Goal: Information Seeking & Learning: Learn about a topic

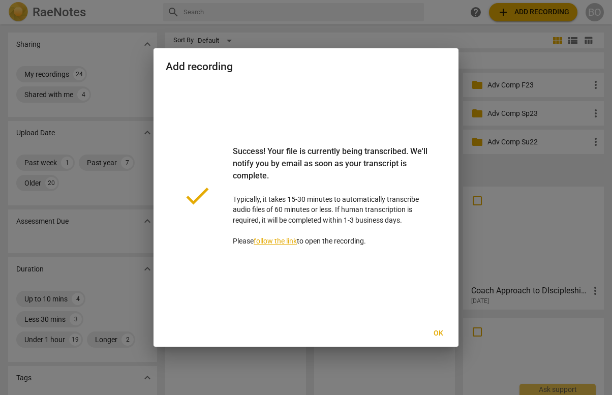
click at [440, 329] on span "Ok" at bounding box center [438, 333] width 16 height 10
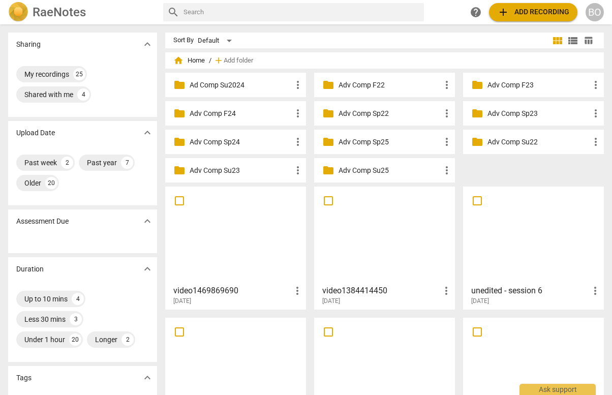
click at [381, 249] on div at bounding box center [385, 235] width 134 height 90
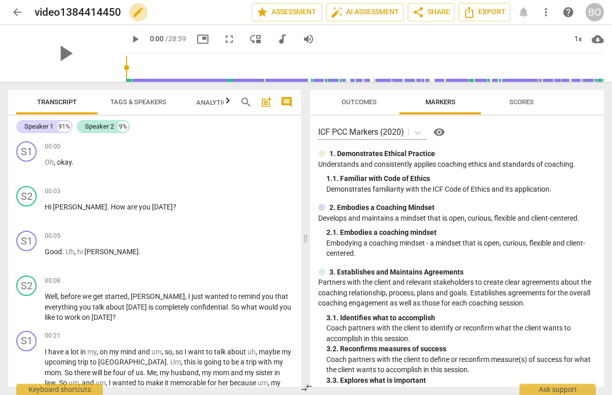
click at [140, 11] on span "edit" at bounding box center [138, 12] width 12 height 12
drag, startPoint x: 140, startPoint y: 11, endPoint x: 33, endPoint y: 7, distance: 107.3
click at [33, 7] on div "arrow_back video1384414450 done clear star Assessment auto_fix_high AI Assessme…" at bounding box center [306, 12] width 596 height 19
type input "[PERSON_NAME] session 2"
click at [66, 58] on span "play_arrow" at bounding box center [65, 53] width 26 height 26
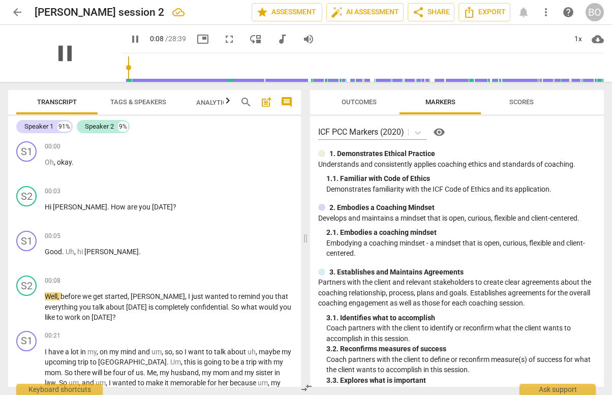
click at [59, 51] on span "pause" at bounding box center [65, 53] width 26 height 26
type input "9"
click at [148, 102] on span "Tags & Speakers" at bounding box center [138, 102] width 56 height 8
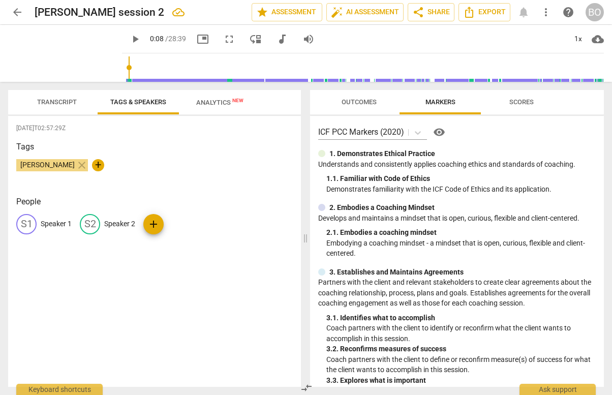
click at [62, 217] on div "S1 Speaker 1" at bounding box center [43, 224] width 55 height 20
type input "Christina"
click at [174, 225] on p "Speaker 2" at bounding box center [185, 224] width 31 height 11
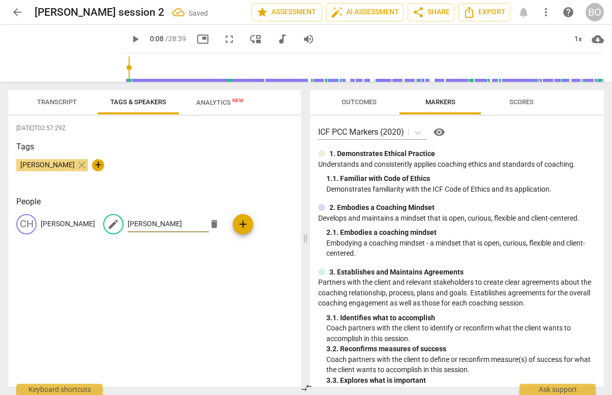
type input "Yolanda"
click at [87, 310] on div "2025-08-13T02:57:29Z Tags Ben Olsen close + People CH Christina edit Yolanda de…" at bounding box center [154, 251] width 293 height 271
click at [64, 103] on span "Transcript" at bounding box center [57, 102] width 40 height 8
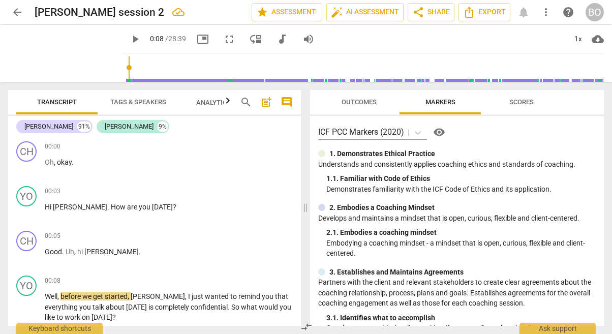
click at [129, 39] on span "play_arrow" at bounding box center [135, 39] width 12 height 12
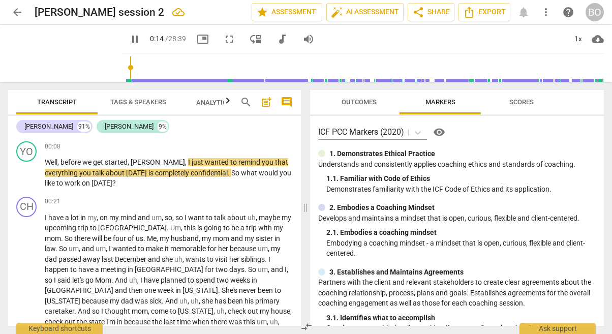
scroll to position [152, 0]
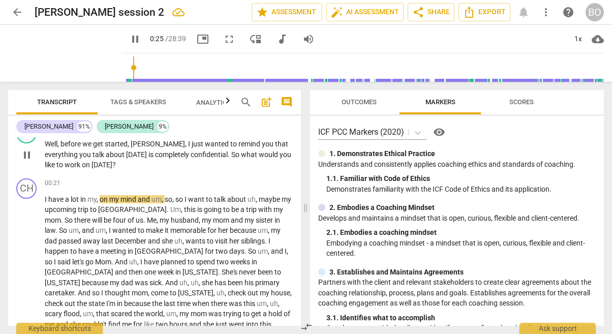
click at [32, 156] on span "pause" at bounding box center [27, 155] width 12 height 12
type input "26"
click at [124, 164] on p "Well , before we get started , Christina , I just wanted to remind you that eve…" at bounding box center [169, 155] width 248 height 32
click at [129, 38] on span "play_arrow" at bounding box center [135, 39] width 12 height 12
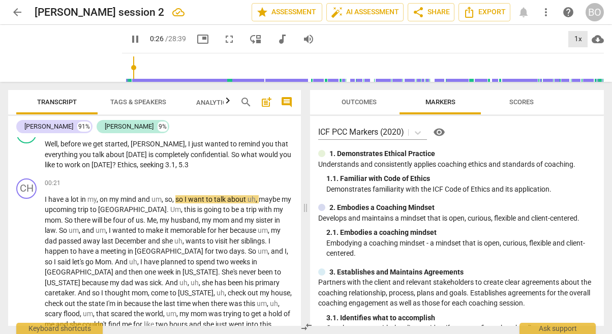
click at [583, 33] on div "1x" at bounding box center [577, 39] width 19 height 16
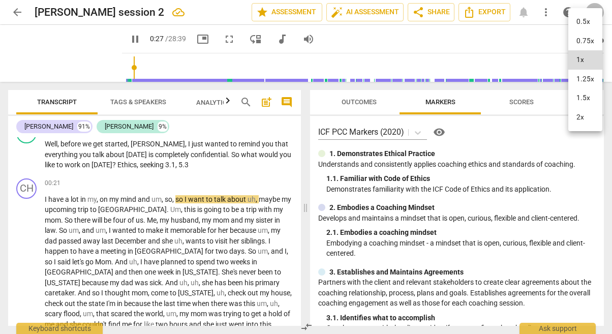
click at [585, 92] on li "1.5x" at bounding box center [585, 97] width 34 height 19
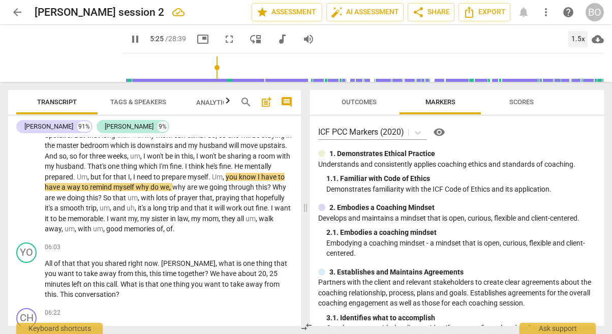
scroll to position [661, 0]
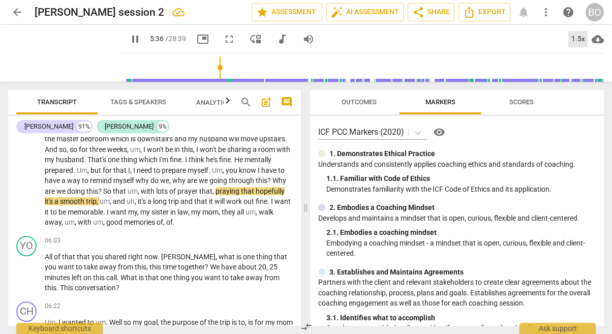
click at [572, 41] on div "1.5x" at bounding box center [577, 39] width 19 height 16
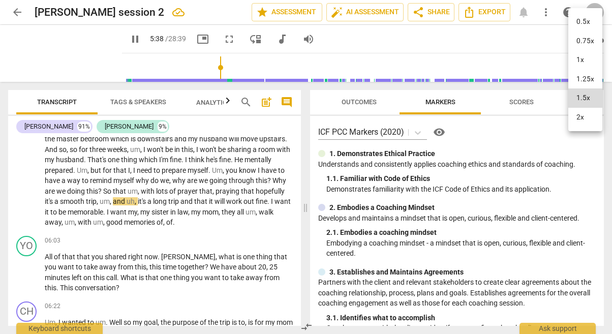
click at [583, 67] on li "1x" at bounding box center [585, 59] width 34 height 19
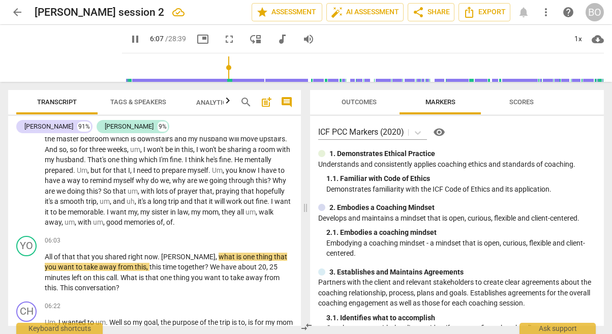
click at [163, 218] on span "of" at bounding box center [160, 222] width 7 height 8
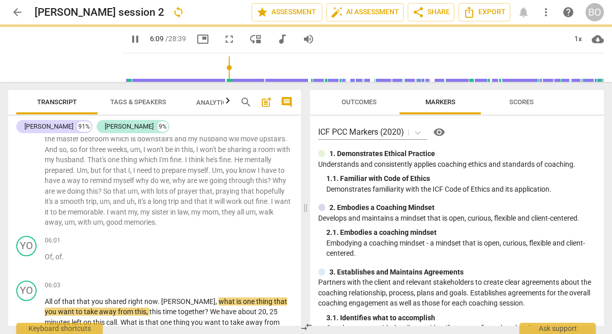
scroll to position [695, 0]
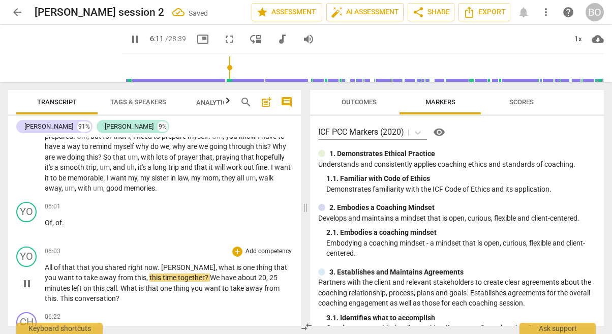
click at [47, 263] on span "All" at bounding box center [49, 267] width 9 height 8
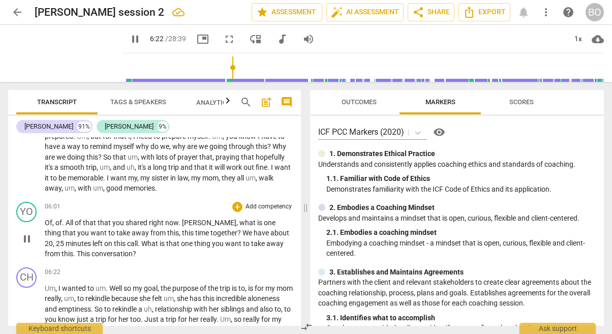
click at [73, 250] on span "." at bounding box center [75, 254] width 4 height 8
type input "383"
click at [30, 233] on span "pause" at bounding box center [27, 239] width 12 height 12
type input "386"
click at [138, 248] on p "Of , of . All of that that you shared right now . Christina , what is one thing…" at bounding box center [169, 239] width 248 height 42
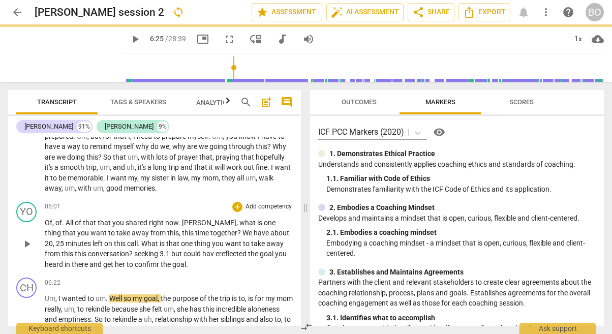
click at [158, 253] on span "? seeking 3.1 but could hav ereflected the goal you heard in there and get her …" at bounding box center [166, 259] width 242 height 19
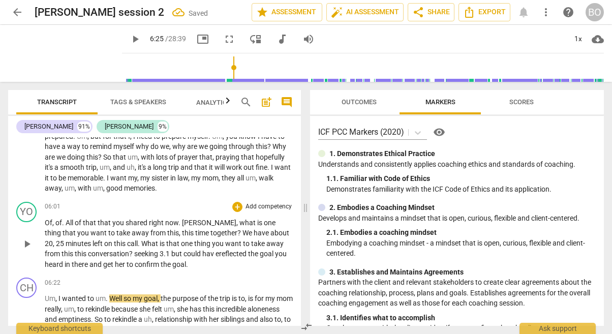
click at [119, 250] on span "? seeking 3.1 but could hav ereflected the goal you heard in there and get her …" at bounding box center [166, 259] width 242 height 19
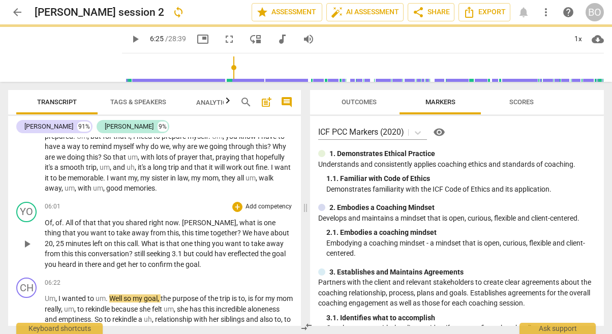
click at [199, 253] on p "Of , of . All of that that you shared right now . Christina , what is one thing…" at bounding box center [169, 244] width 248 height 52
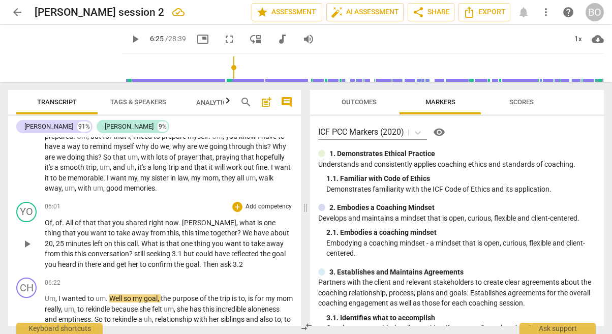
click at [231, 255] on p "Of , of . All of that that you shared right now . Christina , what is one thing…" at bounding box center [169, 244] width 248 height 52
click at [242, 253] on p "Of , of . All of that that you shared right now . Christina , what is one thing…" at bounding box center [169, 244] width 248 height 52
click at [129, 39] on span "play_arrow" at bounding box center [135, 39] width 12 height 12
click at [68, 294] on span "wanted" at bounding box center [74, 298] width 25 height 8
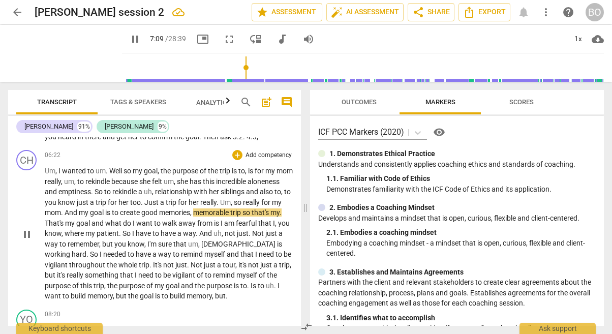
scroll to position [847, 0]
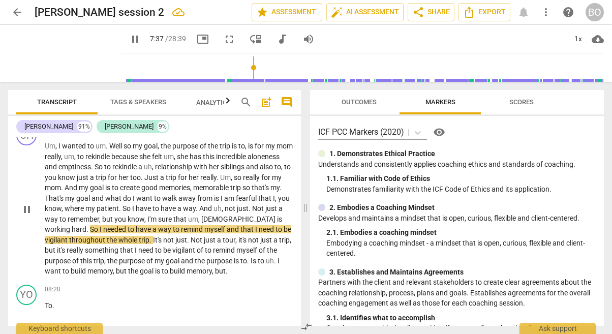
click at [119, 204] on span "patient" at bounding box center [108, 208] width 22 height 8
type input "459"
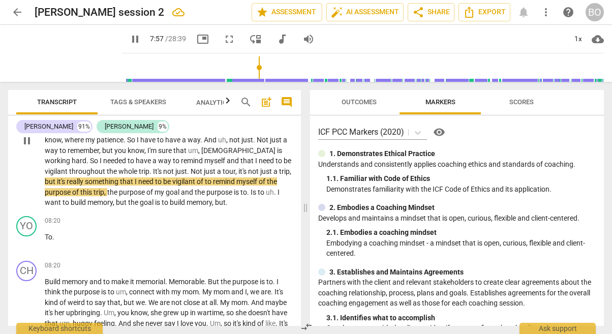
scroll to position [898, 0]
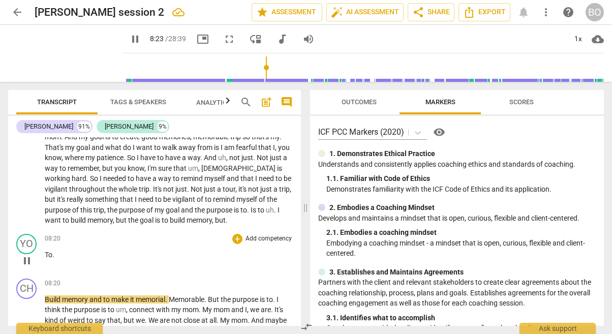
click at [46, 251] on span "To" at bounding box center [49, 255] width 8 height 8
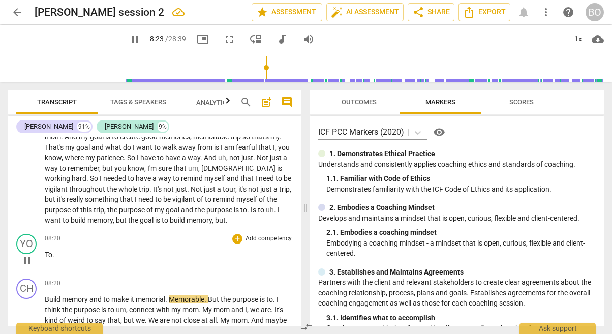
scroll to position [853, 0]
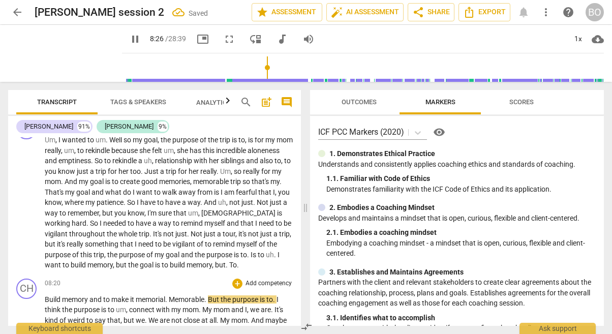
click at [46, 295] on span "Build" at bounding box center [53, 299] width 17 height 8
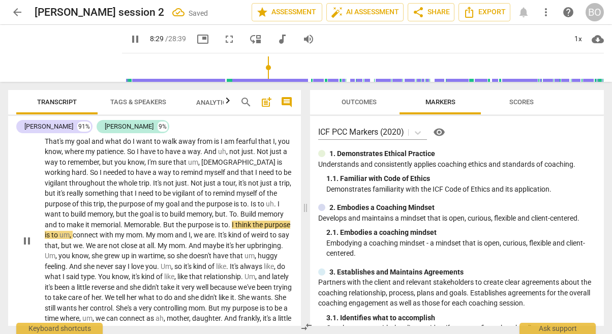
scroll to position [955, 0]
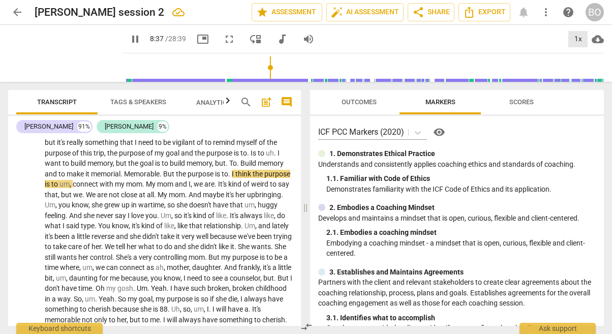
click at [579, 36] on div "1x" at bounding box center [577, 39] width 19 height 16
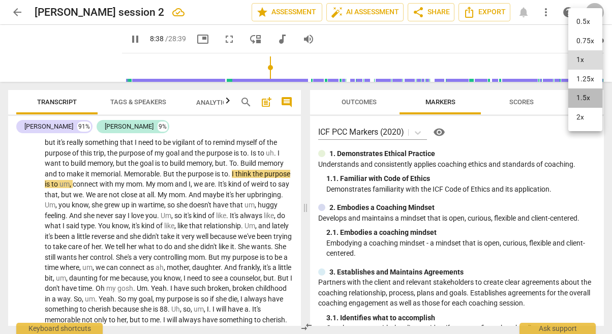
click at [585, 96] on li "1.5x" at bounding box center [585, 97] width 34 height 19
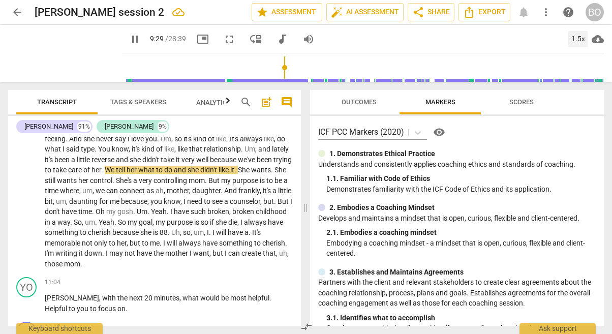
scroll to position [1057, 0]
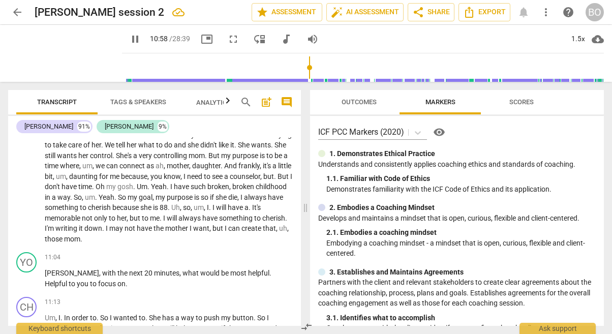
click at [80, 235] on span "mom" at bounding box center [72, 239] width 16 height 8
type input "660"
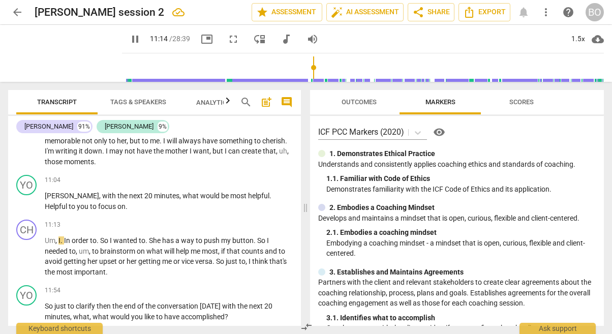
scroll to position [1158, 0]
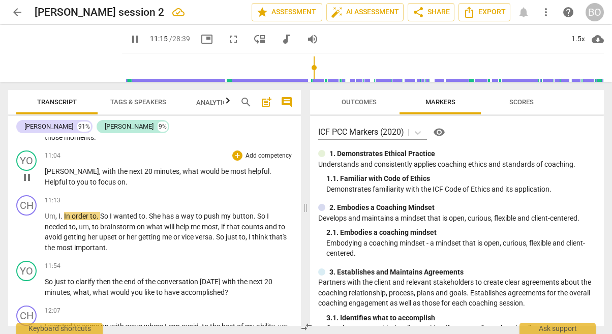
click at [27, 173] on span "pause" at bounding box center [27, 177] width 12 height 12
type input "676"
click at [102, 171] on p "Christina , with the next 20 minutes , what would be most helpful . Helpful to …" at bounding box center [169, 176] width 248 height 21
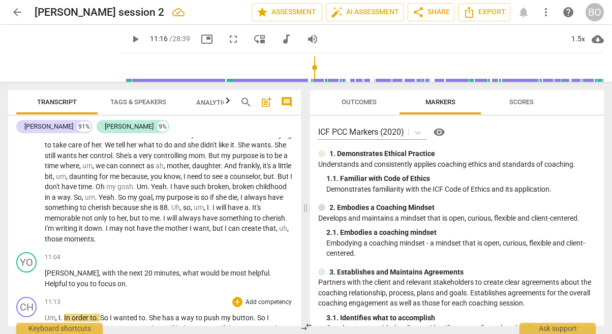
scroll to position [1107, 0]
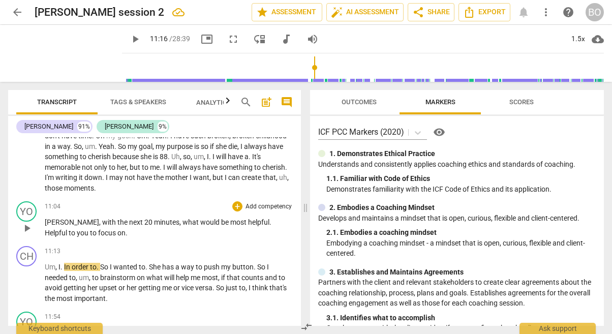
click at [107, 221] on p "Christina , with the next 20 minutes , what would be most helpful . Helpful to …" at bounding box center [169, 227] width 248 height 21
click at [134, 224] on p "Christina , with the next 20 minutes , what would be most helpful . Helpful to …" at bounding box center [169, 227] width 248 height 21
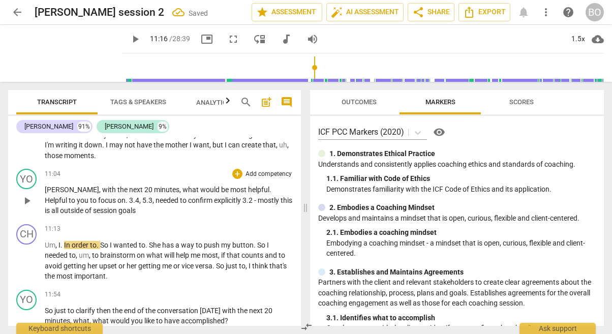
scroll to position [1158, 0]
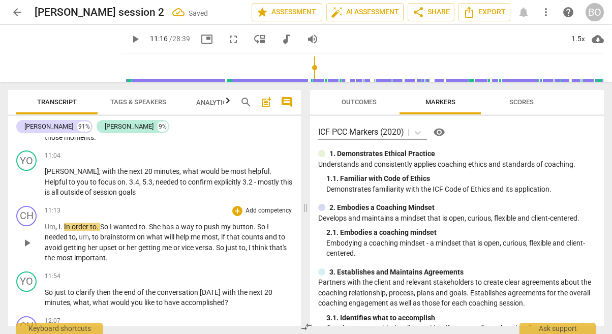
click at [30, 237] on span "play_arrow" at bounding box center [27, 243] width 12 height 12
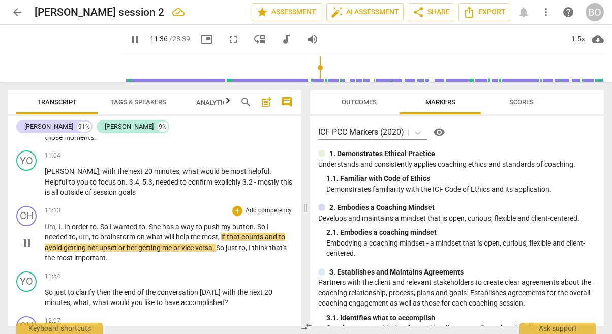
click at [262, 233] on span "counts" at bounding box center [252, 237] width 23 height 8
type input "702"
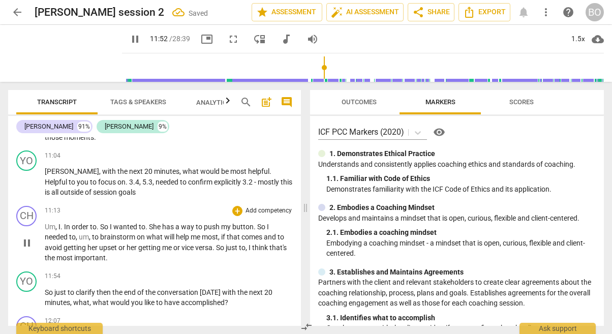
click at [218, 243] on span "So" at bounding box center [221, 247] width 10 height 8
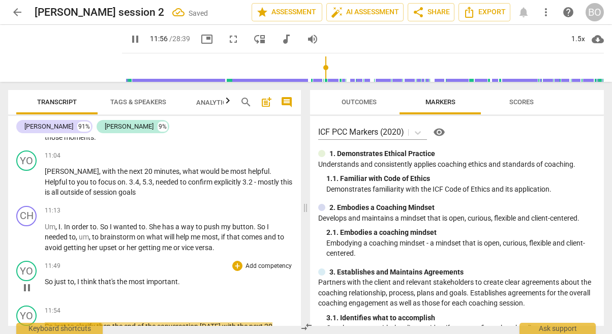
click at [78, 277] on span "I" at bounding box center [79, 281] width 4 height 8
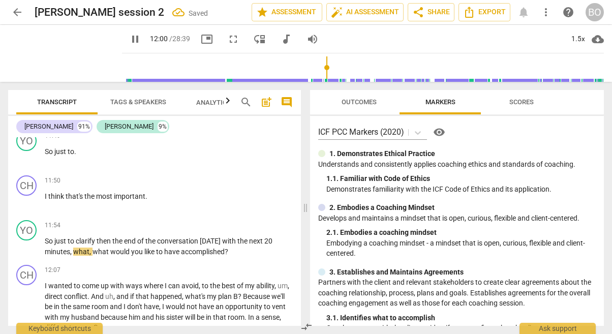
scroll to position [1276, 0]
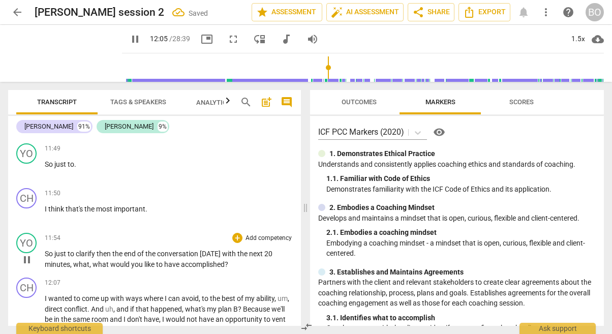
click at [236, 253] on p "So just to clarify then the end of the conversation today with the next 20 minu…" at bounding box center [169, 259] width 248 height 21
type input "727"
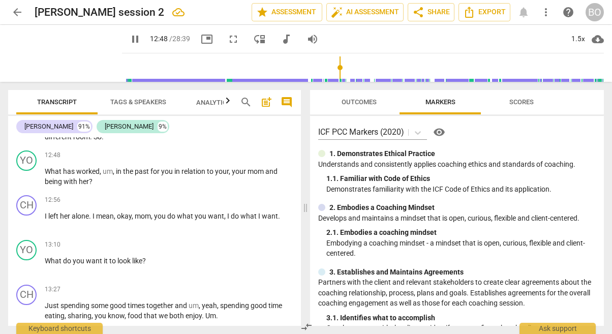
scroll to position [1428, 0]
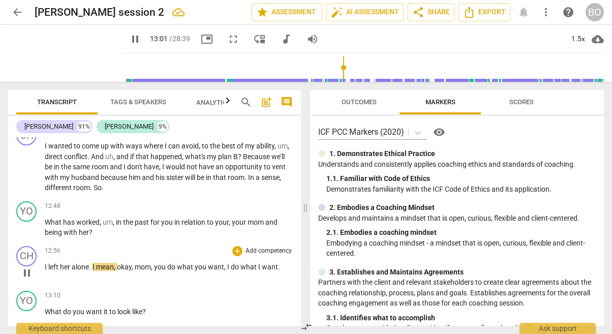
click at [28, 267] on span "pause" at bounding box center [27, 273] width 12 height 12
type input "782"
click at [103, 223] on p "What has worked , um , in the past for you in relation to your , your mom and b…" at bounding box center [169, 227] width 248 height 21
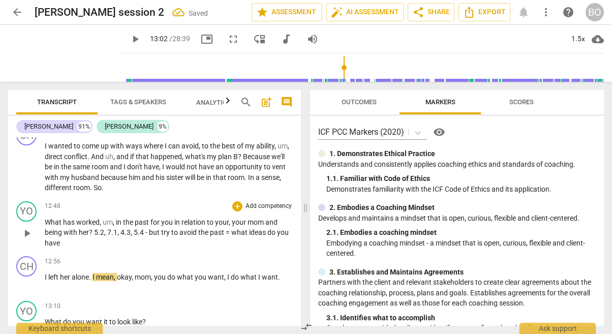
click at [227, 228] on span "? 5.2, 7.1, 4.3, 5.4 - but try to avoid the past = what ideas do you have" at bounding box center [167, 237] width 244 height 19
click at [260, 228] on span "? 5.2, 7.1, 4.3, 5.4 - but try to avoid the past. instead= What ideas do you ha…" at bounding box center [160, 237] width 230 height 19
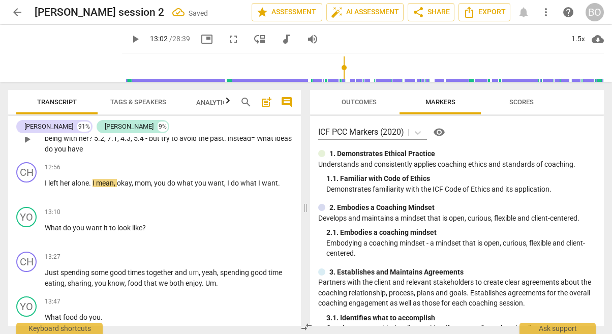
scroll to position [1530, 0]
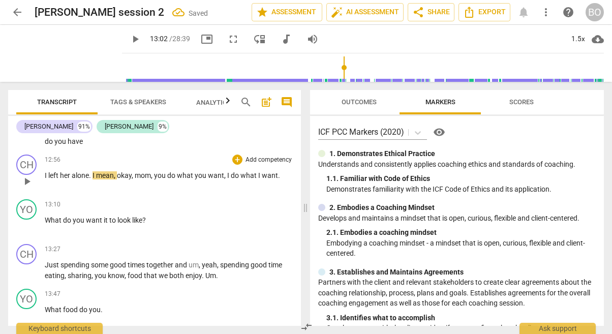
click at [26, 175] on span "play_arrow" at bounding box center [27, 181] width 12 height 12
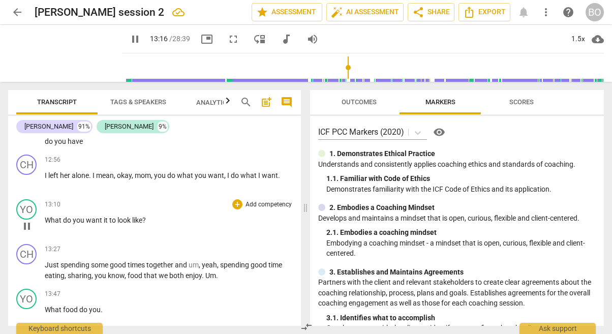
click at [26, 220] on span "pause" at bounding box center [27, 226] width 12 height 12
click at [584, 39] on div "1.5x" at bounding box center [577, 39] width 19 height 16
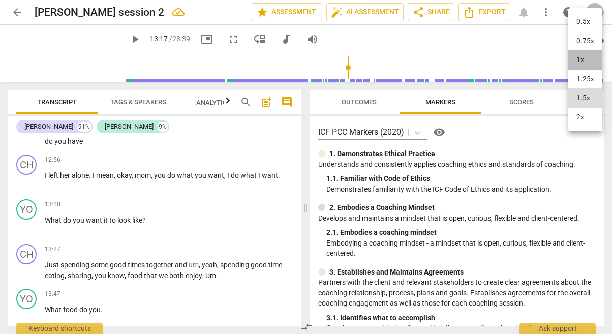
click at [577, 59] on li "1x" at bounding box center [585, 59] width 34 height 19
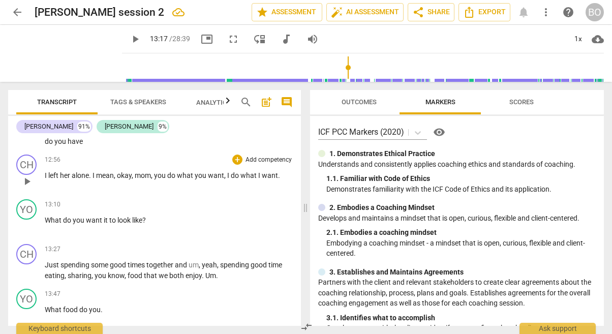
click at [116, 171] on span "," at bounding box center [115, 175] width 3 height 8
click at [172, 215] on p "What do you want it to look like ?" at bounding box center [169, 220] width 248 height 11
type input "797"
click at [33, 220] on span "pause" at bounding box center [27, 226] width 12 height 12
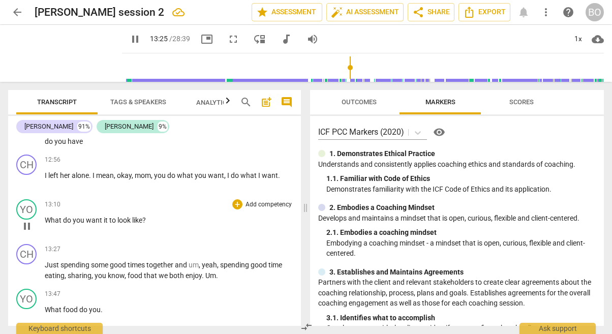
type input "806"
click at [173, 215] on p "What do you want it to look like ?" at bounding box center [169, 220] width 248 height 11
click at [175, 215] on p "What do you want it to look like ? 4.3 ," at bounding box center [169, 220] width 248 height 11
click at [203, 215] on p "What do you want it to look like ? 4.3 , 5.2 ," at bounding box center [169, 220] width 248 height 11
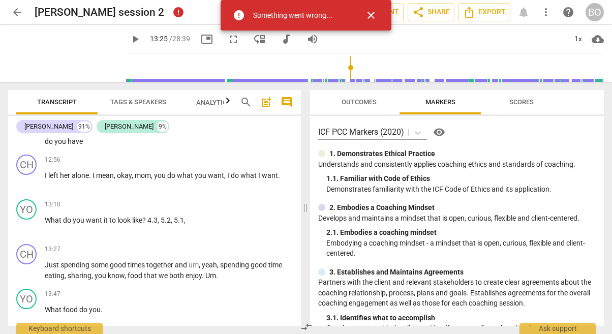
click at [375, 10] on span "close" at bounding box center [371, 15] width 12 height 12
click at [368, 9] on button "close" at bounding box center [371, 15] width 24 height 24
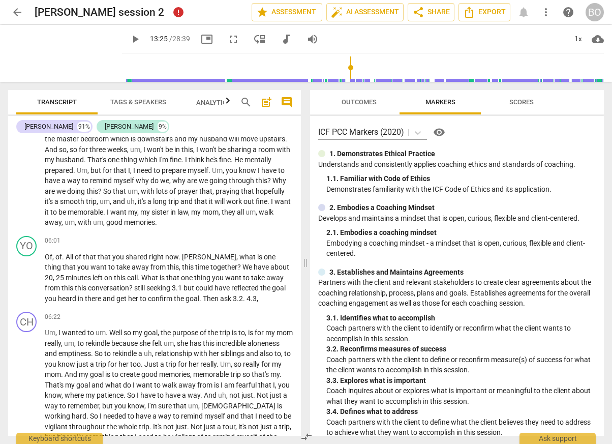
scroll to position [610, 0]
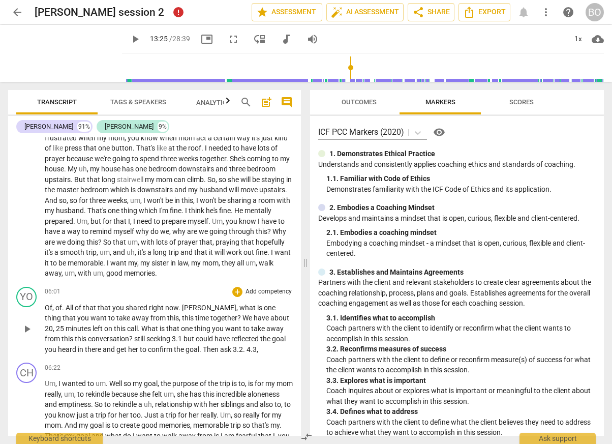
click at [167, 314] on span "this" at bounding box center [173, 318] width 12 height 8
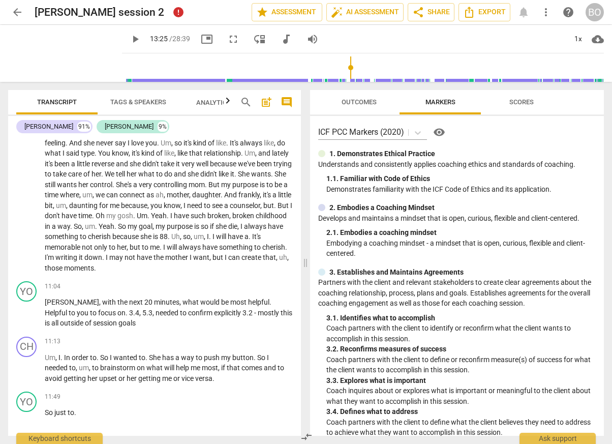
scroll to position [1067, 0]
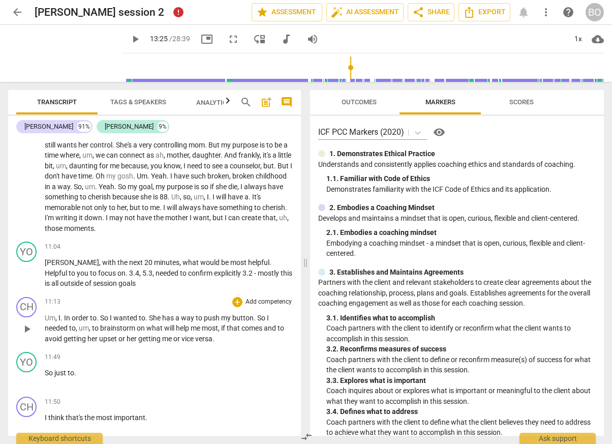
click at [171, 314] on span "has" at bounding box center [168, 318] width 13 height 8
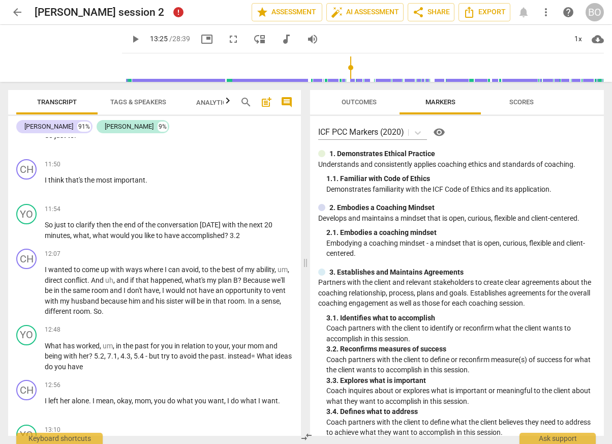
scroll to position [1321, 0]
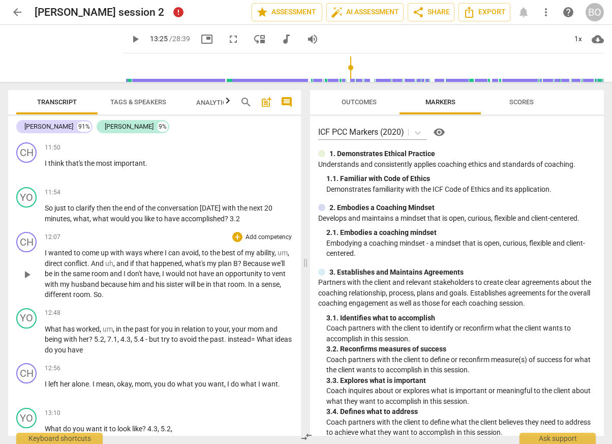
click at [148, 278] on p "I wanted to come up with ways where I can avoid , to the best of my ability , u…" at bounding box center [169, 274] width 248 height 52
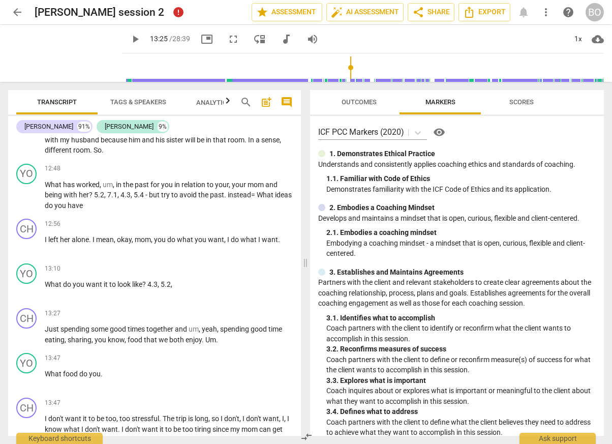
scroll to position [1474, 0]
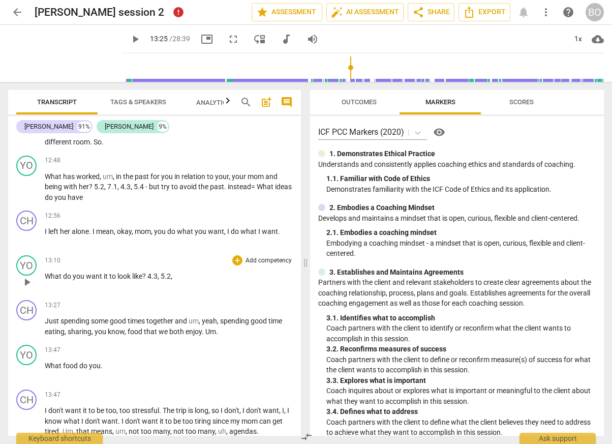
click at [182, 271] on p "What do you want it to look like ? 4.3 , 5.2 ," at bounding box center [169, 276] width 248 height 11
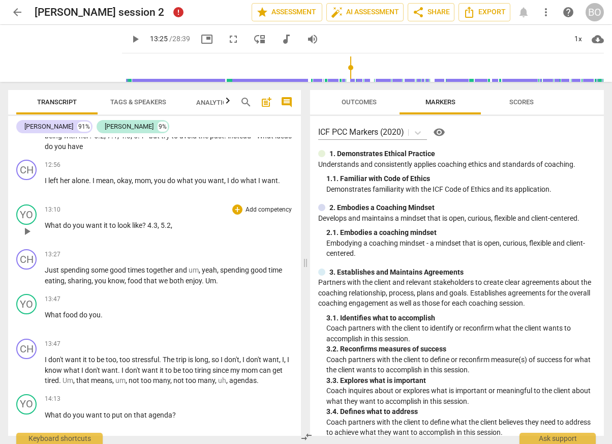
click at [28, 225] on span "play_arrow" at bounding box center [27, 231] width 12 height 12
click at [171, 10] on span "error" at bounding box center [178, 12] width 15 height 15
click at [171, 11] on span "error" at bounding box center [178, 12] width 14 height 14
click at [170, 11] on span "error" at bounding box center [178, 12] width 17 height 17
click at [26, 225] on span "pause" at bounding box center [27, 231] width 12 height 12
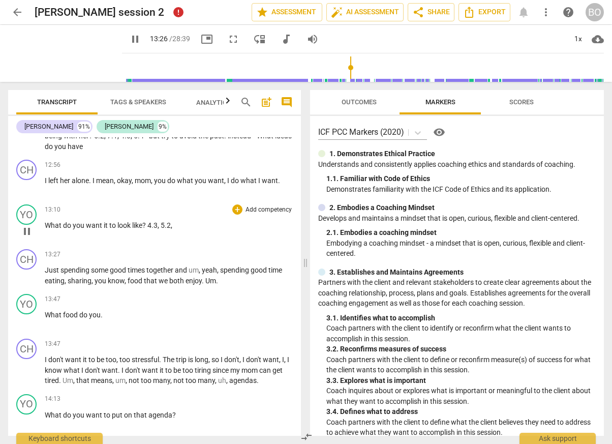
type input "807"
click at [193, 220] on p "What do you want it to look like ? 4.3 , 5.2 ," at bounding box center [169, 225] width 248 height 11
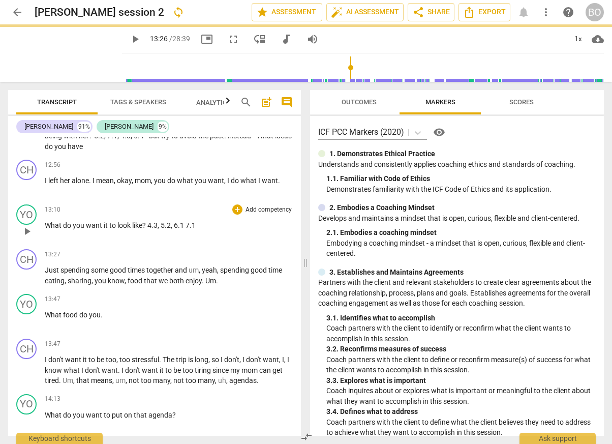
click at [184, 221] on span ", 6.1 7.1" at bounding box center [183, 225] width 25 height 8
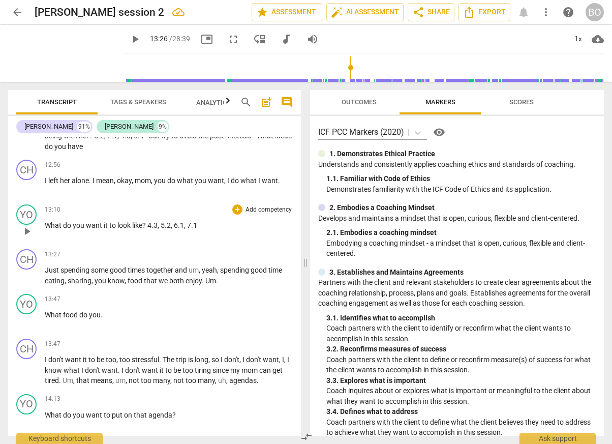
click at [199, 220] on p "What do you want it to look like ? 4.3 , 5.2 , 6.1 , 7.1" at bounding box center [169, 225] width 248 height 11
click at [29, 270] on span "play_arrow" at bounding box center [27, 276] width 12 height 12
click at [101, 311] on span "." at bounding box center [102, 315] width 2 height 8
type input "831"
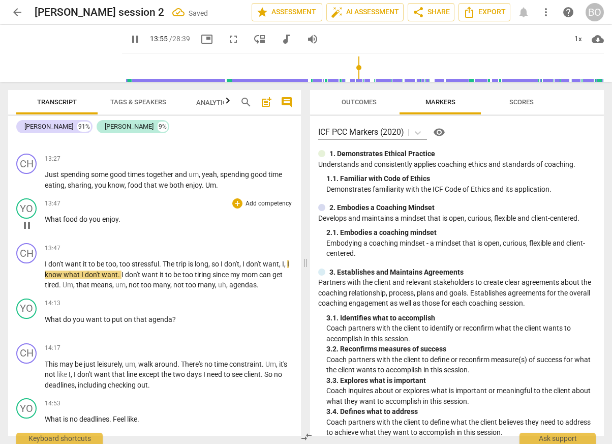
scroll to position [1626, 0]
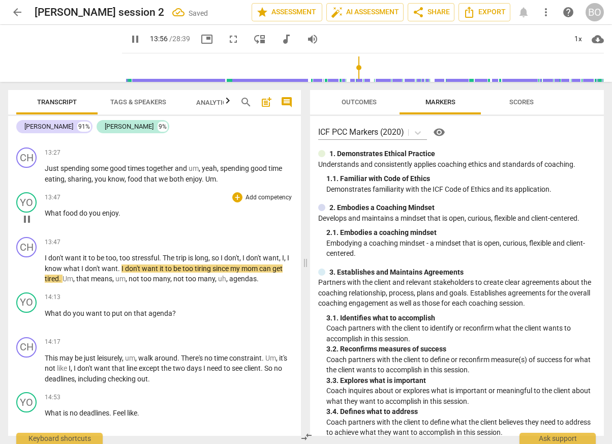
click at [144, 208] on p "What food do you enjoy ." at bounding box center [169, 213] width 248 height 11
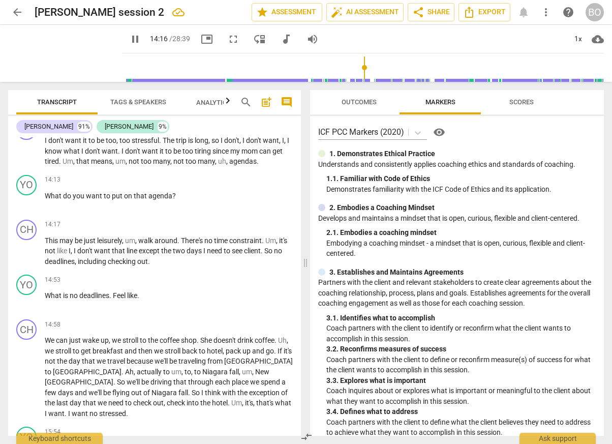
scroll to position [1728, 0]
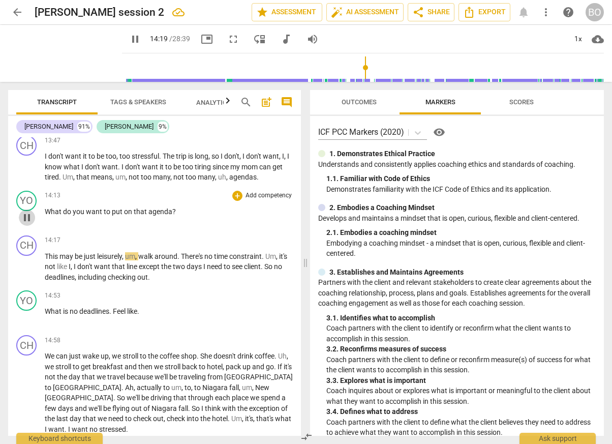
click at [24, 211] on span "pause" at bounding box center [27, 217] width 12 height 12
type input "859"
click at [199, 206] on p "What do you want to put on that agenda ?" at bounding box center [169, 211] width 248 height 11
click at [177, 306] on p "What is no deadlines . Feel like ." at bounding box center [169, 311] width 248 height 11
click at [179, 306] on p "What is no deadlines . Feel like . 5.1 , 6.2 ," at bounding box center [169, 311] width 248 height 11
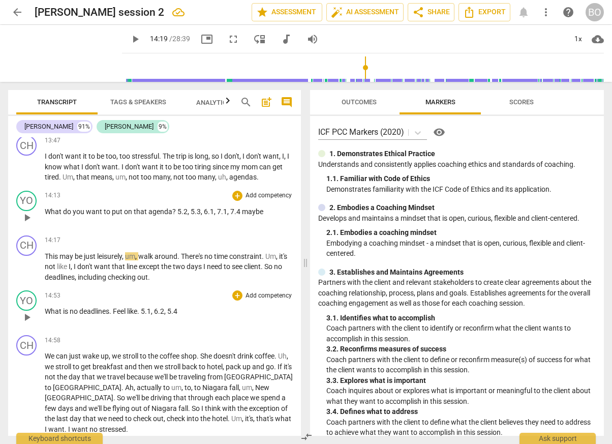
click at [177, 207] on span "5.2" at bounding box center [182, 211] width 10 height 8
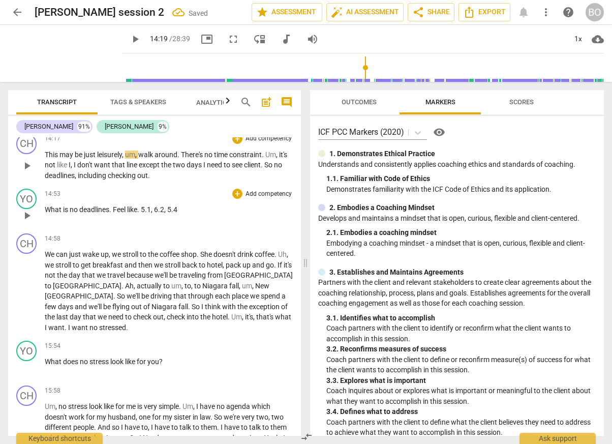
scroll to position [1779, 0]
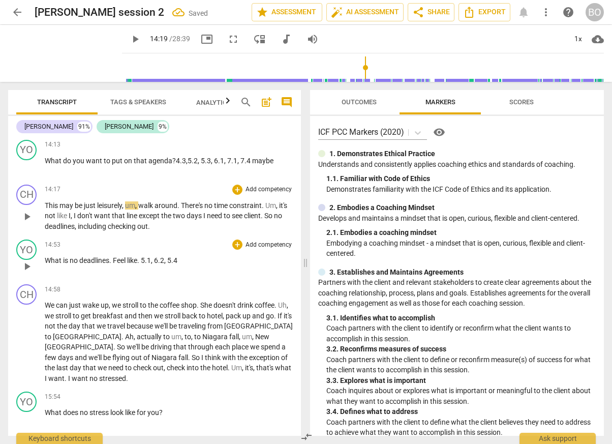
click at [35, 210] on span "play_arrow" at bounding box center [27, 216] width 16 height 12
click at [112, 256] on span "." at bounding box center [111, 260] width 4 height 8
click at [172, 219] on p "This may be just leisurely , um , walk around . There's no time constraint . Um…" at bounding box center [169, 216] width 248 height 32
type input "894"
click at [112, 256] on span "." at bounding box center [111, 260] width 4 height 8
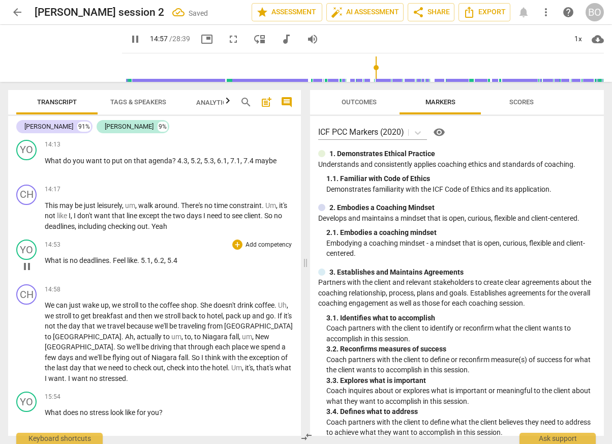
type input "898"
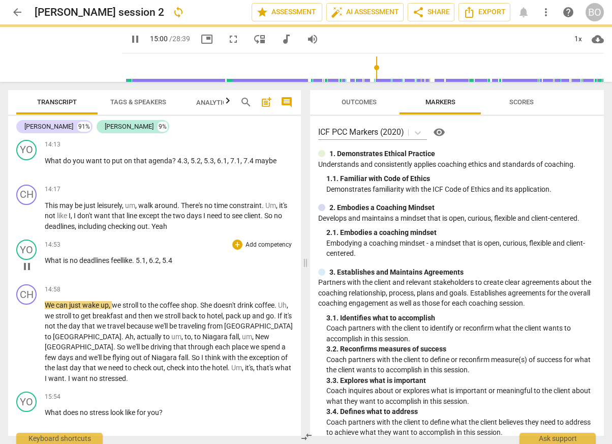
click at [136, 256] on span "." at bounding box center [134, 260] width 4 height 8
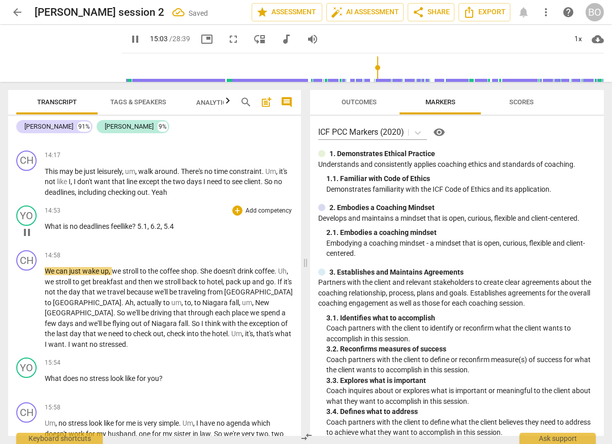
scroll to position [1830, 0]
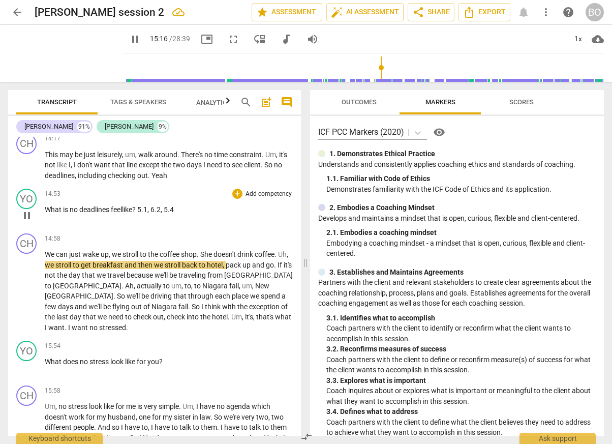
click at [178, 204] on p "What is no deadlines feel like? 5.1 , 6.2 , 5.4" at bounding box center [169, 209] width 248 height 11
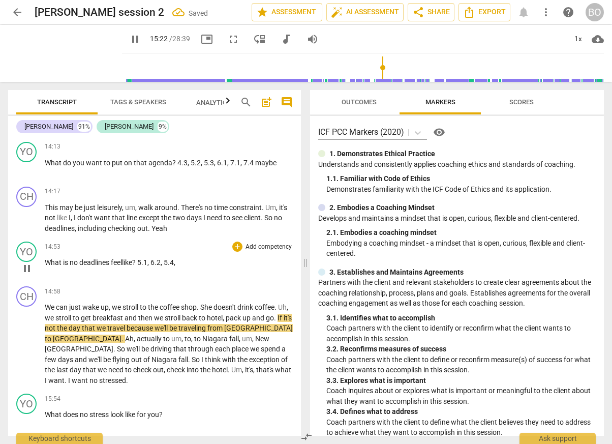
scroll to position [1779, 0]
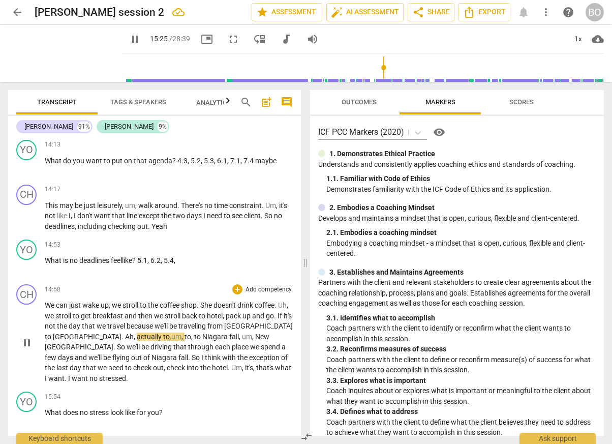
click at [30, 336] on span "pause" at bounding box center [27, 342] width 12 height 12
type input "926"
click at [193, 255] on p "What is no deadlines feel like ? 5.1 , 6.2 , 5.4 ," at bounding box center [169, 260] width 248 height 11
click at [191, 255] on p "What is no deadlines feel like ? 5.1 , 6.2 , 5.4 ," at bounding box center [169, 260] width 248 height 11
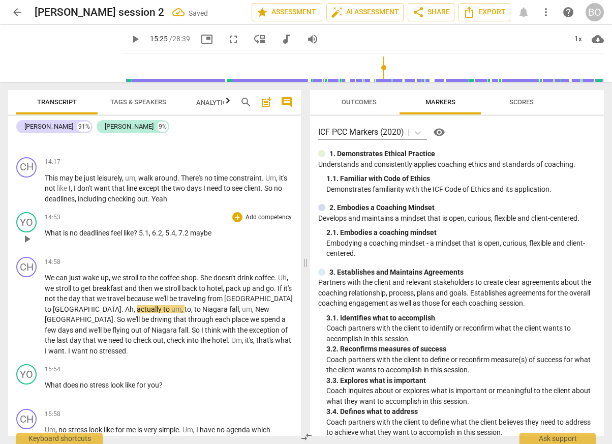
scroll to position [1830, 0]
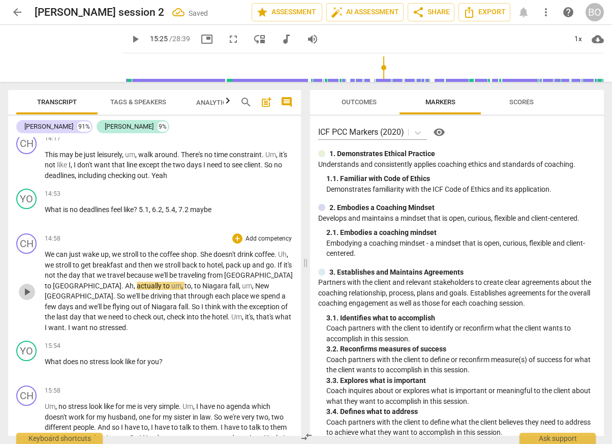
click at [28, 286] on span "play_arrow" at bounding box center [27, 292] width 12 height 12
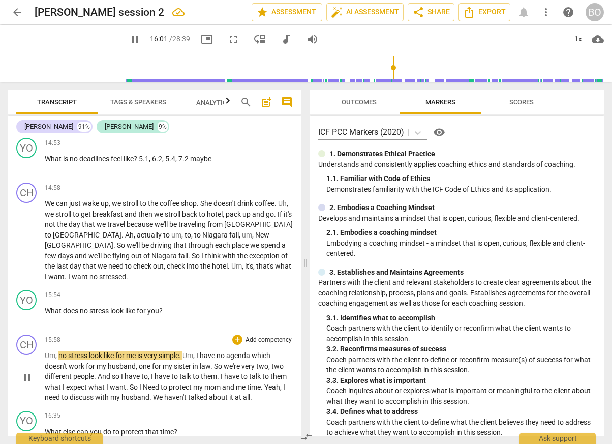
click at [26, 371] on span "pause" at bounding box center [27, 377] width 12 height 12
type input "961"
click at [201, 305] on p "What does no stress look like for you ?" at bounding box center [169, 310] width 248 height 11
drag, startPoint x: 142, startPoint y: 147, endPoint x: 212, endPoint y: 148, distance: 69.6
click at [212, 153] on p "What is no deadlines feel like ? 5.1 , 6.2 , 5.4 , 7.2 maybe" at bounding box center [169, 158] width 248 height 11
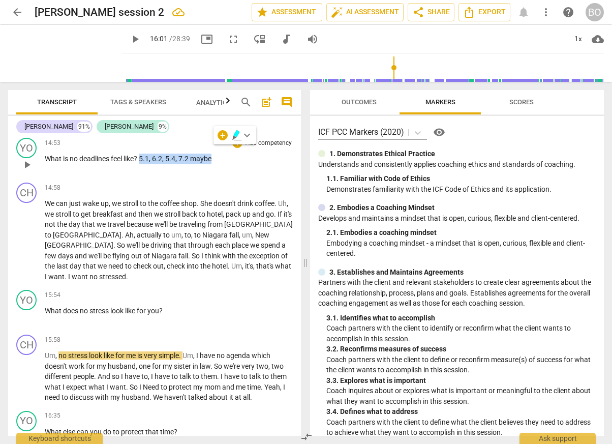
copy p "5.1 , 6.2 , 5.4 , 7.2 maybe"
click at [181, 305] on p "What does no stress look like for you ?" at bounding box center [169, 310] width 248 height 11
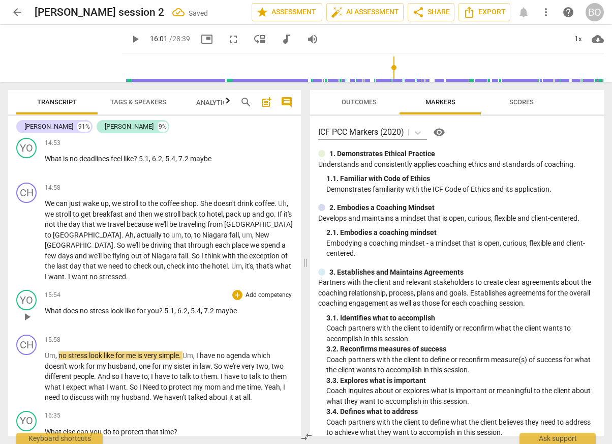
click at [167, 306] on span "? 5.1, 6.2, 5.4, 7.2 maybe" at bounding box center [198, 310] width 78 height 8
click at [141, 155] on span "5.1" at bounding box center [144, 159] width 10 height 8
click at [228, 306] on span "7.2" at bounding box center [223, 310] width 12 height 8
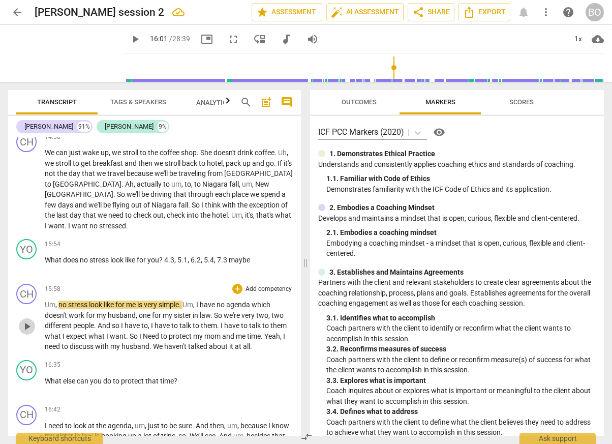
click at [27, 320] on span "play_arrow" at bounding box center [27, 326] width 12 height 12
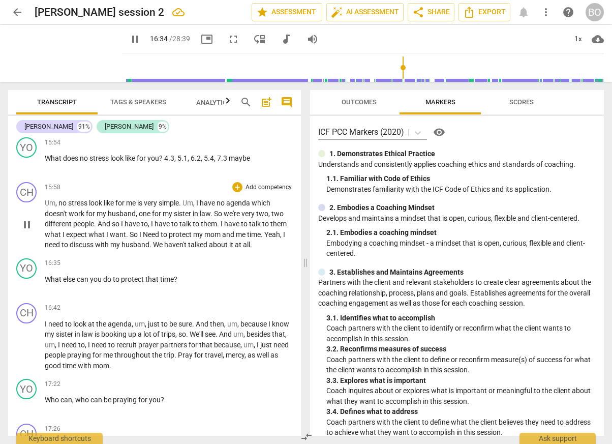
scroll to position [1982, 0]
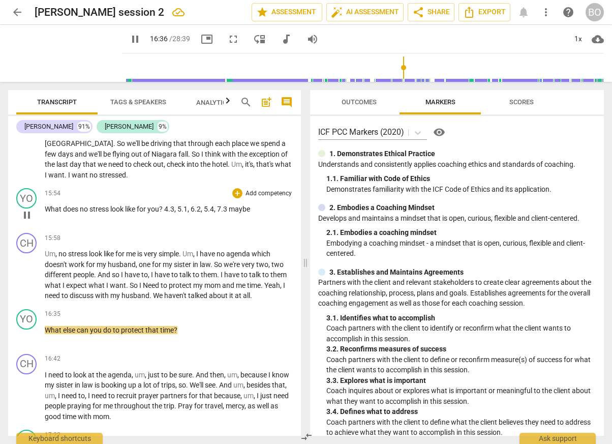
click at [269, 204] on p "What does no stress look like for you ? 4.3 , 5.1 , 6.2 , 5.4 , 7.3 maybe" at bounding box center [169, 209] width 248 height 11
type input "997"
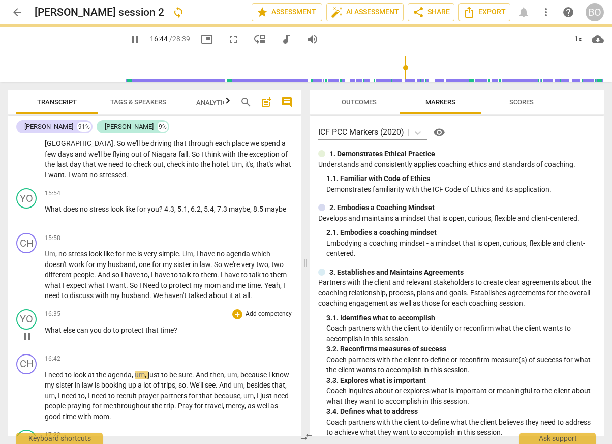
click at [211, 315] on div "16:35 + Add competency keyboard_arrow_right What else can you do to protect tha…" at bounding box center [169, 327] width 248 height 37
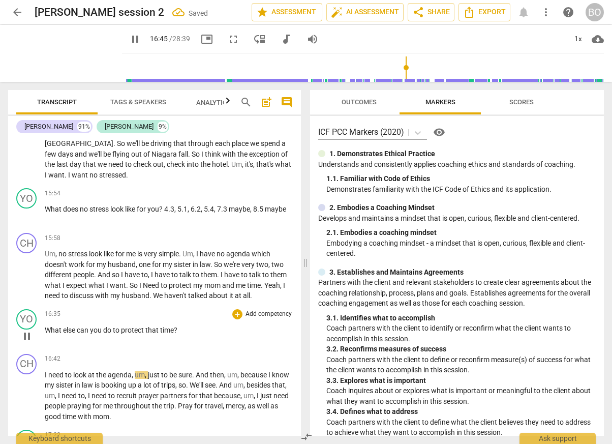
click at [211, 325] on p "What else can you do to protect that time ?" at bounding box center [169, 330] width 248 height 11
type input "1006"
click at [34, 390] on span "pause" at bounding box center [27, 396] width 16 height 12
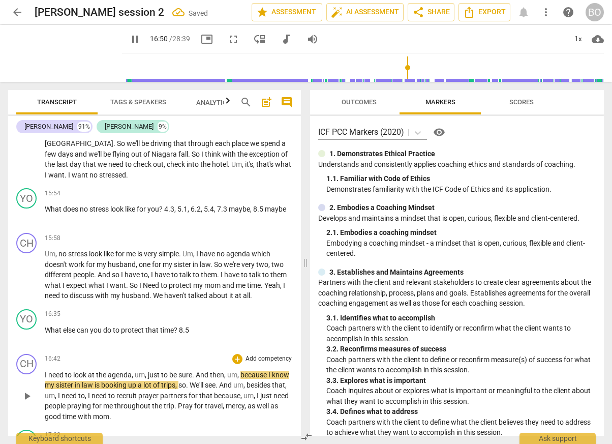
type input "1011"
click at [216, 325] on p "What else can you do to protect that time ? 8.5" at bounding box center [169, 330] width 248 height 11
click at [193, 326] on span "8.5, 8.6 maybe" at bounding box center [202, 330] width 46 height 8
click at [24, 390] on span "play_arrow" at bounding box center [27, 396] width 12 height 12
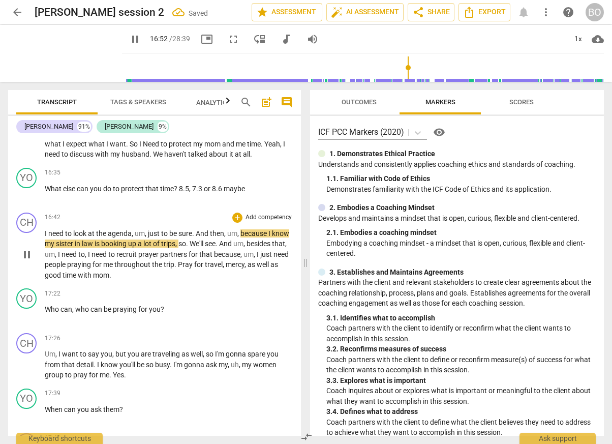
scroll to position [2135, 0]
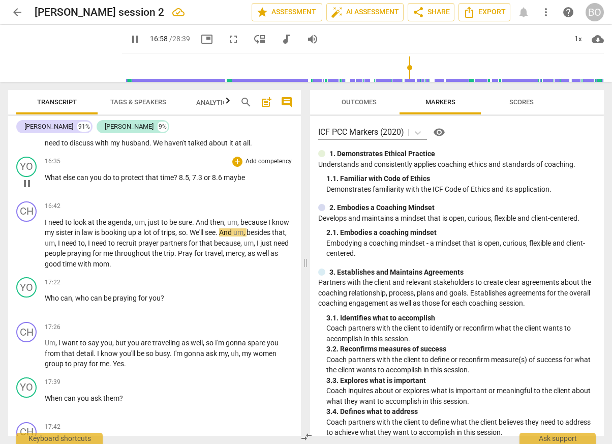
click at [181, 173] on span "8.5" at bounding box center [184, 177] width 10 height 8
type input "1020"
click at [174, 293] on p "Who can , who can be praying for you ?" at bounding box center [169, 298] width 248 height 11
type input "1046"
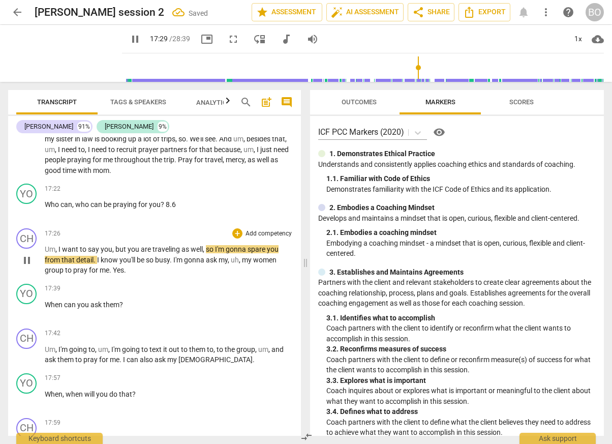
scroll to position [2236, 0]
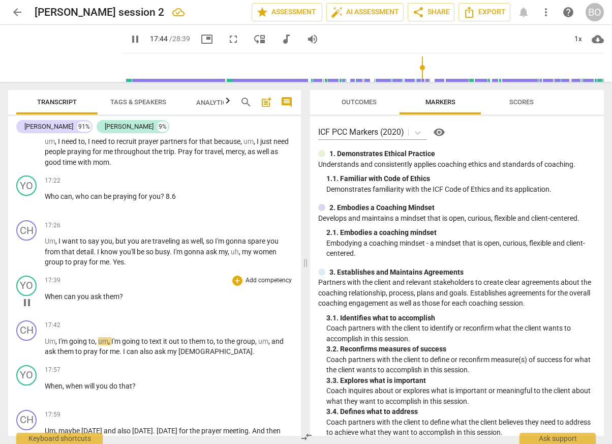
click at [147, 291] on p "When can you ask them ?" at bounding box center [169, 296] width 248 height 11
type input "1066"
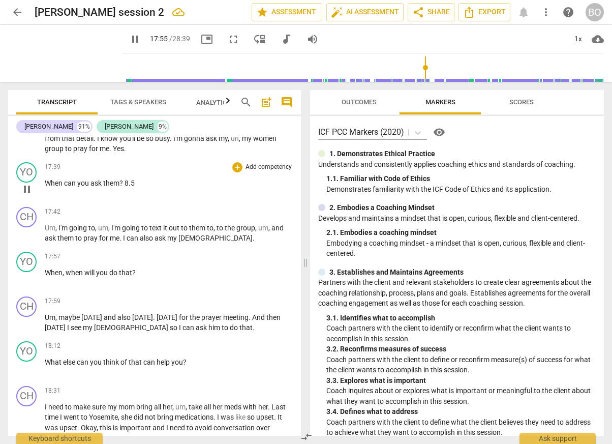
scroll to position [2389, 0]
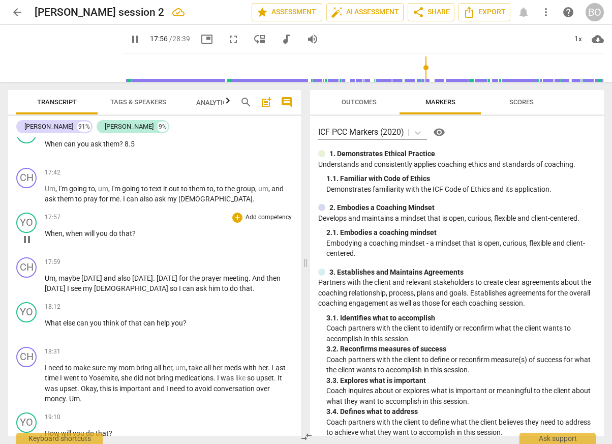
click at [156, 228] on p "When , when will you do that ?" at bounding box center [169, 233] width 248 height 11
type input "1078"
click at [203, 318] on p "What else can you think of that can help you ?" at bounding box center [169, 323] width 248 height 11
type input "1092"
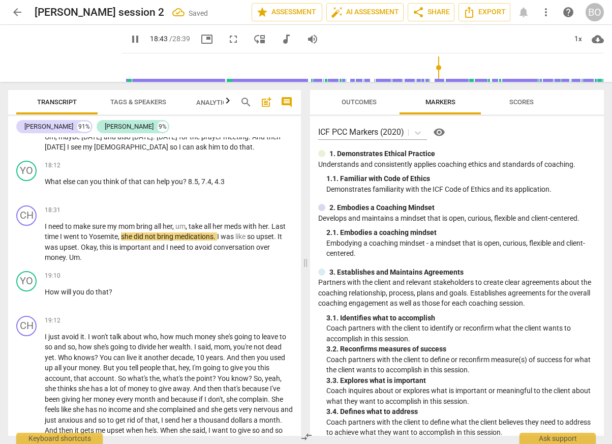
scroll to position [2541, 0]
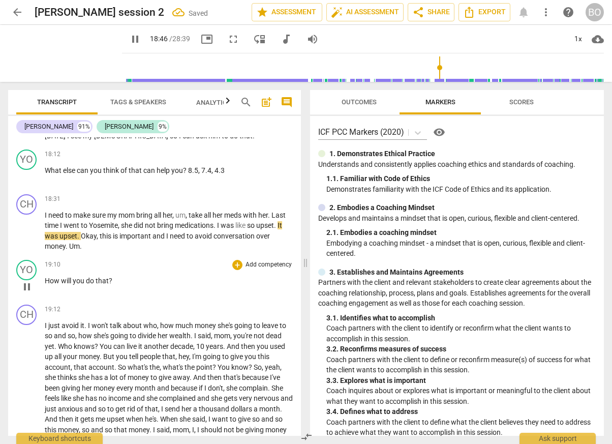
click at [132, 275] on p "How will you do that ?" at bounding box center [169, 280] width 248 height 11
type input "1127"
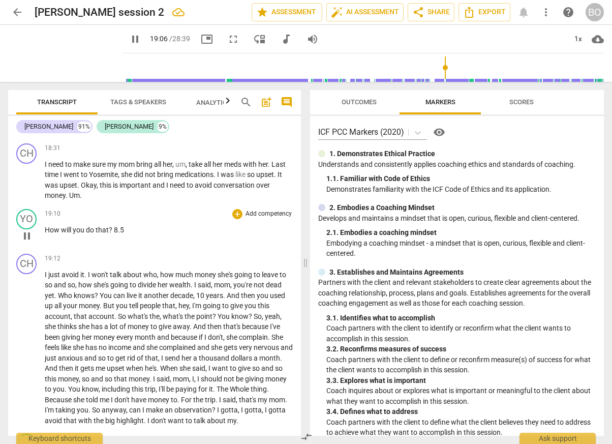
scroll to position [2643, 0]
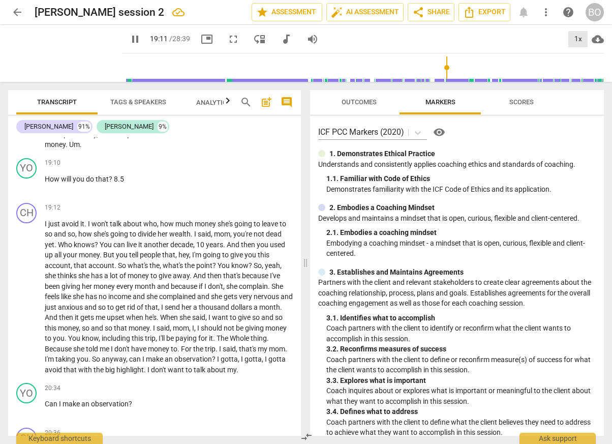
click at [577, 45] on div "1x" at bounding box center [577, 39] width 19 height 16
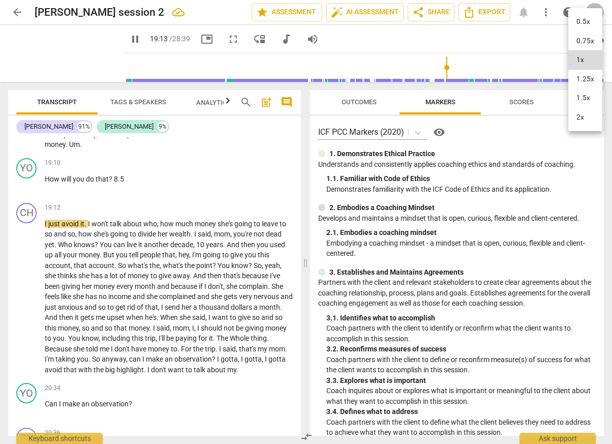
click at [583, 98] on li "1.5x" at bounding box center [585, 97] width 34 height 19
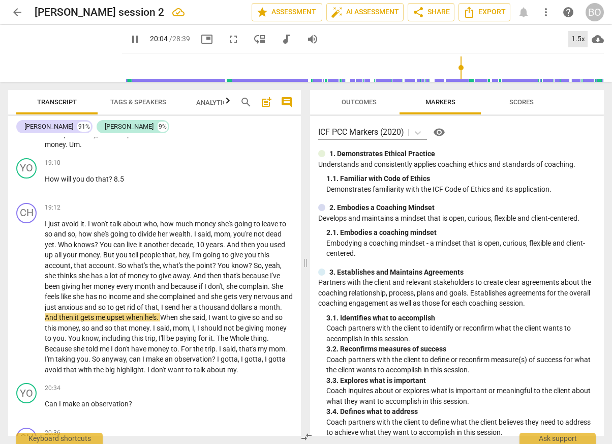
click at [576, 36] on div "1.5x" at bounding box center [577, 39] width 19 height 16
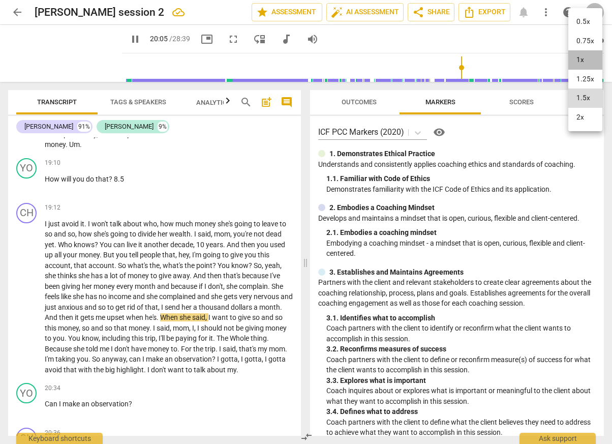
click at [581, 56] on li "1x" at bounding box center [585, 59] width 34 height 19
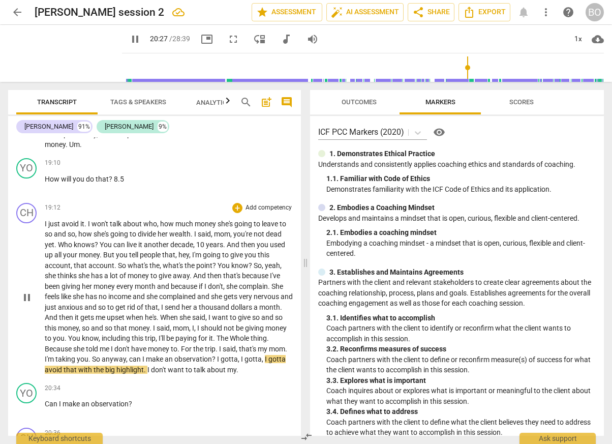
click at [142, 355] on span "can" at bounding box center [135, 359] width 13 height 8
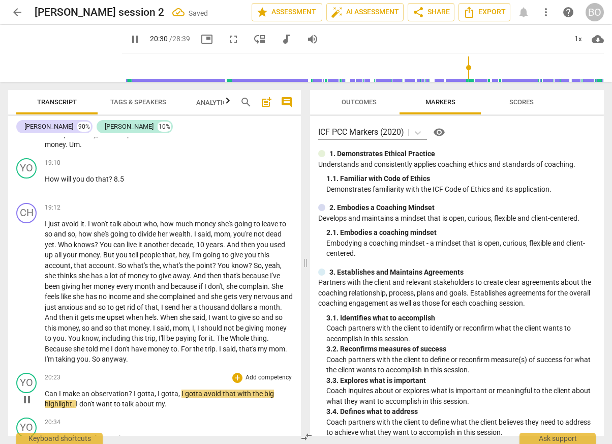
click at [133, 389] on span "?" at bounding box center [131, 393] width 5 height 8
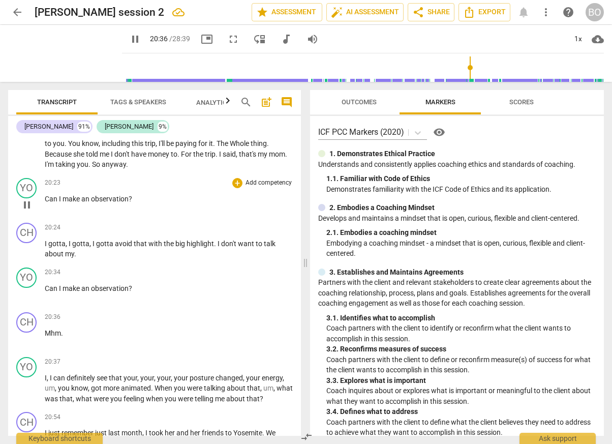
scroll to position [2846, 0]
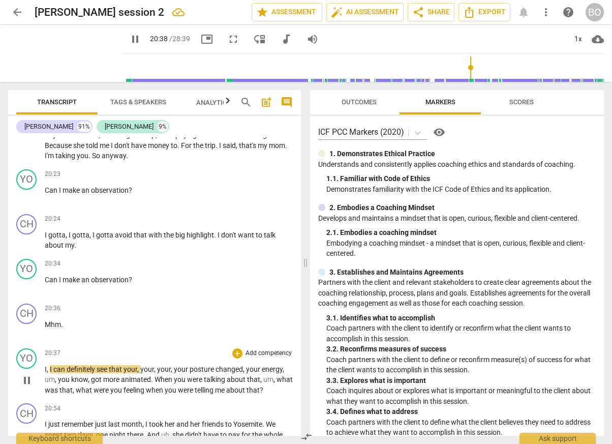
click at [27, 374] on span "pause" at bounding box center [27, 380] width 12 height 12
type input "1239"
click at [154, 274] on p "Can I make an observation ?" at bounding box center [169, 279] width 248 height 11
click at [30, 374] on span "play_arrow" at bounding box center [27, 380] width 12 height 12
click at [286, 367] on p "I , I can definitely see that your , your , your , your posture changed , your …" at bounding box center [169, 380] width 248 height 32
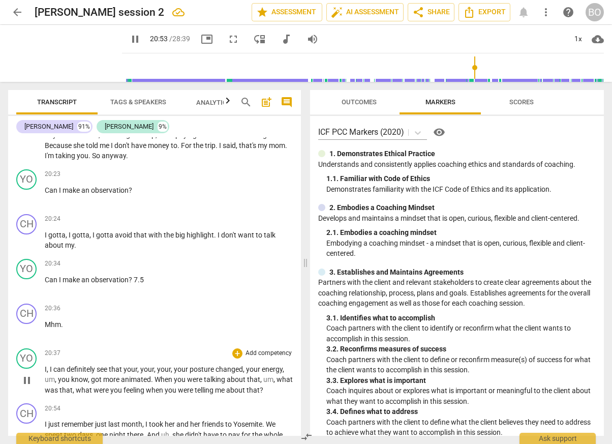
type input "1254"
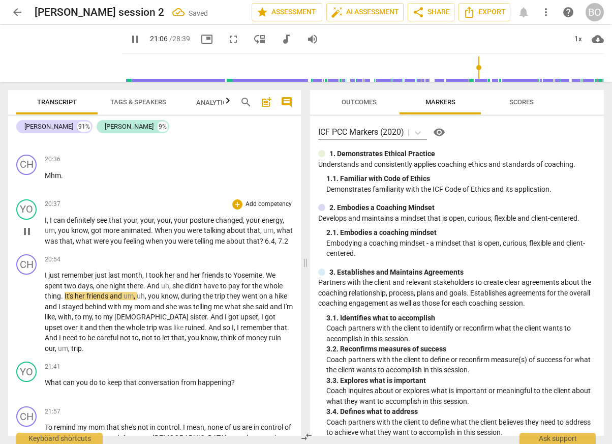
scroll to position [2999, 0]
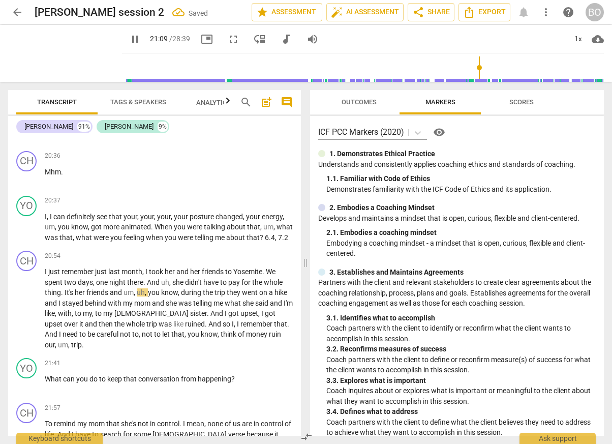
click at [77, 229] on p "I , I can definitely see that your , your , your , your posture changed , your …" at bounding box center [169, 227] width 248 height 32
type input "1271"
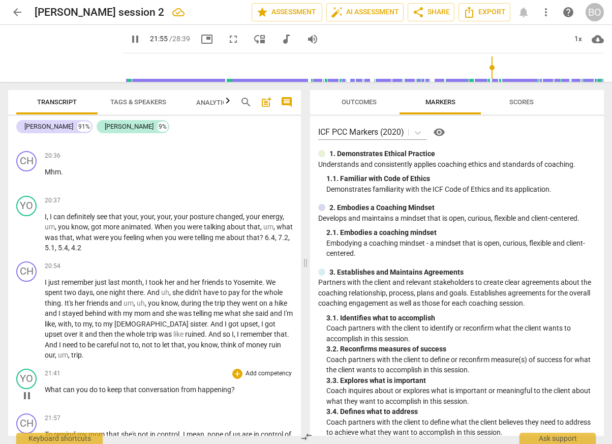
click at [257, 384] on p "What can you do to keep that conversation from happening ?" at bounding box center [169, 389] width 248 height 11
type input "1317"
click at [28, 387] on button "pause" at bounding box center [27, 395] width 16 height 16
type input "1319"
click at [245, 384] on p "What can you do to keep that conversation from happening ?" at bounding box center [169, 389] width 248 height 11
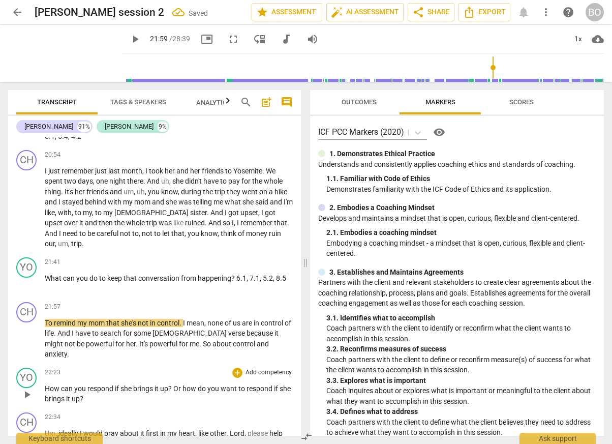
scroll to position [3202, 0]
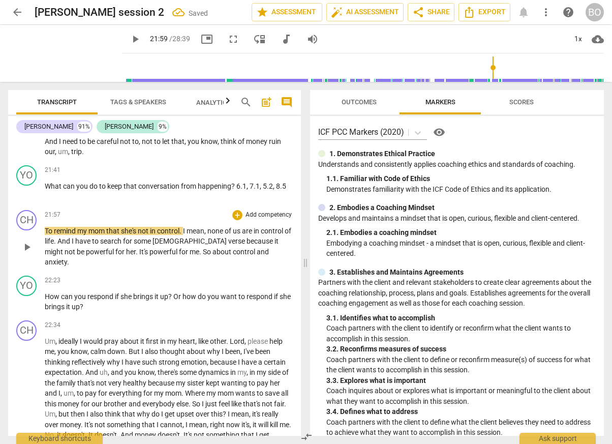
click at [27, 241] on span "play_arrow" at bounding box center [27, 247] width 12 height 12
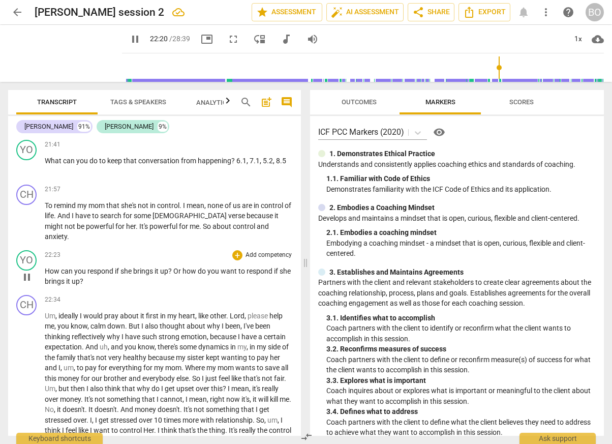
scroll to position [3253, 0]
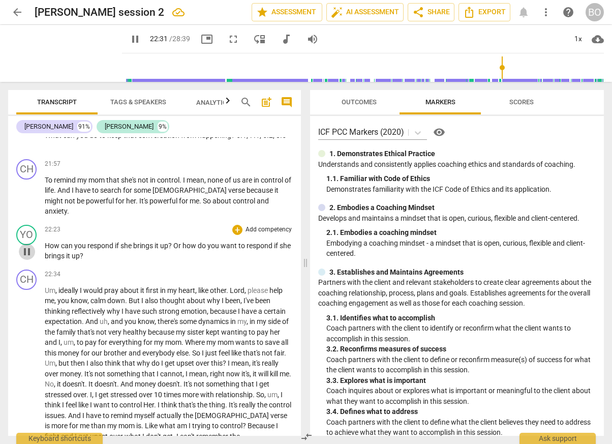
click at [28, 245] on span "pause" at bounding box center [27, 251] width 12 height 12
type input "1352"
click at [119, 240] on p "How can you respond if she brings it up ? Or how do you want to respond if she …" at bounding box center [169, 250] width 248 height 21
click at [25, 384] on span "play_arrow" at bounding box center [27, 390] width 12 height 12
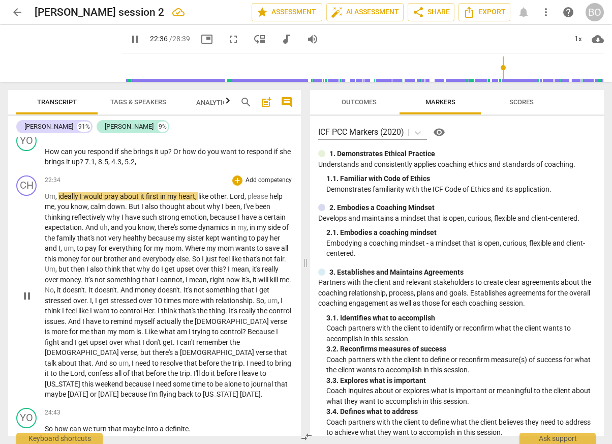
scroll to position [3354, 0]
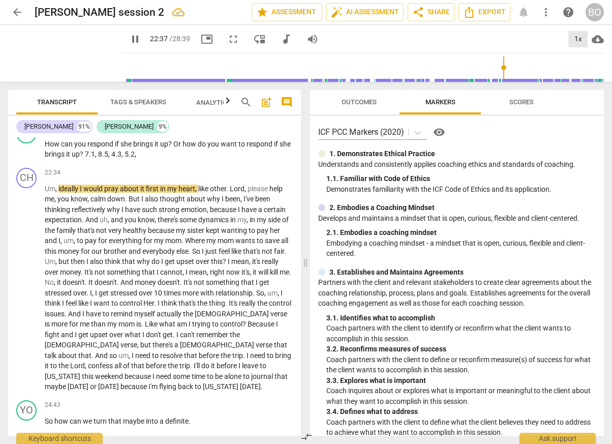
click at [576, 32] on div "1x" at bounding box center [577, 39] width 19 height 16
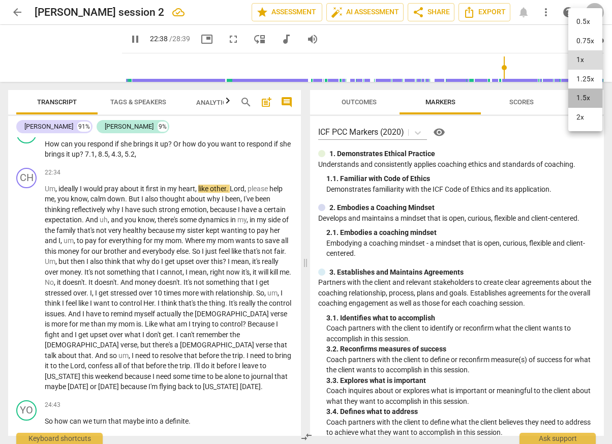
click at [581, 94] on li "1.5x" at bounding box center [585, 97] width 34 height 19
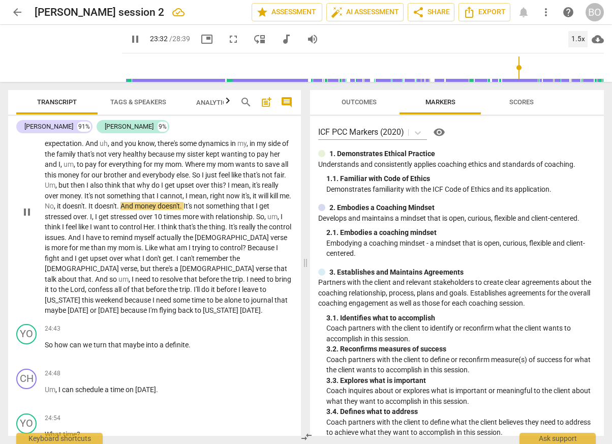
scroll to position [3456, 0]
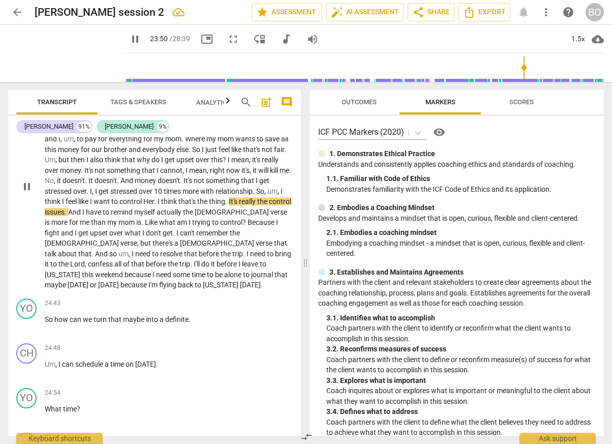
click at [154, 197] on span "Her" at bounding box center [148, 201] width 11 height 8
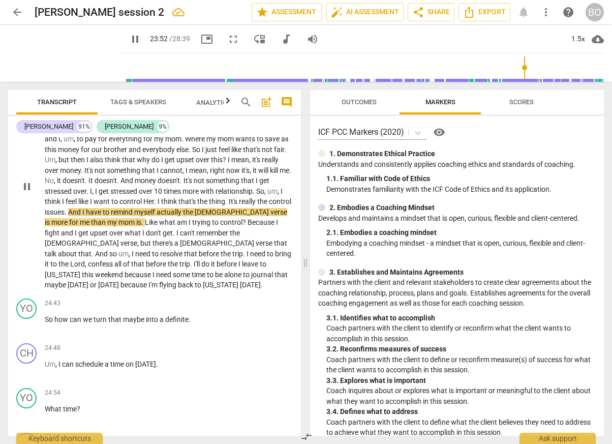
click at [154, 197] on span "Her" at bounding box center [148, 201] width 11 height 8
type input "1434"
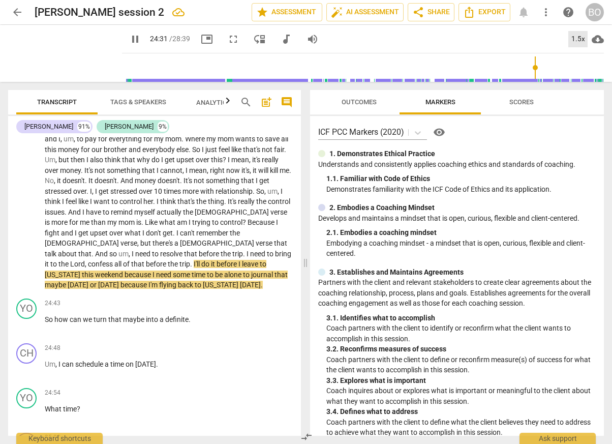
click at [574, 37] on div "1.5x" at bounding box center [577, 39] width 19 height 16
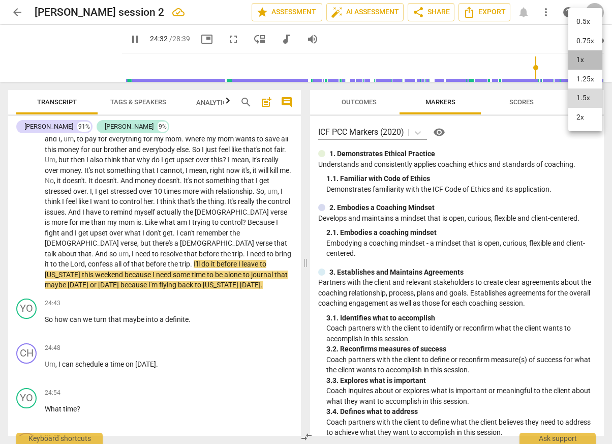
click at [575, 57] on li "1x" at bounding box center [585, 59] width 34 height 19
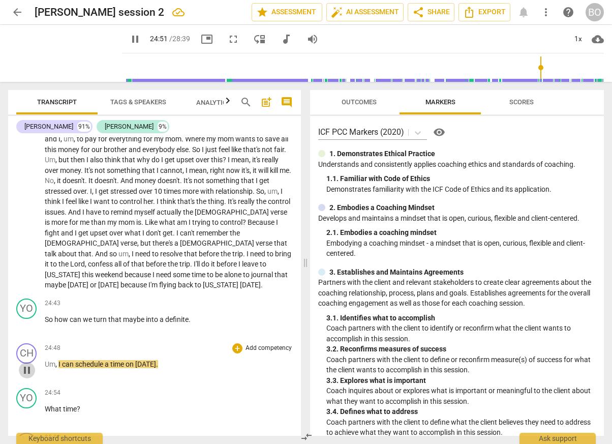
click at [24, 364] on span "pause" at bounding box center [27, 370] width 12 height 12
type input "1492"
click at [206, 314] on p "So how can we turn that maybe into a definite ." at bounding box center [169, 319] width 248 height 11
click at [129, 44] on span "play_arrow" at bounding box center [135, 39] width 12 height 12
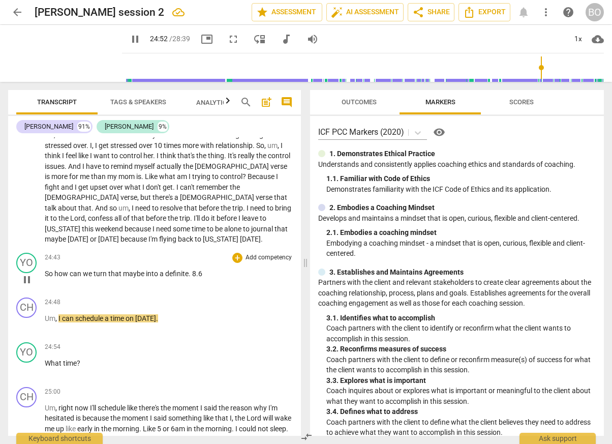
scroll to position [3558, 0]
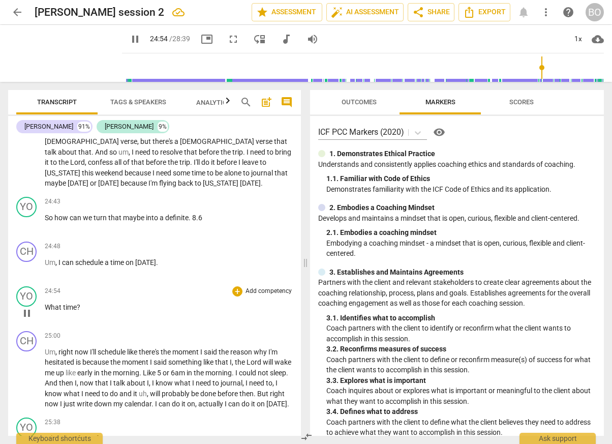
click at [118, 302] on p "What time ?" at bounding box center [169, 307] width 248 height 11
type input "1496"
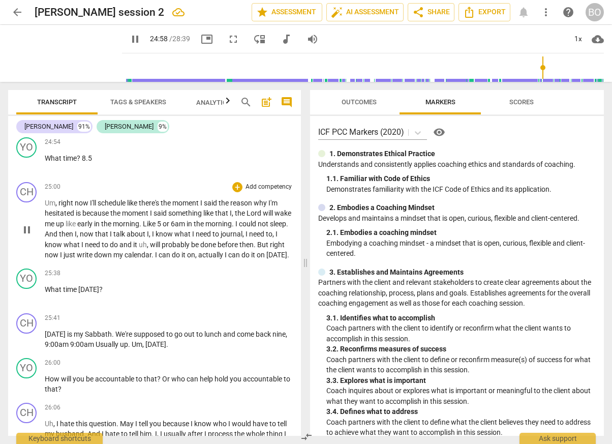
scroll to position [3710, 0]
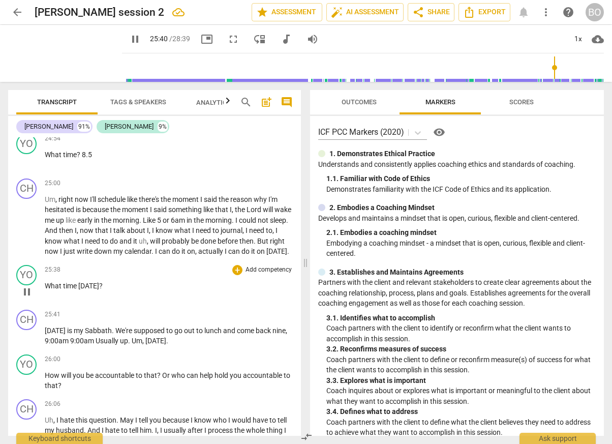
click at [133, 281] on p "What time Saturday ?" at bounding box center [169, 286] width 248 height 11
type input "1541"
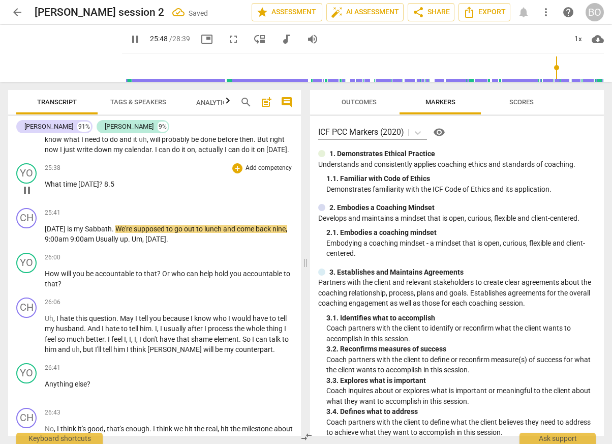
scroll to position [3863, 0]
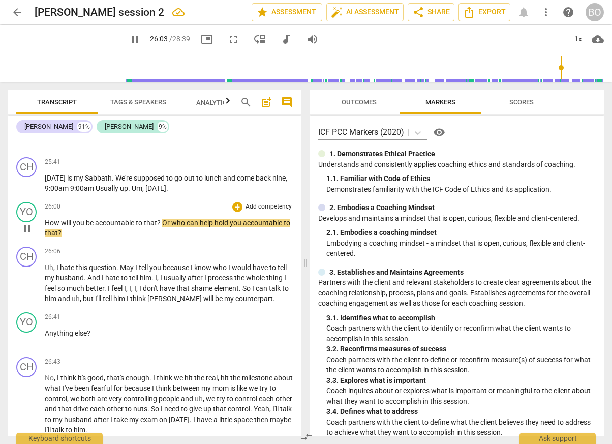
click at [88, 218] on p "How will you be accountable to that ? Or who can help hold you accountable to t…" at bounding box center [169, 228] width 248 height 21
type input "1564"
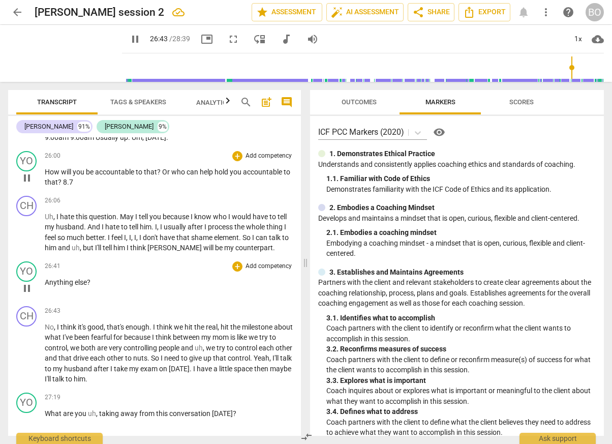
click at [106, 277] on p "Anything else ?" at bounding box center [169, 282] width 248 height 11
type input "1605"
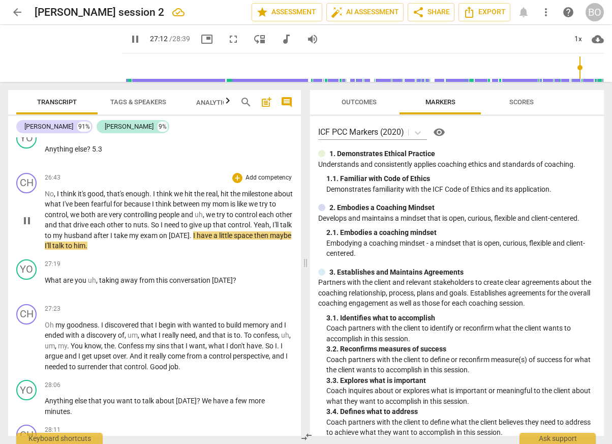
scroll to position [4066, 0]
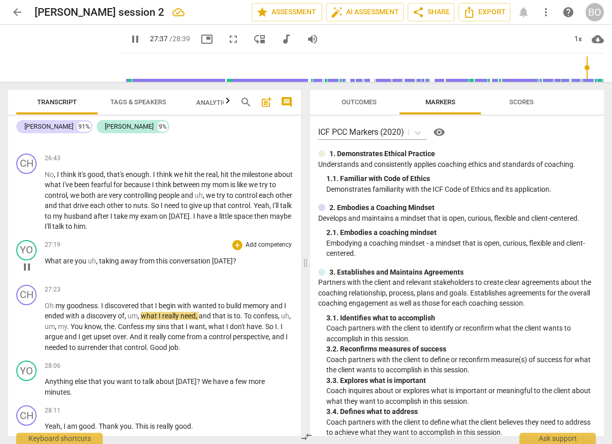
click at [250, 256] on p "What are you uh , taking away from this conversation today ?" at bounding box center [169, 261] width 248 height 11
type input "1659"
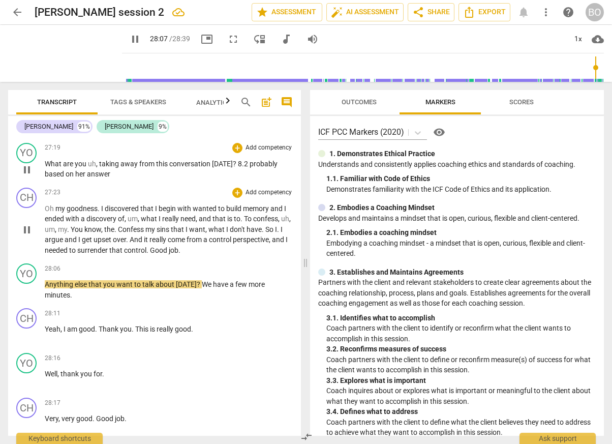
scroll to position [4218, 0]
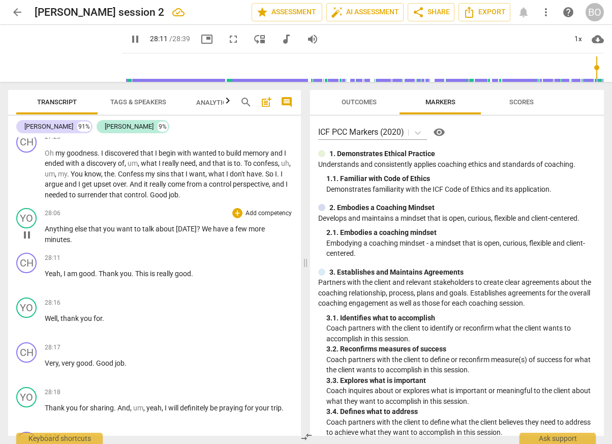
click at [97, 224] on p "Anything else that you want to talk about today ? We have a few more minutes ." at bounding box center [169, 234] width 248 height 21
type input "1692"
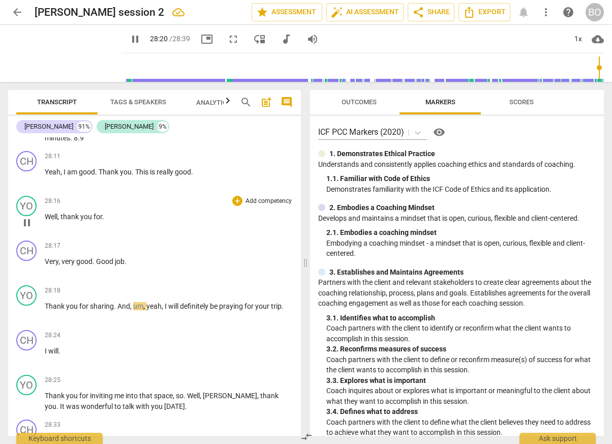
scroll to position [4371, 0]
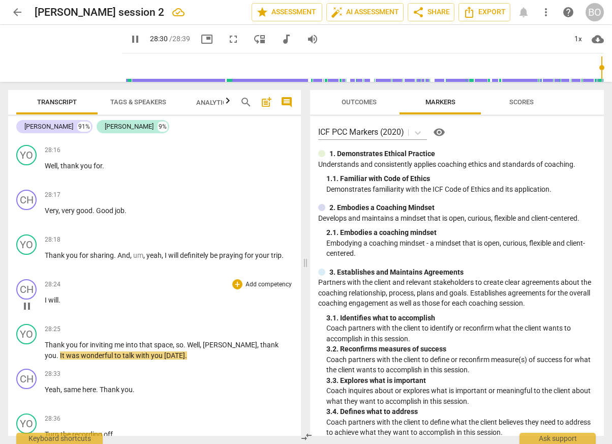
click at [44, 299] on div "play_arrow pause" at bounding box center [32, 305] width 26 height 13
click at [45, 296] on span "I" at bounding box center [47, 300] width 4 height 8
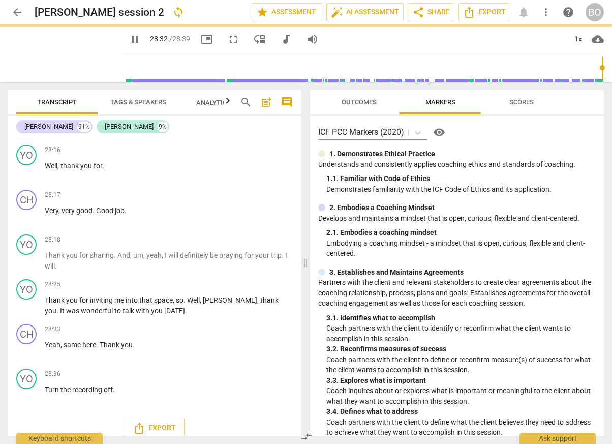
scroll to position [4351, 0]
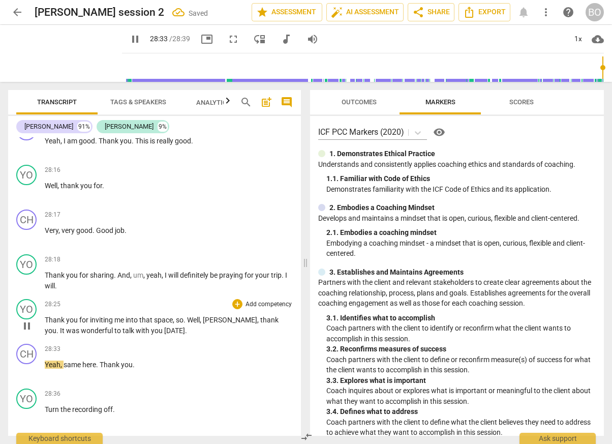
click at [46, 316] on span "Thank" at bounding box center [55, 320] width 21 height 8
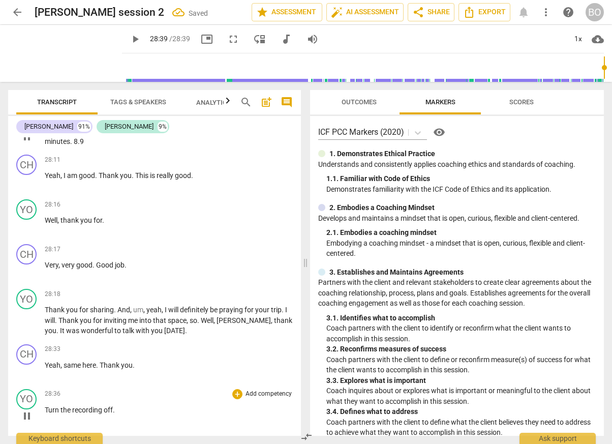
type input "1719"
click at [494, 16] on span "Export" at bounding box center [484, 12] width 43 height 12
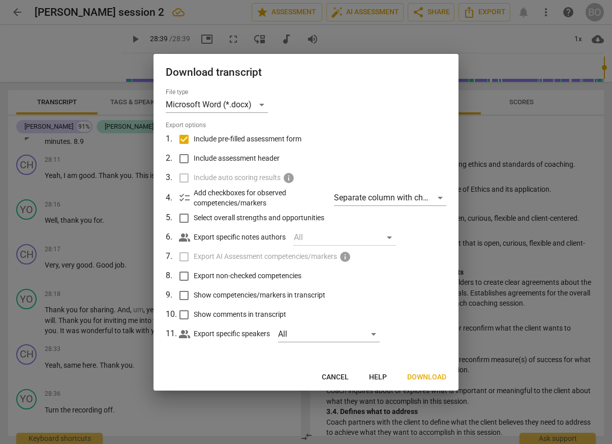
click at [417, 375] on span "Download" at bounding box center [426, 377] width 39 height 10
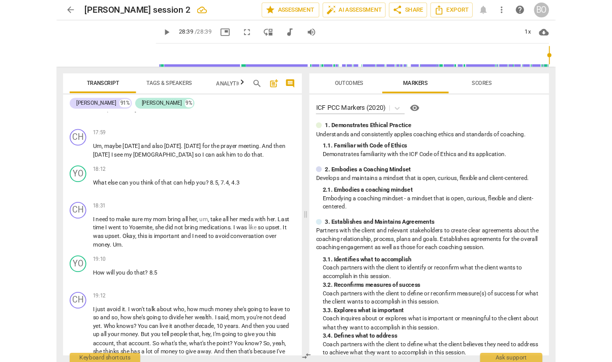
scroll to position [2487, 0]
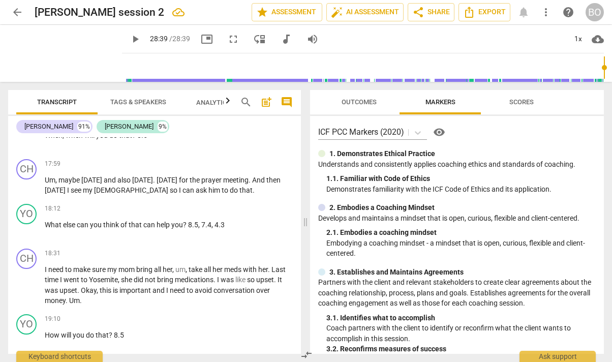
click at [227, 102] on icon "button" at bounding box center [228, 101] width 12 height 12
click at [185, 104] on span "Analytics New" at bounding box center [183, 103] width 47 height 8
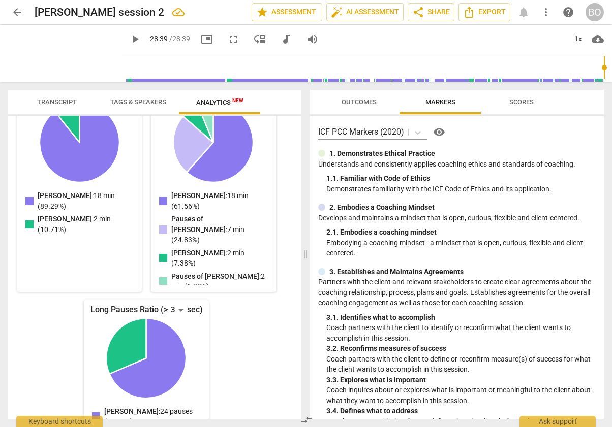
scroll to position [159, 0]
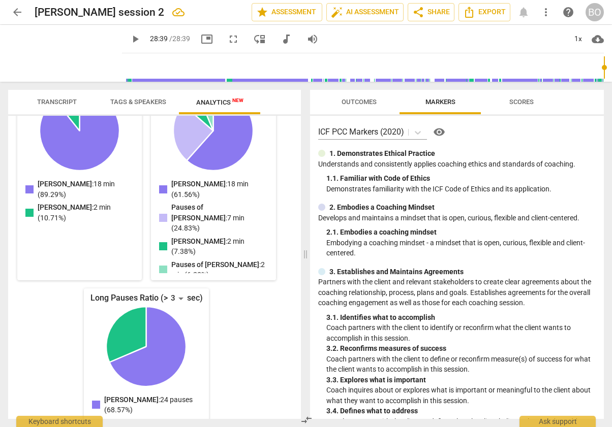
click at [47, 91] on button "Transcript" at bounding box center [56, 102] width 81 height 24
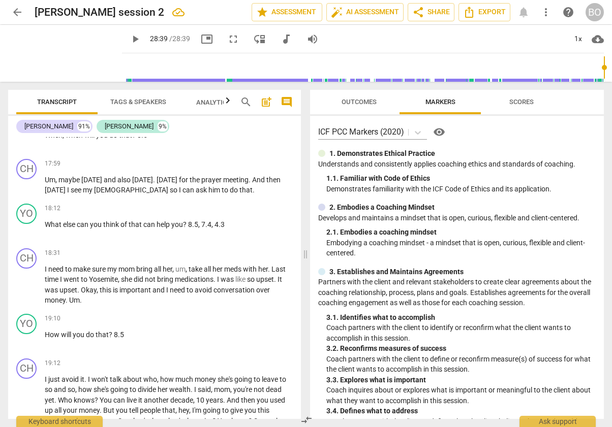
click at [13, 14] on span "arrow_back" at bounding box center [17, 12] width 12 height 12
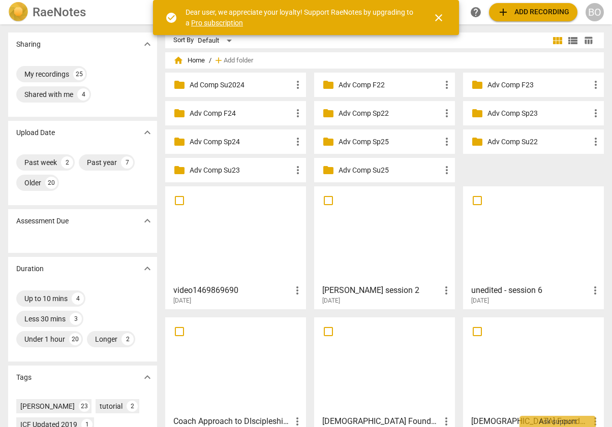
click at [434, 14] on span "close" at bounding box center [439, 18] width 12 height 12
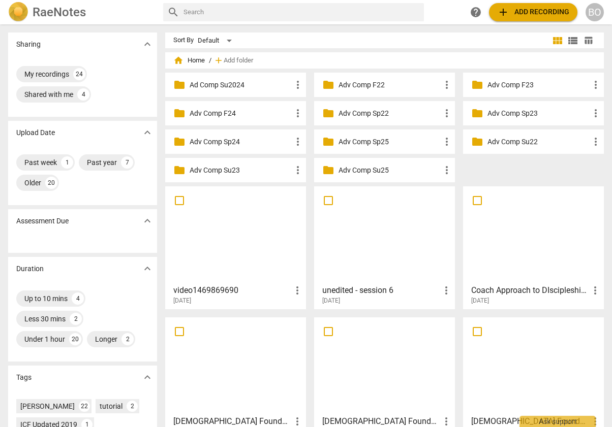
click at [401, 170] on p "Adv Comp Su25" at bounding box center [389, 170] width 102 height 11
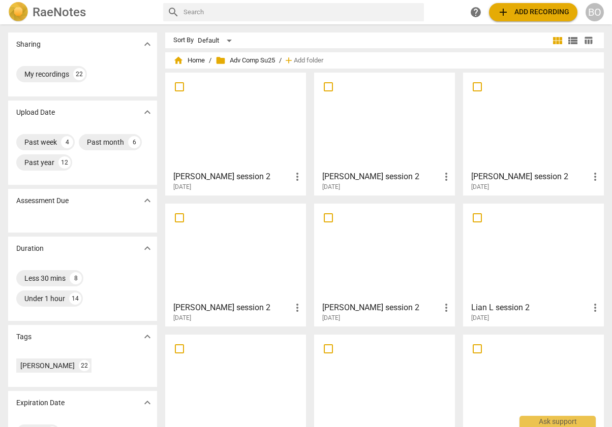
click at [397, 140] on div at bounding box center [385, 121] width 134 height 90
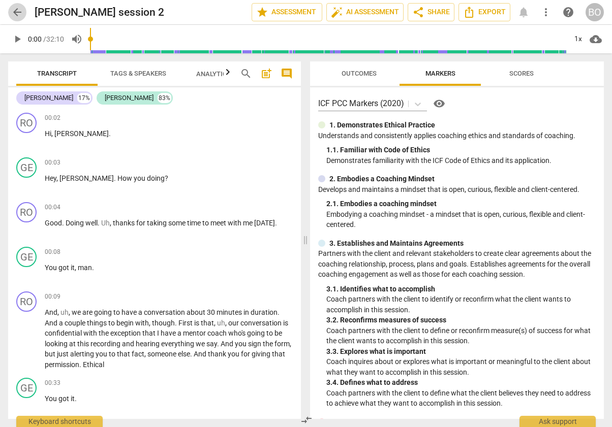
click at [19, 11] on span "arrow_back" at bounding box center [17, 12] width 12 height 12
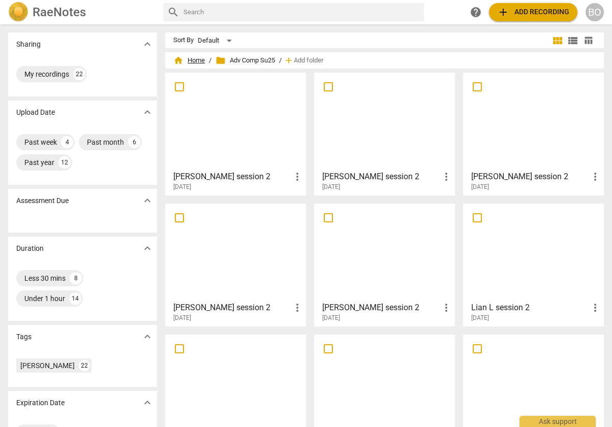
click at [190, 64] on span "home Home" at bounding box center [189, 60] width 32 height 10
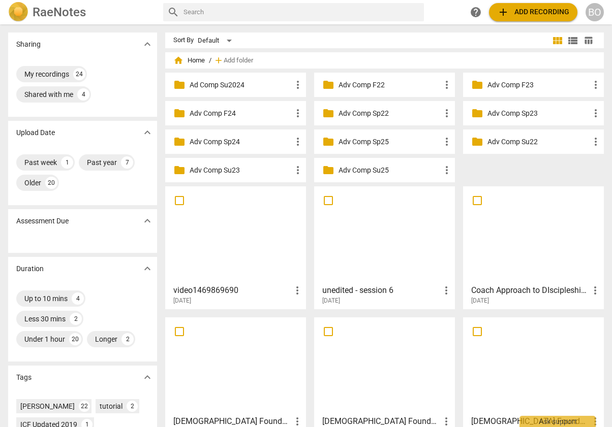
click at [252, 207] on div at bounding box center [236, 235] width 134 height 90
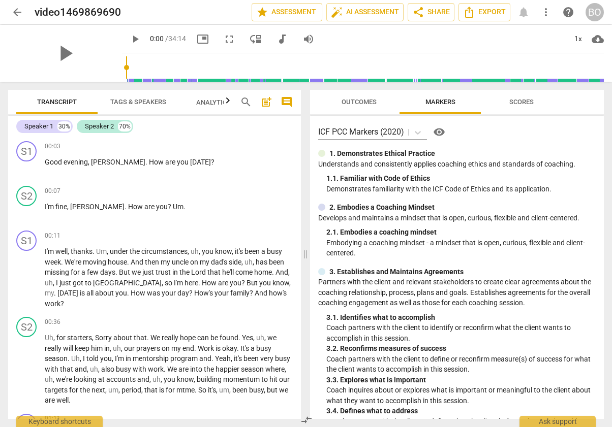
click at [146, 104] on span "Tags & Speakers" at bounding box center [138, 102] width 56 height 8
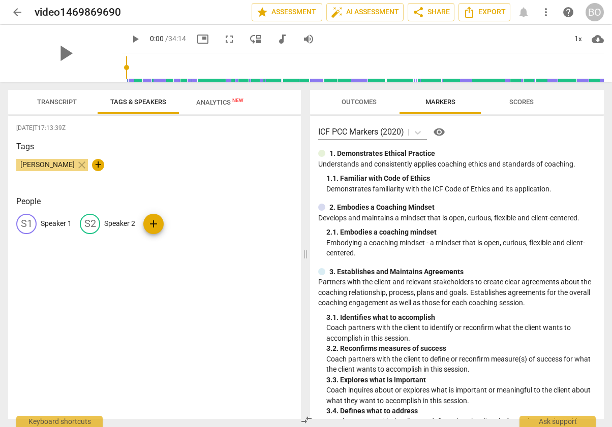
click at [62, 224] on p "Speaker 1" at bounding box center [56, 224] width 31 height 11
type input "[PERSON_NAME]"
click at [182, 215] on div "edit Speaker 2" at bounding box center [173, 224] width 55 height 20
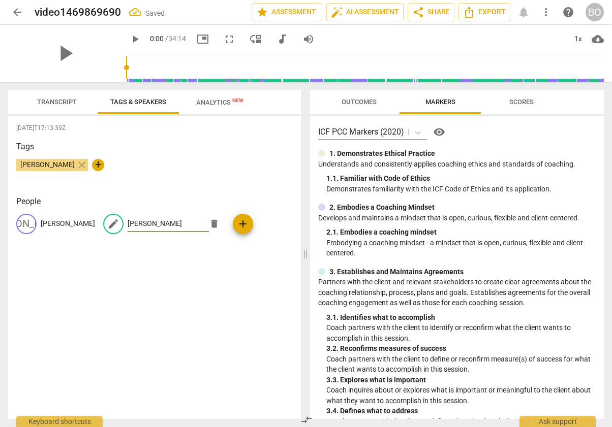
type input "[PERSON_NAME]"
click at [67, 101] on span "Transcript" at bounding box center [57, 102] width 40 height 8
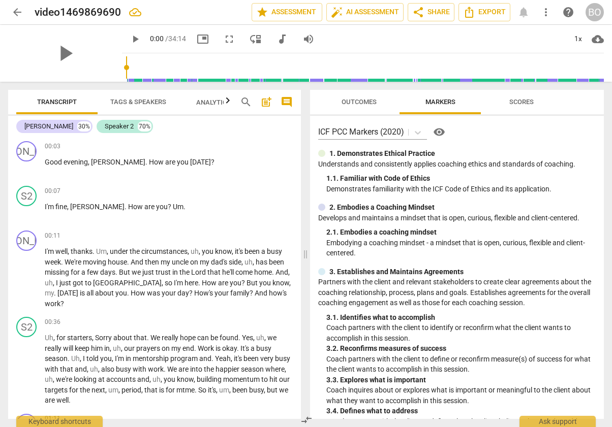
click at [129, 39] on span "play_arrow" at bounding box center [135, 39] width 12 height 12
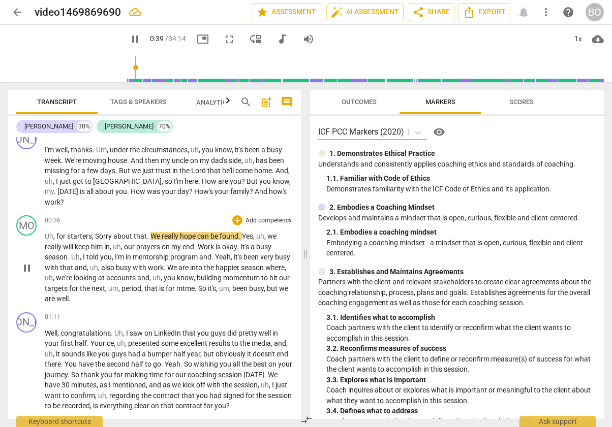
click at [27, 272] on span "pause" at bounding box center [27, 268] width 12 height 12
type input "40"
click at [75, 199] on p "I'm well , thanks . Um , under the circumstances , uh , you know , it's been a …" at bounding box center [169, 176] width 248 height 63
click at [30, 273] on span "play_arrow" at bounding box center [27, 268] width 12 height 12
click at [243, 236] on span "Yes" at bounding box center [247, 236] width 11 height 8
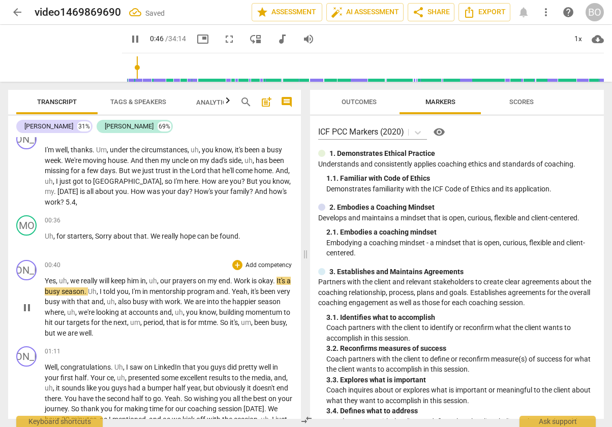
click at [71, 282] on span "we" at bounding box center [75, 281] width 11 height 8
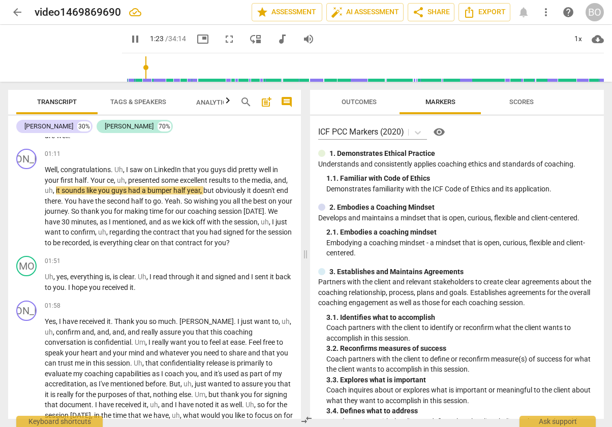
scroll to position [356, 0]
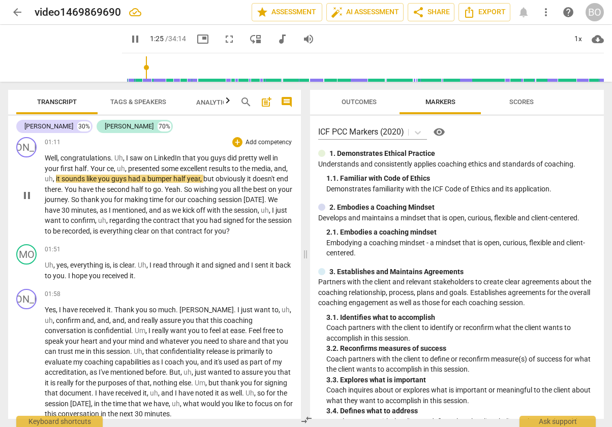
click at [90, 236] on p "Well , congratulations . Uh , I saw on LinkedIn that you guys did pretty well i…" at bounding box center [169, 194] width 248 height 83
type input "87"
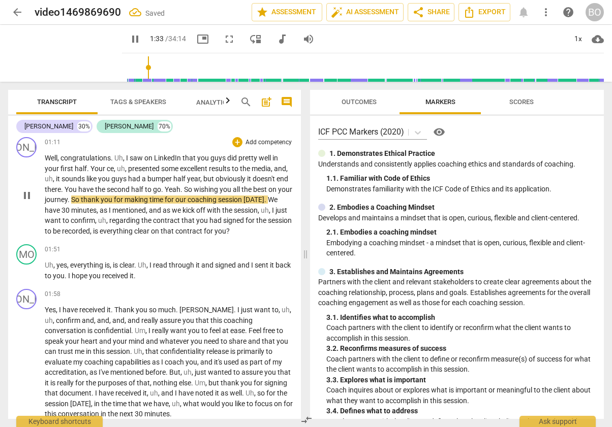
click at [61, 187] on span "there" at bounding box center [53, 190] width 16 height 8
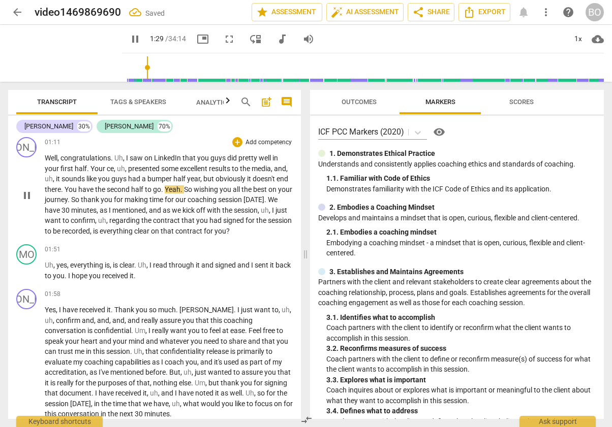
click at [165, 188] on span "." at bounding box center [163, 190] width 4 height 8
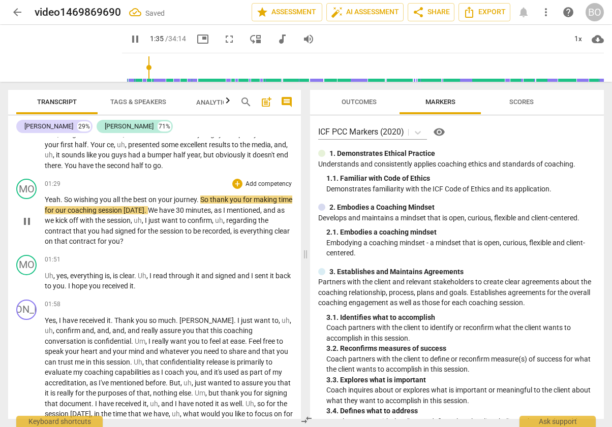
click at [46, 199] on span "Yeah" at bounding box center [53, 200] width 16 height 8
type input "97"
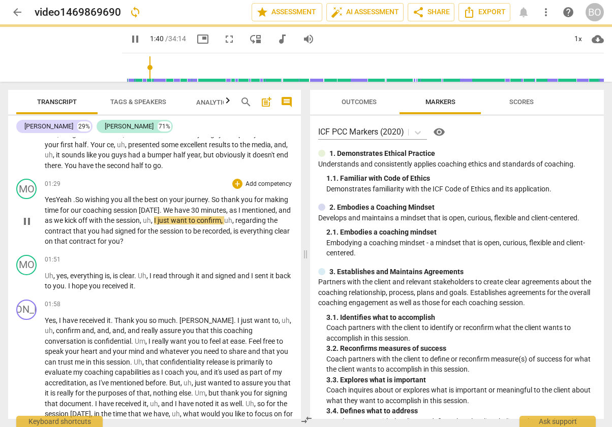
click at [57, 197] on span "Yeah ." at bounding box center [65, 200] width 19 height 8
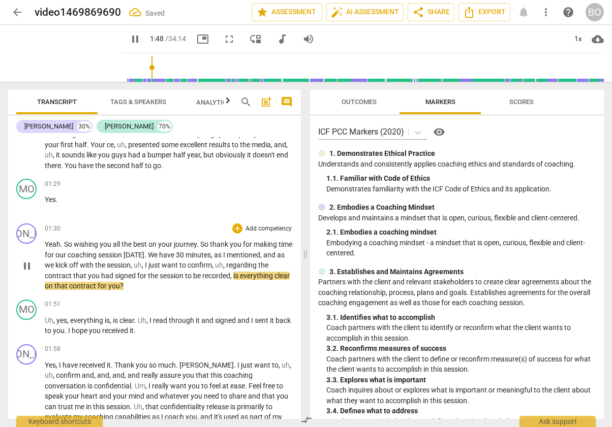
click at [159, 286] on p "Yeah . So wishing you all the best on your journey . So thank you for making ti…" at bounding box center [169, 265] width 248 height 52
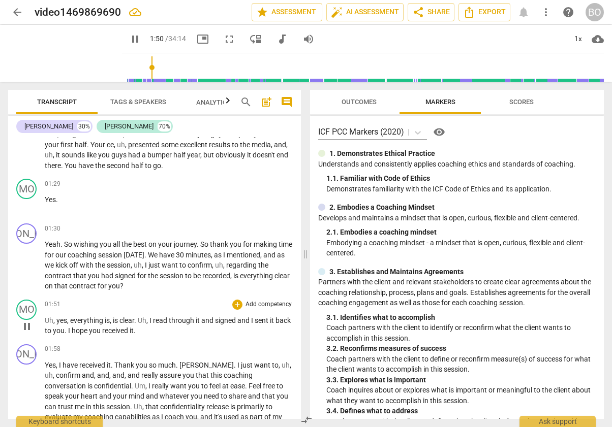
click at [25, 326] on span "pause" at bounding box center [27, 327] width 12 height 12
type input "111"
click at [158, 281] on p "Yeah . So wishing you all the best on your journey . So thank you for making ti…" at bounding box center [169, 265] width 248 height 52
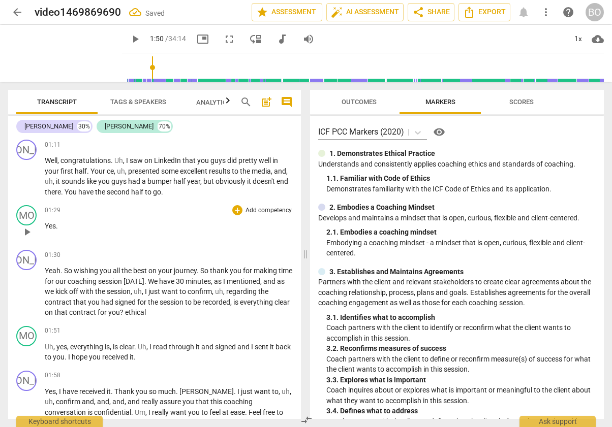
scroll to position [329, 0]
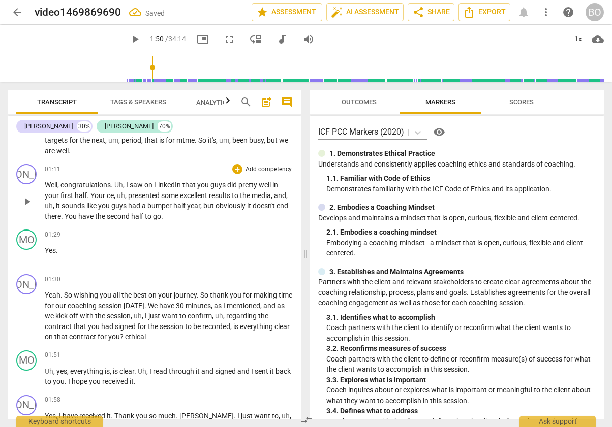
click at [220, 219] on p "Well , congratulations . Uh , I saw on LinkedIn that you guys did pretty well i…" at bounding box center [169, 201] width 248 height 42
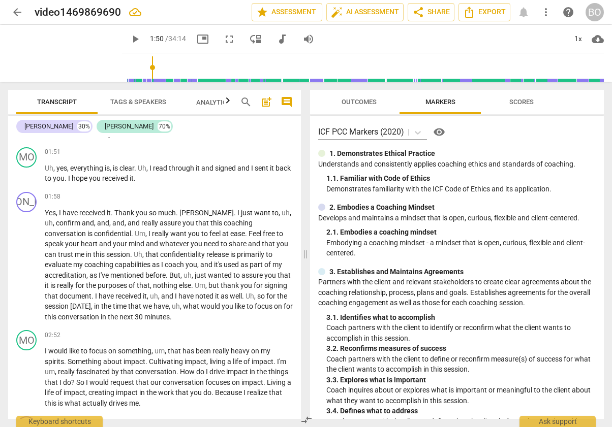
scroll to position [481, 0]
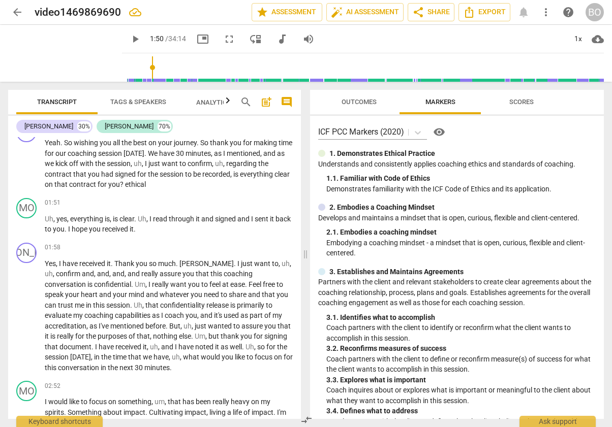
click at [129, 44] on span "play_arrow" at bounding box center [135, 39] width 12 height 12
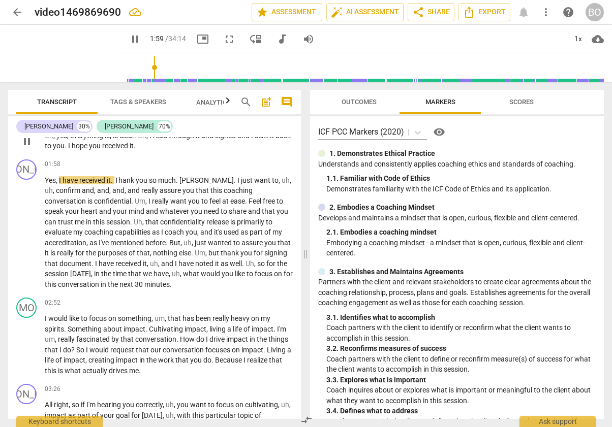
scroll to position [583, 0]
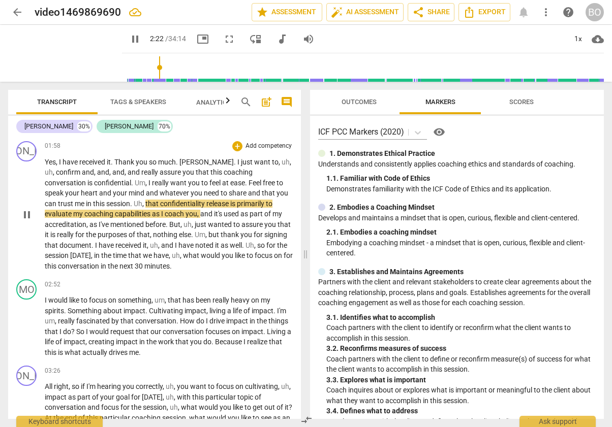
click at [225, 264] on p "Yes , I have received it . Thank you so much . [PERSON_NAME] . I just want to ,…" at bounding box center [169, 214] width 248 height 115
type input "143"
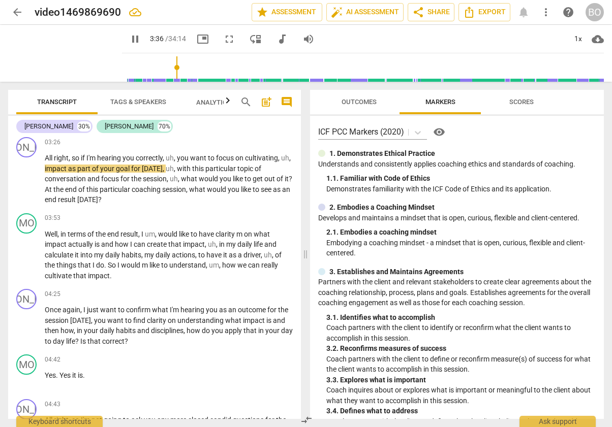
scroll to position [837, 0]
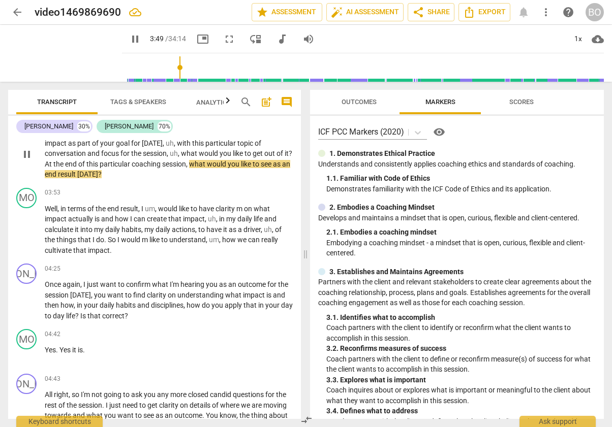
click at [289, 158] on span "?" at bounding box center [291, 153] width 4 height 8
type input "231"
click at [127, 180] on p "All right , so if I'm hearing you correctly , uh , you want to focus on cultiva…" at bounding box center [169, 154] width 248 height 52
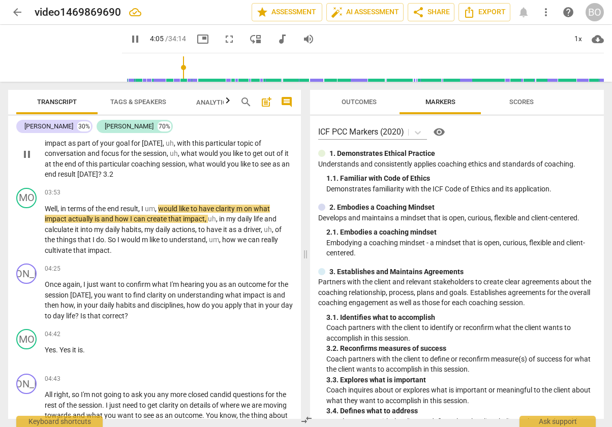
scroll to position [786, 0]
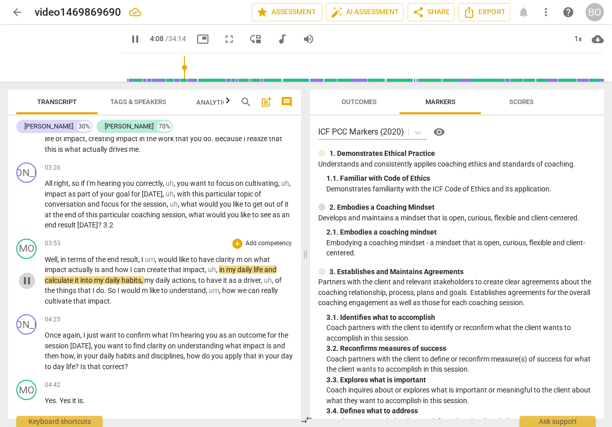
drag, startPoint x: 25, startPoint y: 291, endPoint x: 46, endPoint y: 280, distance: 24.3
click at [25, 287] on span "pause" at bounding box center [27, 281] width 12 height 12
type input "249"
click at [111, 229] on span "3.2" at bounding box center [108, 225] width 10 height 8
click at [191, 231] on p "All right , so if I'm hearing you correctly , uh , you want to focus on cultiva…" at bounding box center [169, 204] width 248 height 52
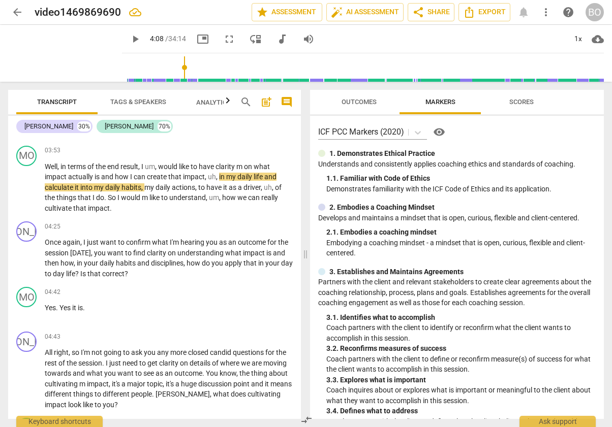
scroll to position [888, 0]
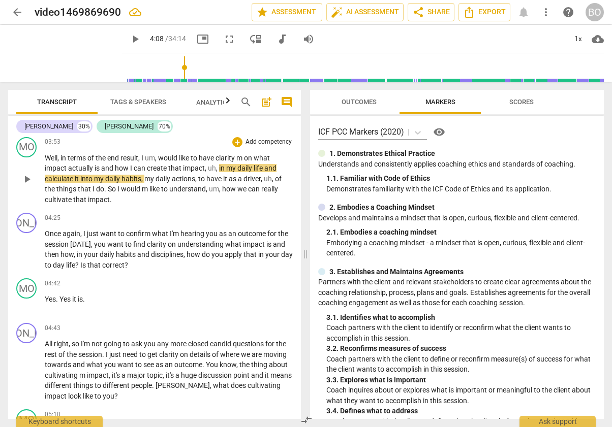
click at [184, 172] on p "Well , in terms of the end result , I um , would like to have clarity m on what…" at bounding box center [169, 179] width 248 height 52
click at [168, 162] on span "would" at bounding box center [168, 158] width 21 height 8
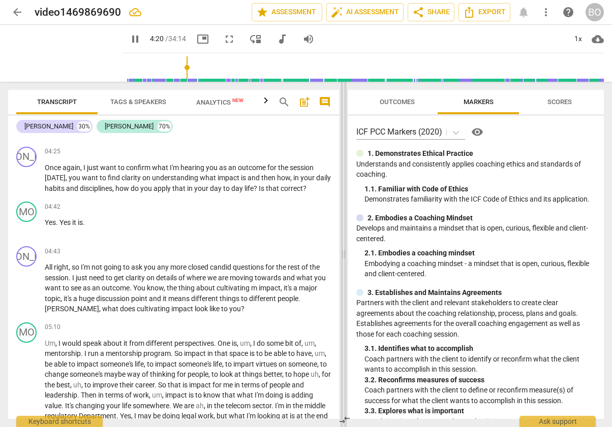
scroll to position [860, 0]
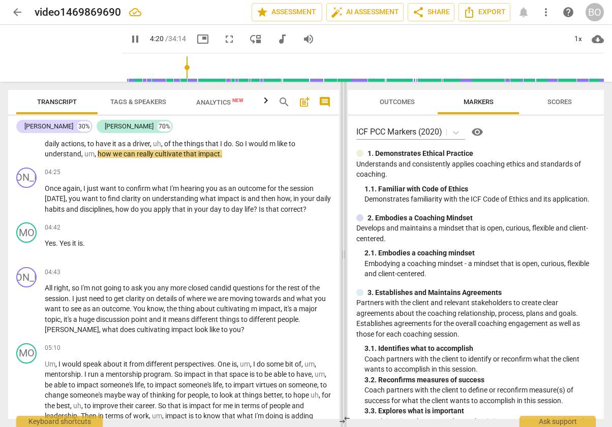
drag, startPoint x: 305, startPoint y: 259, endPoint x: 344, endPoint y: 260, distance: 38.1
click at [344, 260] on span at bounding box center [344, 255] width 6 height 346
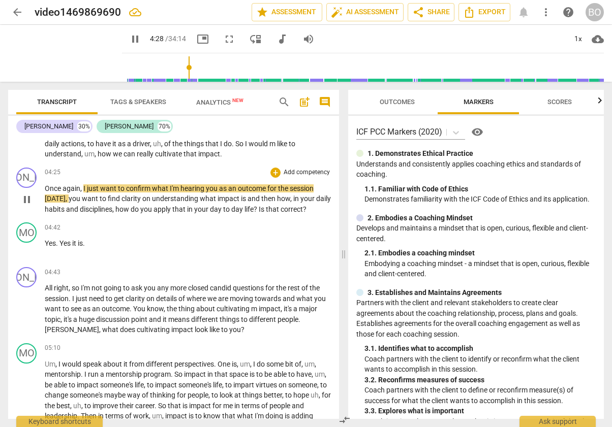
click at [318, 210] on p "Once again , I just want to confirm what I'm hearing you as an outcome for the …" at bounding box center [188, 199] width 286 height 32
type input "269"
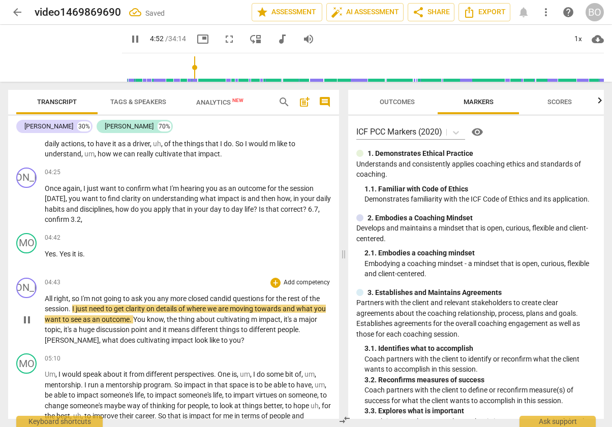
click at [27, 321] on span "pause" at bounding box center [27, 320] width 12 height 12
click at [27, 320] on span "play_arrow" at bounding box center [27, 320] width 12 height 12
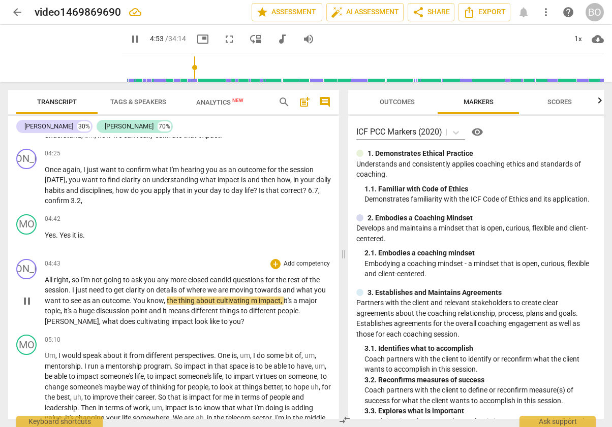
scroll to position [911, 0]
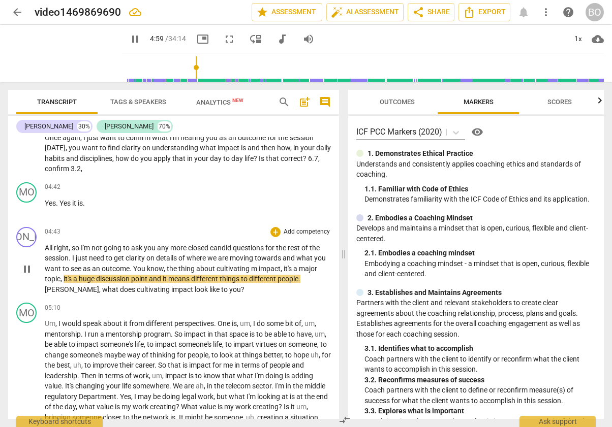
click at [258, 268] on span "m" at bounding box center [255, 269] width 8 height 8
type input "300"
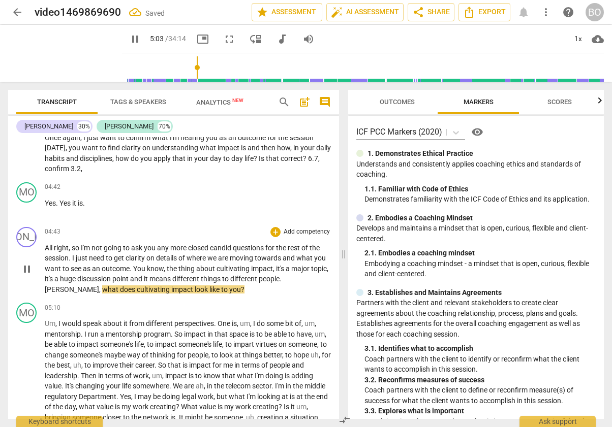
click at [227, 289] on p "All right , so I'm not going to ask you any more closed candid questions for th…" at bounding box center [188, 269] width 286 height 52
click at [27, 267] on span "pause" at bounding box center [27, 269] width 12 height 12
type input "307"
click at [234, 288] on p "All right , so I'm not going to ask you any more closed candid questions for th…" at bounding box center [188, 269] width 286 height 52
click at [255, 291] on p "All right , so I'm not going to ask you any more closed candid questions for th…" at bounding box center [188, 269] width 286 height 52
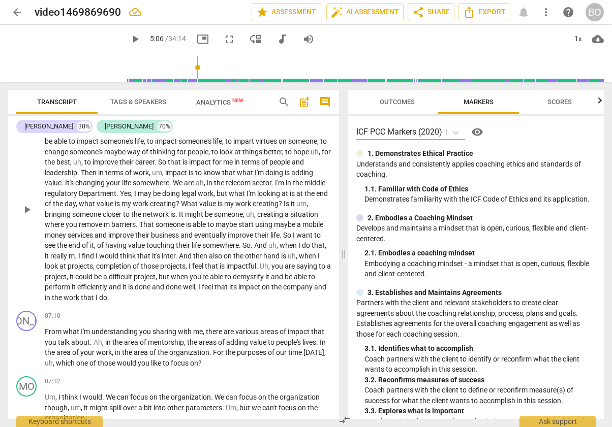
scroll to position [1013, 0]
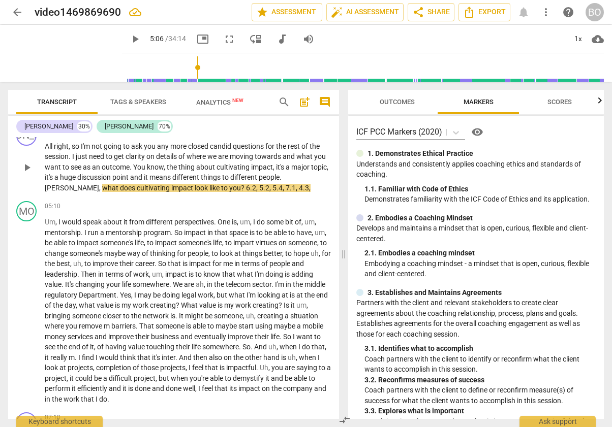
click at [129, 36] on span "play_arrow" at bounding box center [135, 39] width 12 height 12
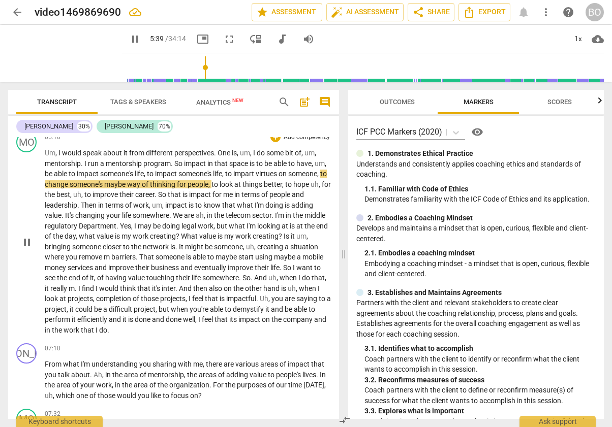
scroll to position [1115, 0]
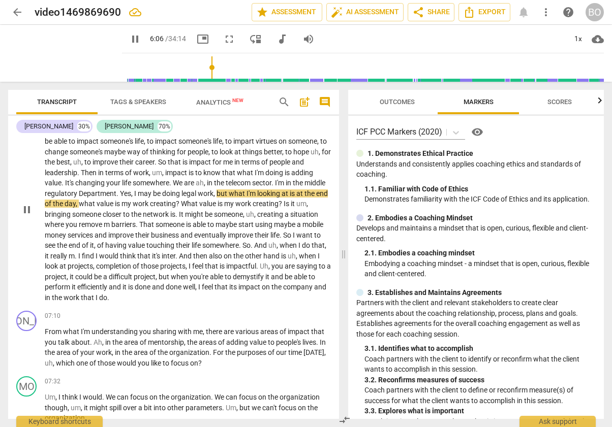
click at [116, 193] on span "Department" at bounding box center [98, 194] width 38 height 8
type input "367"
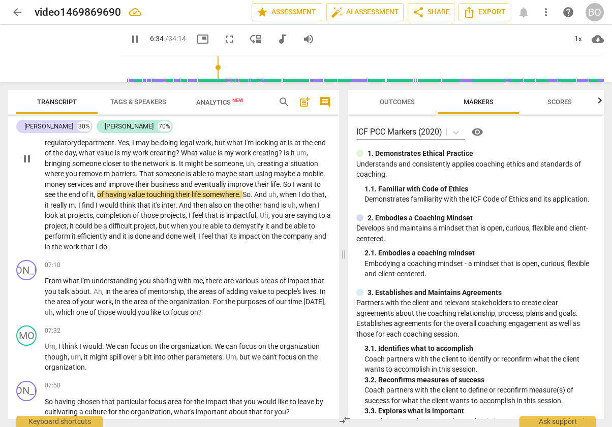
scroll to position [1216, 0]
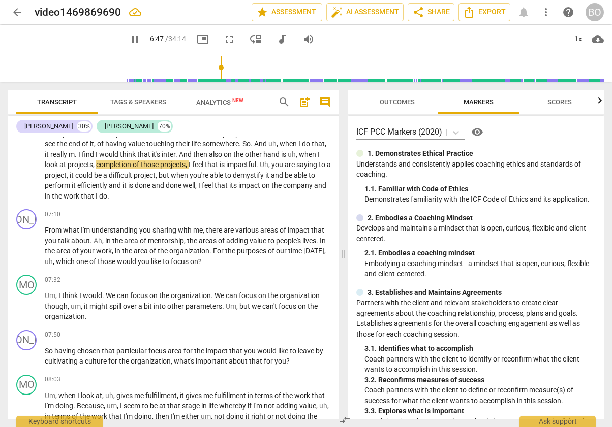
click at [179, 154] on span "." at bounding box center [177, 154] width 4 height 8
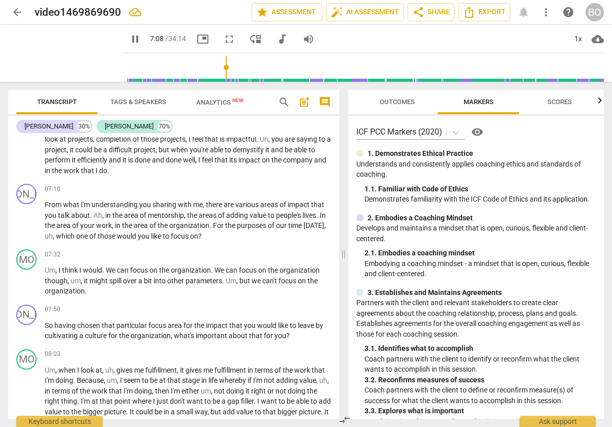
scroll to position [1267, 0]
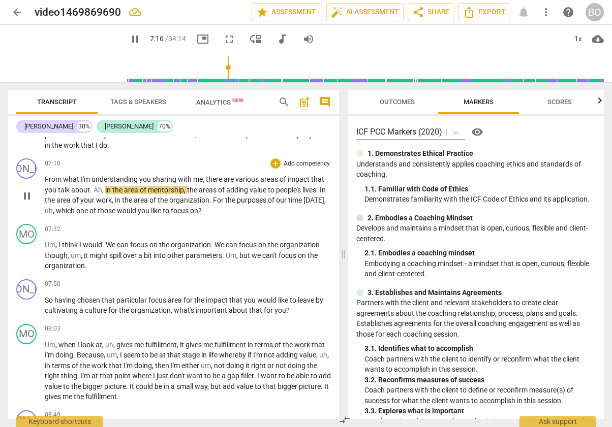
click at [94, 189] on span "Ah" at bounding box center [98, 190] width 9 height 8
type input "438"
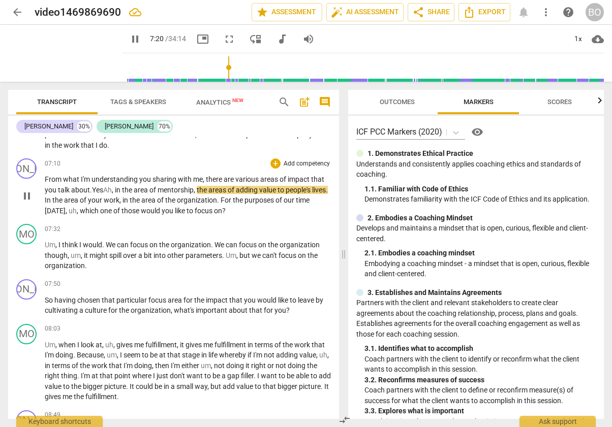
click at [94, 189] on span ". Yes" at bounding box center [96, 190] width 13 height 8
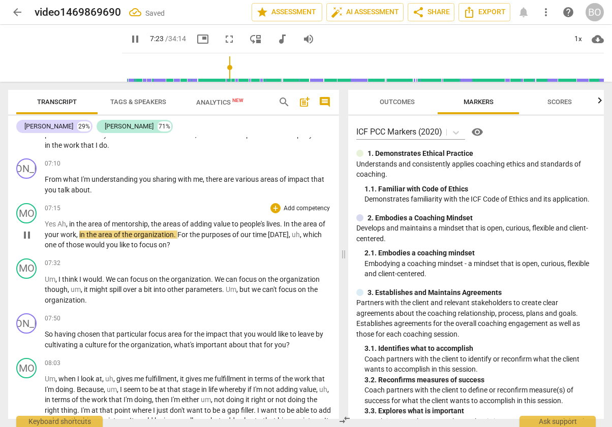
click at [58, 224] on span "Ah" at bounding box center [61, 224] width 9 height 8
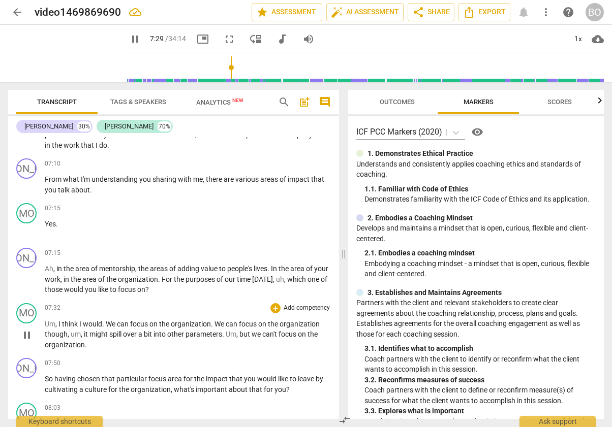
click at [32, 338] on span "pause" at bounding box center [27, 335] width 12 height 12
type input "450"
click at [191, 288] on p "Ah , in the area of mentorship , the areas of adding value to people's lives . …" at bounding box center [188, 280] width 286 height 32
click at [110, 190] on p "From what I'm understanding you sharing with me , there are various areas of im…" at bounding box center [188, 184] width 286 height 21
click at [104, 188] on p "From what I'm understanding you sharing with me , there are various areas of im…" at bounding box center [188, 184] width 286 height 21
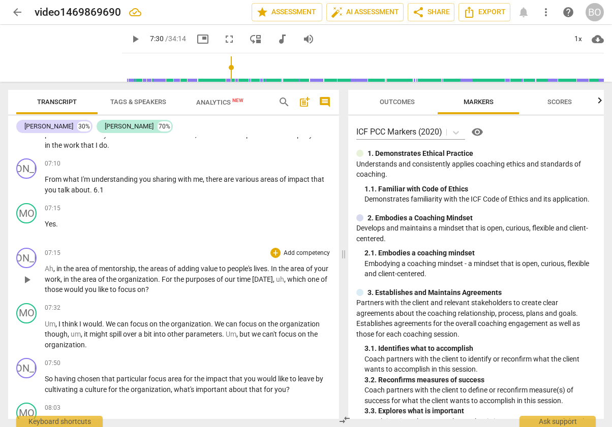
click at [189, 287] on p "Ah , in the area of mentorship , the areas of adding value to people's lives . …" at bounding box center [188, 280] width 286 height 32
click at [209, 288] on p "Ah , in the area of mentorship , the areas of adding value to people's lives . …" at bounding box center [188, 280] width 286 height 32
click at [129, 37] on span "play_arrow" at bounding box center [135, 39] width 12 height 12
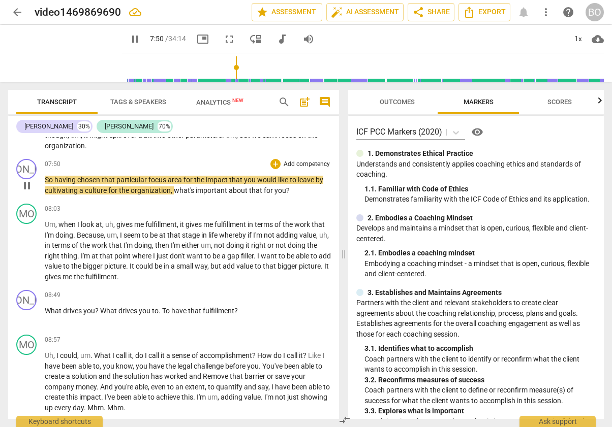
scroll to position [1470, 0]
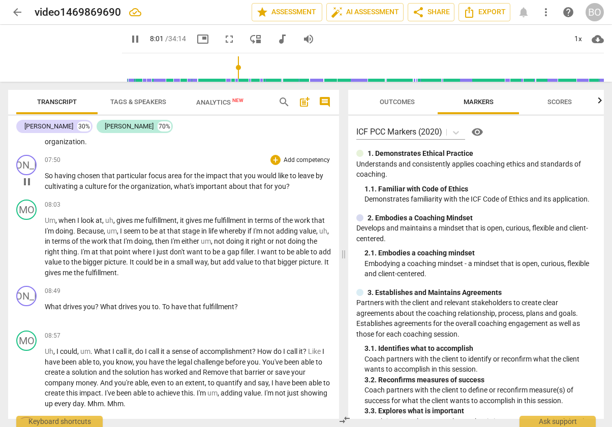
click at [304, 184] on p "So having chosen that particular focus area for the impact that you would like …" at bounding box center [188, 181] width 286 height 21
type input "482"
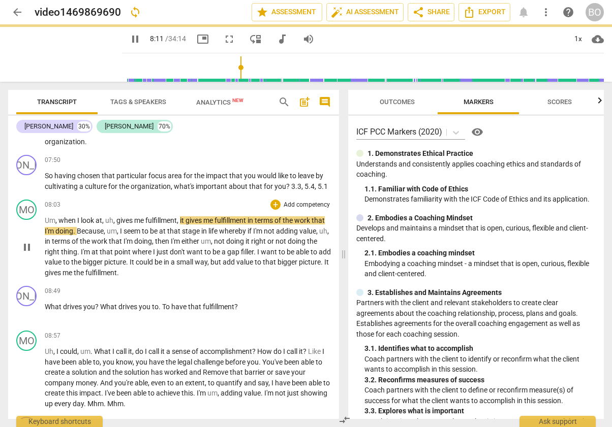
click at [28, 247] on span "pause" at bounding box center [27, 247] width 12 height 12
type input "491"
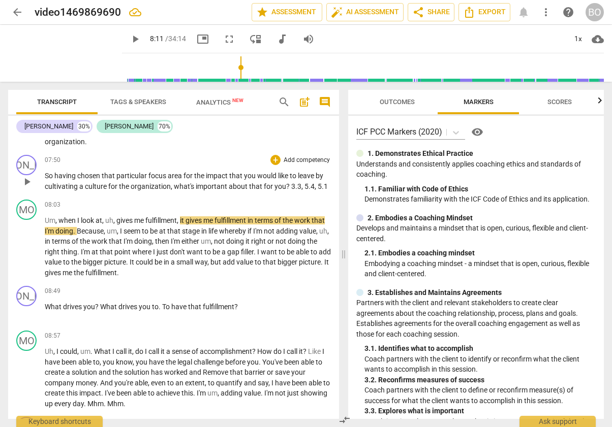
click at [327, 186] on p "So having chosen that particular focus area for the impact that you would like …" at bounding box center [188, 181] width 286 height 21
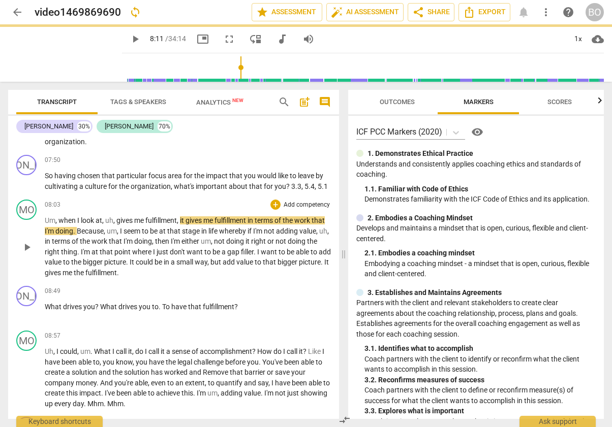
click at [26, 245] on span "play_arrow" at bounding box center [27, 247] width 12 height 12
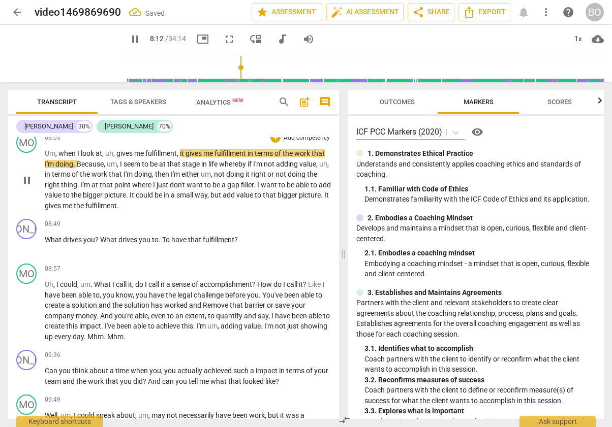
scroll to position [1521, 0]
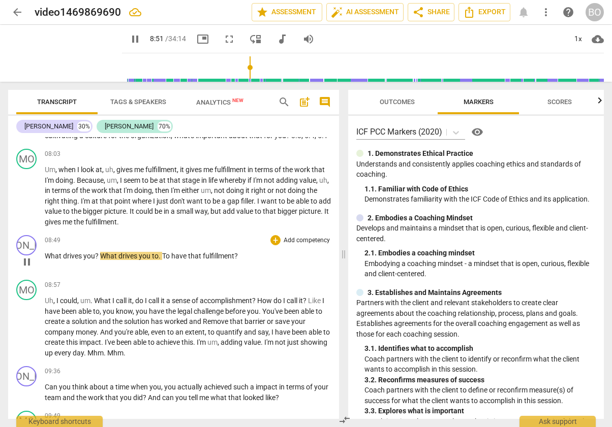
click at [162, 257] on span "To" at bounding box center [166, 256] width 9 height 8
type input "533"
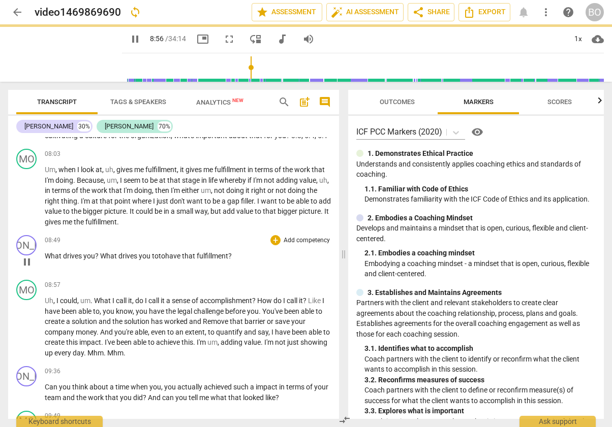
click at [29, 267] on span "pause" at bounding box center [27, 262] width 12 height 12
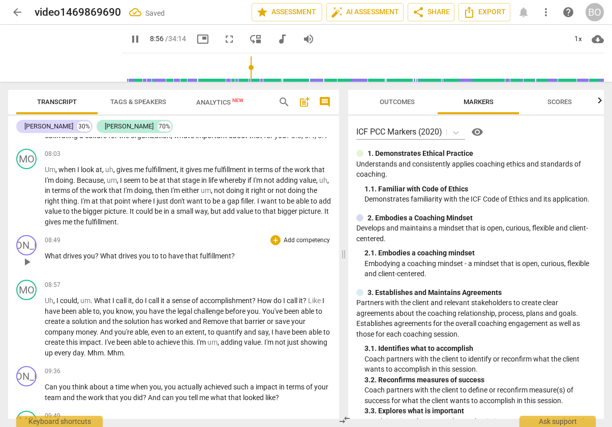
type input "537"
click at [257, 257] on p "What drives you ? What drives you to to have that fulfillment ?" at bounding box center [188, 256] width 286 height 11
click at [129, 38] on span "play_arrow" at bounding box center [135, 39] width 12 height 12
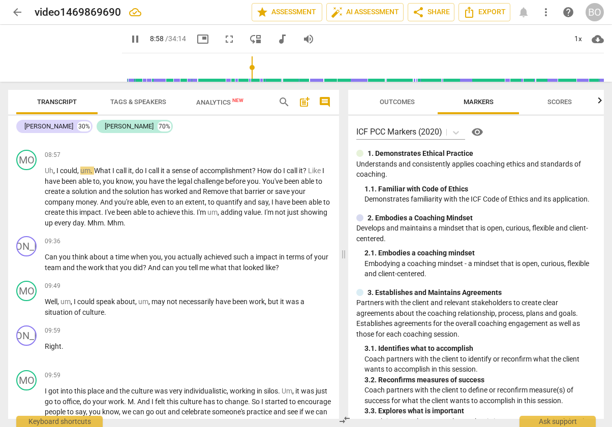
scroll to position [1674, 0]
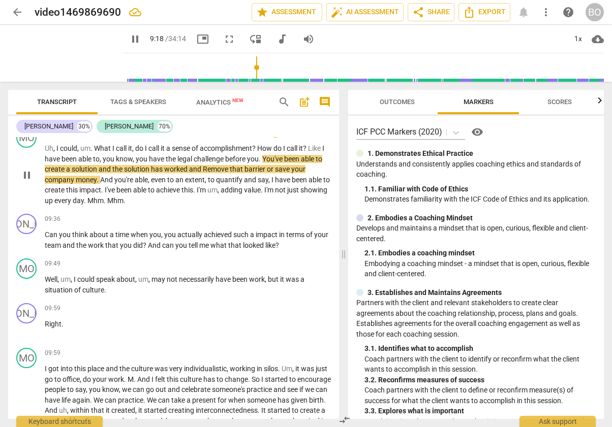
click at [215, 171] on span "Remove" at bounding box center [216, 169] width 27 height 8
type input "560"
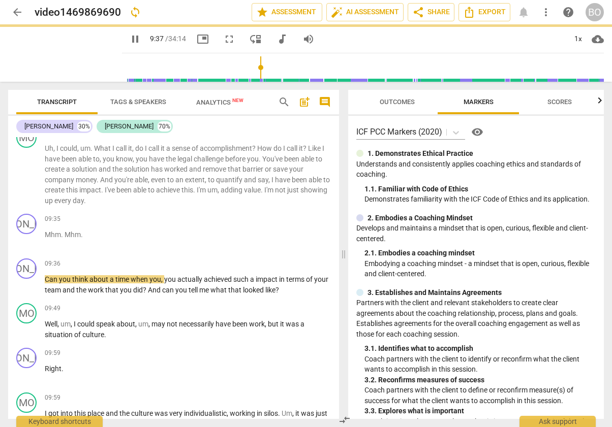
scroll to position [1718, 0]
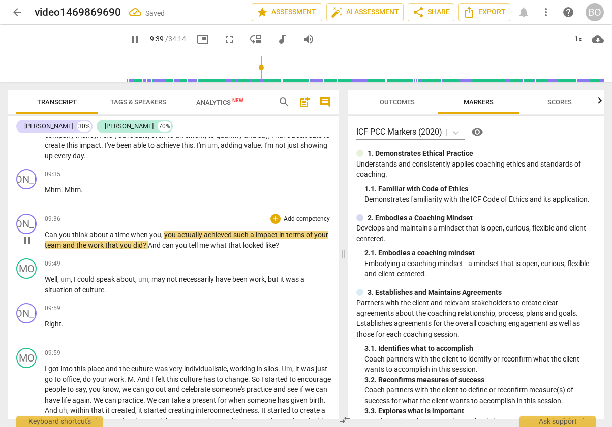
click at [44, 234] on div "JA play_arrow pause" at bounding box center [30, 232] width 28 height 37
click at [45, 235] on span "Can" at bounding box center [52, 235] width 14 height 8
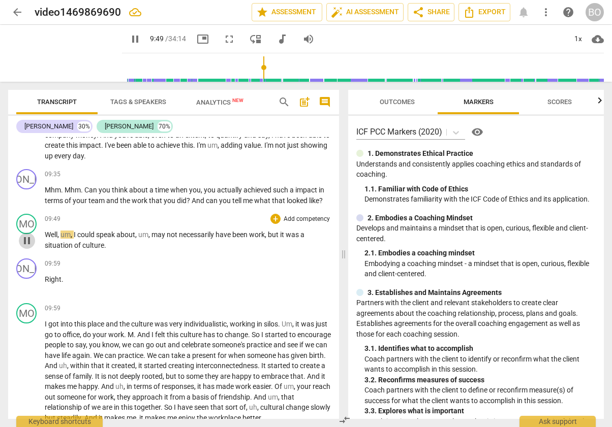
click at [26, 243] on span "pause" at bounding box center [27, 241] width 12 height 12
type input "590"
click at [328, 199] on div "JA play_arrow pause 09:35 + Add competency keyboard_arrow_right Mhm . Mhm . Can…" at bounding box center [173, 187] width 331 height 45
click at [331, 200] on div "JA play_arrow pause 09:35 + Add competency keyboard_arrow_right Mhm . Mhm . Can…" at bounding box center [173, 187] width 331 height 45
click at [329, 202] on div "JA play_arrow pause 09:35 + Add competency keyboard_arrow_right Mhm . Mhm . Can…" at bounding box center [173, 187] width 331 height 45
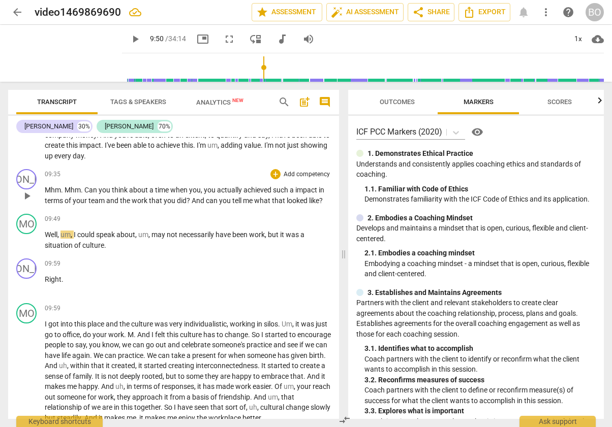
click at [326, 200] on p "Mhm . Mhm . Can you think about a time when you , you actually achieved such a …" at bounding box center [188, 195] width 286 height 21
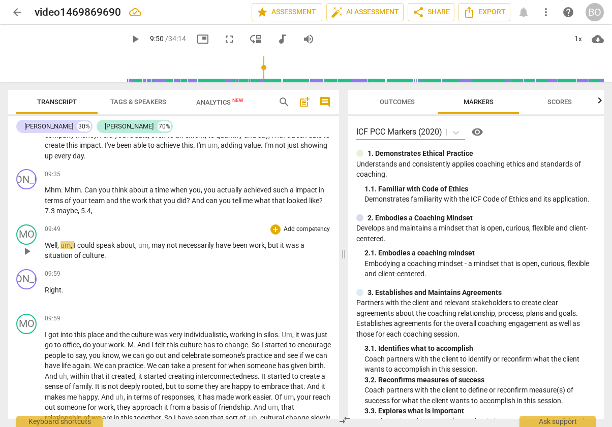
click at [33, 251] on span "play_arrow" at bounding box center [27, 251] width 12 height 12
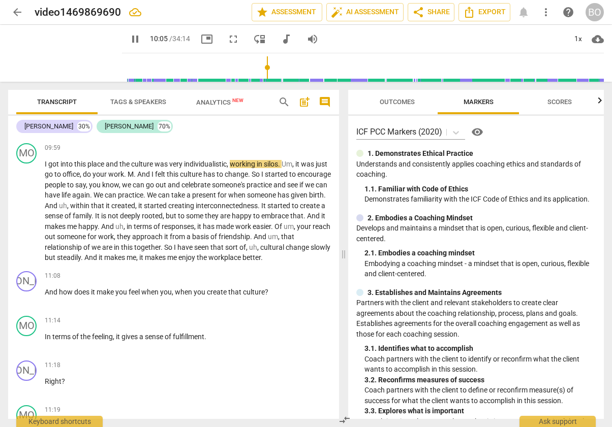
scroll to position [1871, 0]
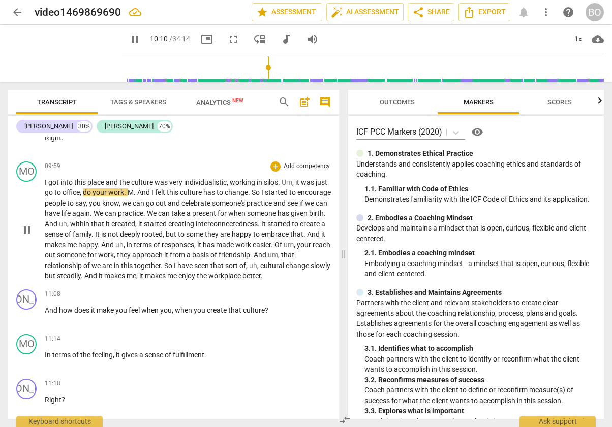
click at [218, 181] on span "individualistic" at bounding box center [205, 182] width 43 height 8
click at [232, 182] on span "working" at bounding box center [243, 182] width 27 height 8
type input "607"
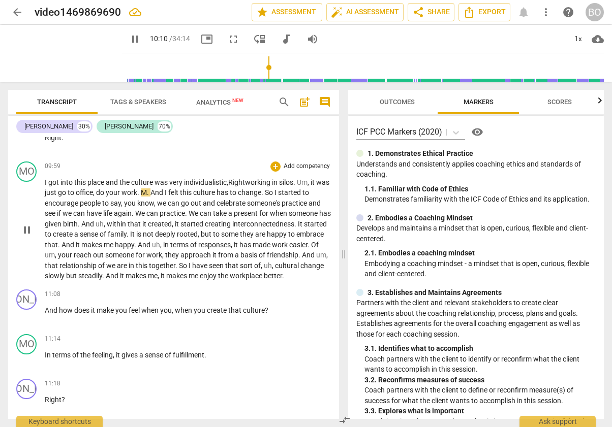
click at [232, 182] on span ", Right" at bounding box center [236, 182] width 18 height 8
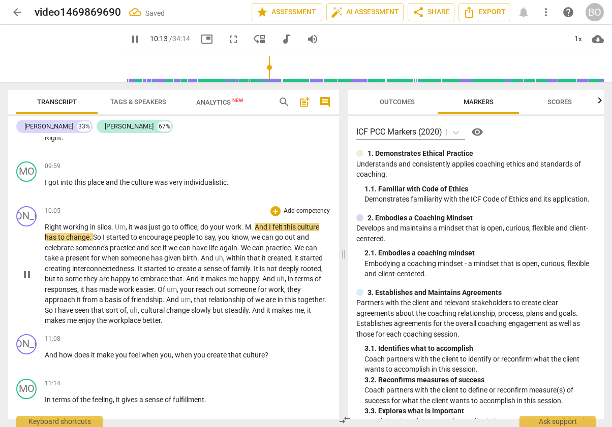
click at [65, 227] on span "working" at bounding box center [76, 227] width 27 height 8
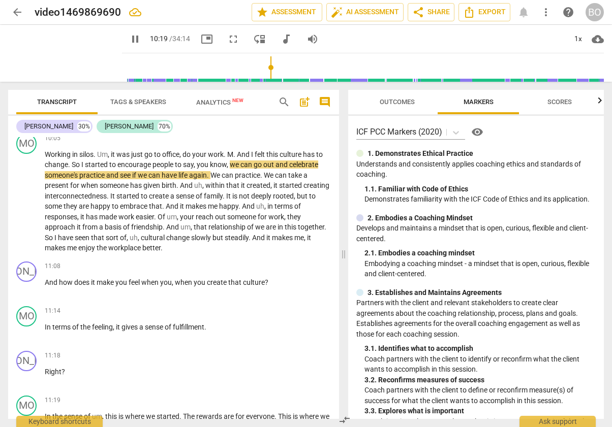
scroll to position [1972, 0]
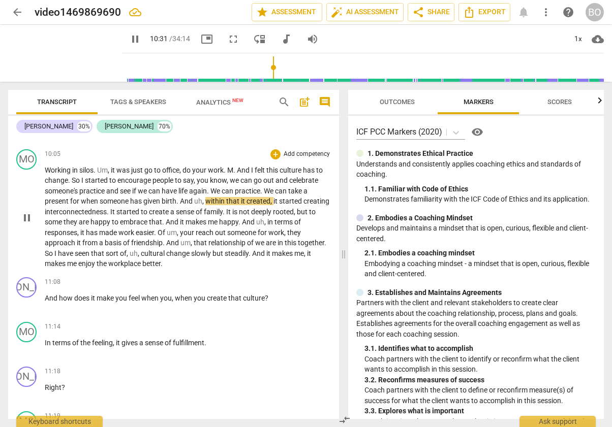
click at [275, 181] on span "out" at bounding box center [269, 180] width 12 height 8
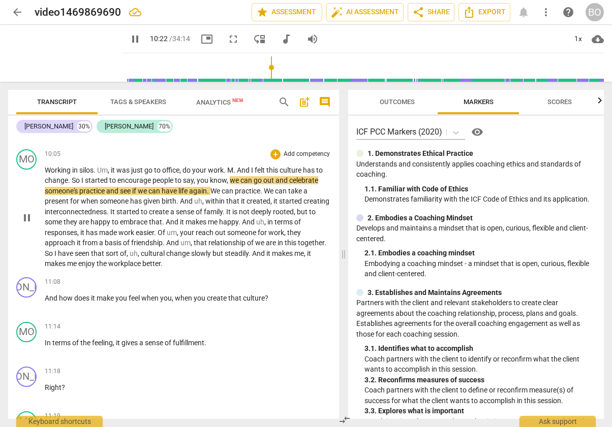
click at [105, 190] on span "practice" at bounding box center [92, 191] width 27 height 8
type input "623"
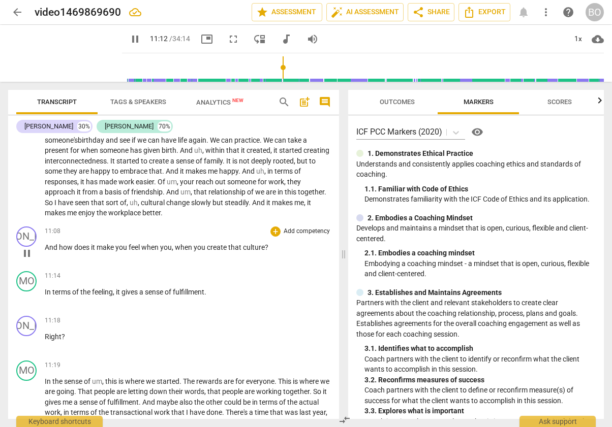
scroll to position [2074, 0]
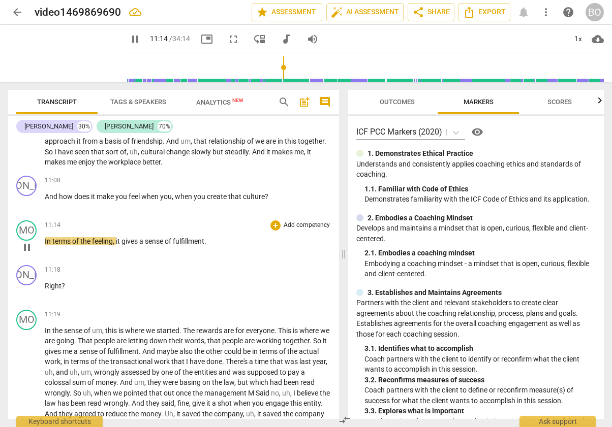
click at [30, 251] on span "pause" at bounding box center [27, 247] width 12 height 12
type input "675"
click at [277, 194] on p "And how does it make you feel when you , when you create that culture ?" at bounding box center [188, 197] width 286 height 11
click at [272, 197] on span "? 5.1, 7.2," at bounding box center [280, 197] width 30 height 8
click at [326, 196] on p "And how does it make you feel when you , when you create that culture ? 4.3 , 5…" at bounding box center [188, 197] width 286 height 11
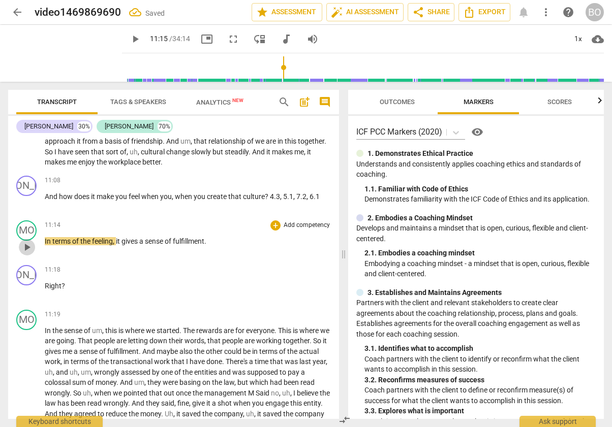
click at [25, 246] on span "play_arrow" at bounding box center [27, 247] width 12 height 12
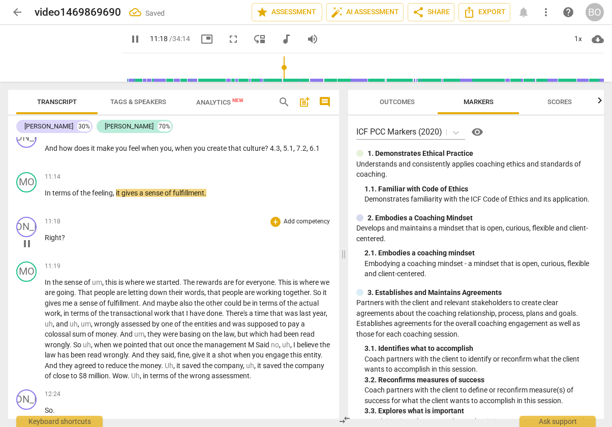
scroll to position [2176, 0]
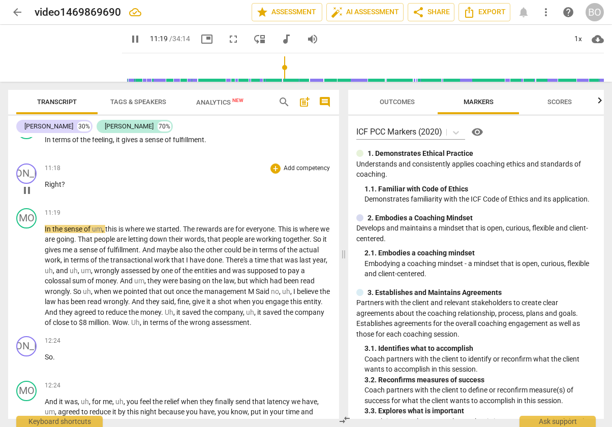
click at [74, 185] on p "Right ?" at bounding box center [188, 184] width 286 height 11
type input "681"
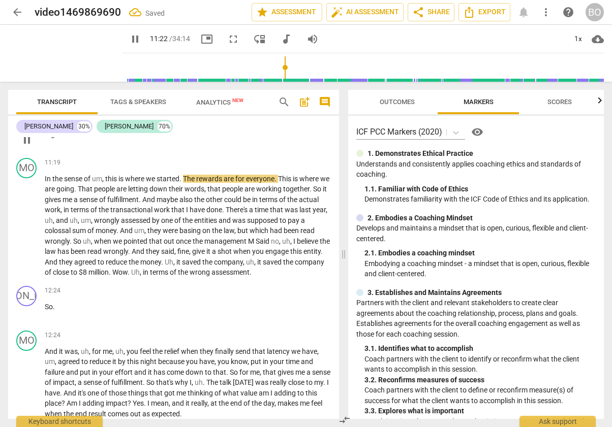
scroll to position [2227, 0]
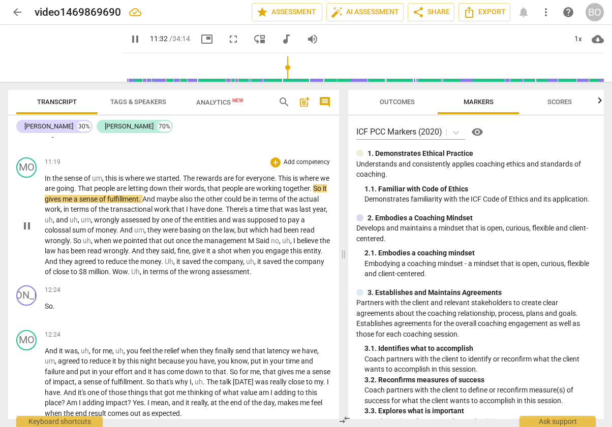
click at [204, 188] on span "words" at bounding box center [194, 188] width 20 height 8
type input "693"
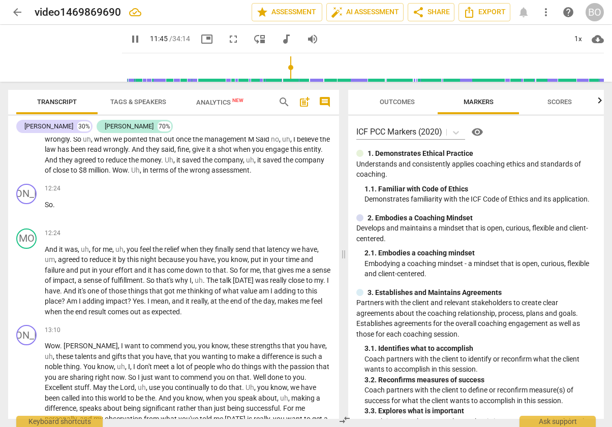
scroll to position [2277, 0]
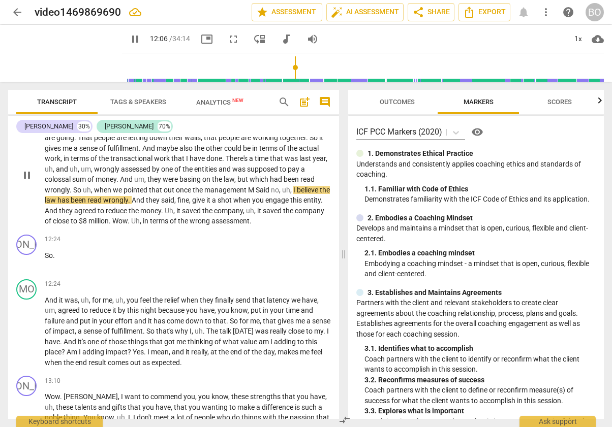
click at [256, 187] on span "M" at bounding box center [252, 190] width 8 height 8
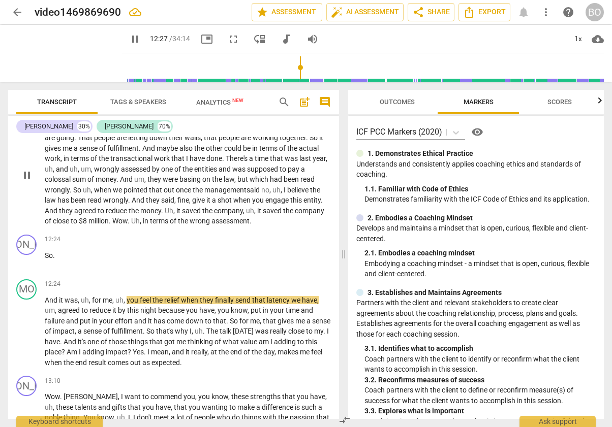
click at [128, 222] on span "Wow" at bounding box center [119, 221] width 15 height 8
click at [109, 219] on span "million" at bounding box center [98, 221] width 20 height 8
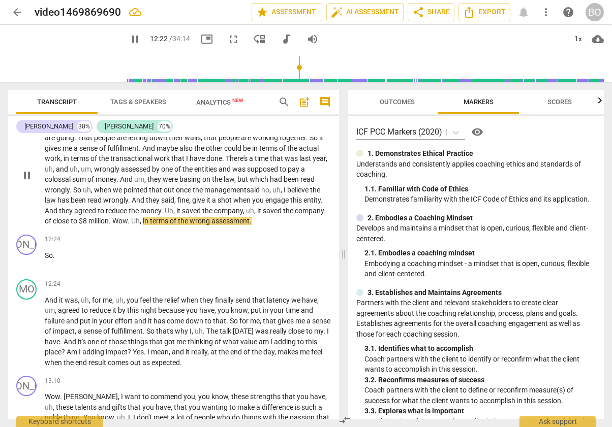
click at [128, 221] on span "Wow" at bounding box center [119, 221] width 15 height 8
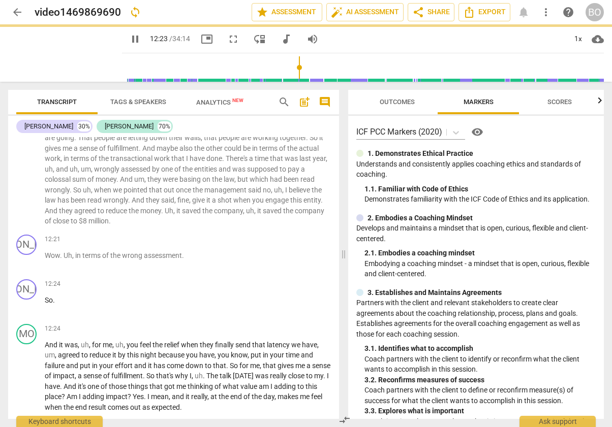
scroll to position [2322, 0]
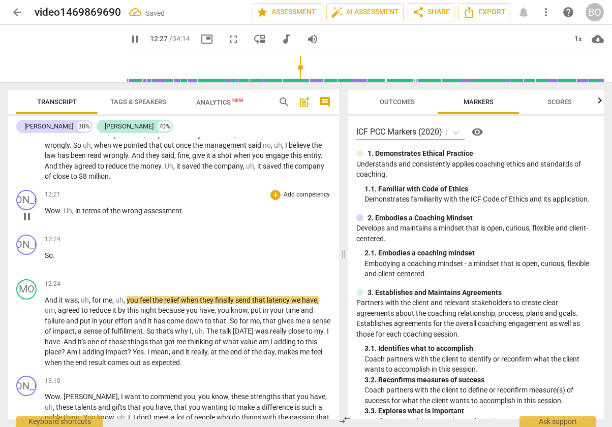
click at [64, 210] on span "Uh" at bounding box center [68, 211] width 9 height 8
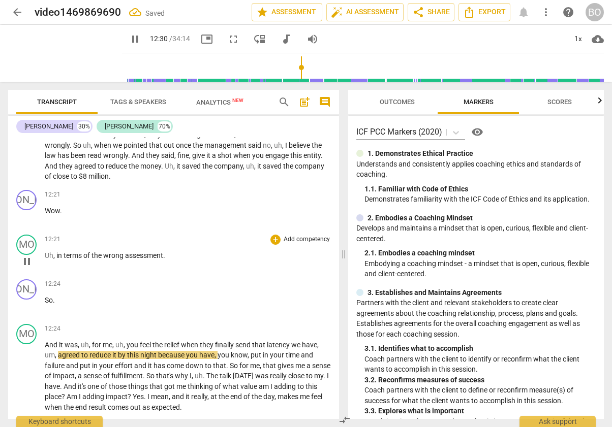
click at [98, 255] on span "the" at bounding box center [97, 256] width 12 height 8
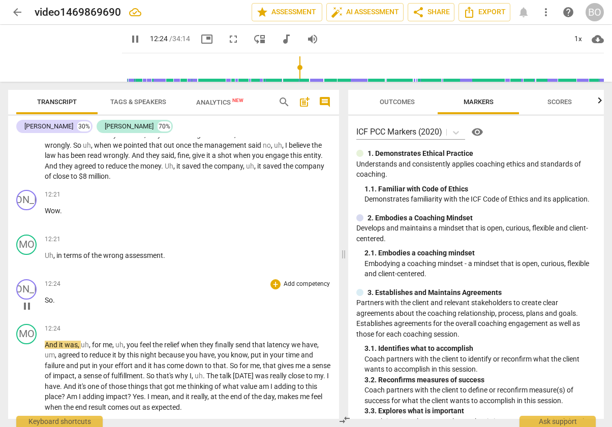
click at [46, 299] on span "So" at bounding box center [49, 300] width 8 height 8
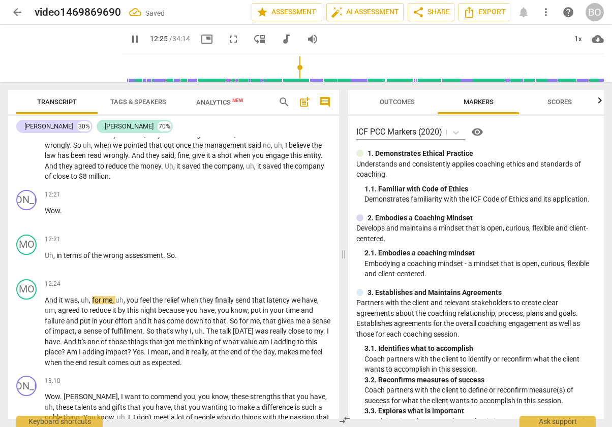
click at [46, 299] on span "And" at bounding box center [52, 300] width 14 height 8
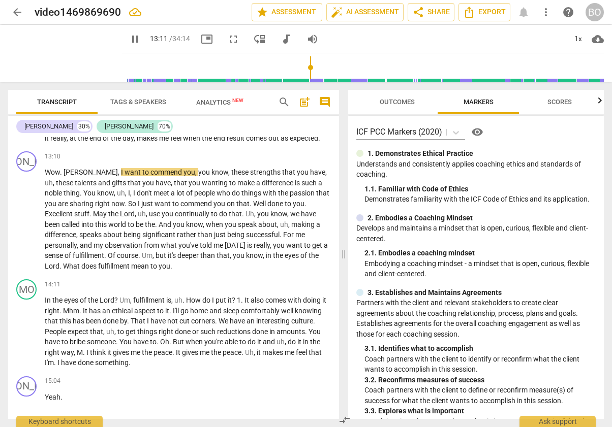
scroll to position [2525, 0]
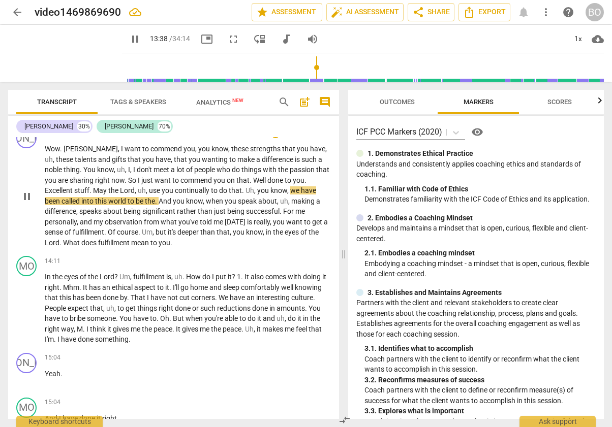
click at [190, 248] on p "Wow . [PERSON_NAME] , I want to commend you , you know , these strengths that y…" at bounding box center [188, 196] width 286 height 104
type input "819"
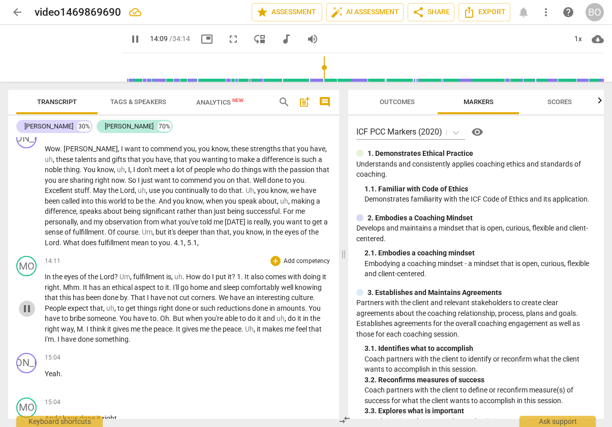
click at [27, 315] on span "pause" at bounding box center [27, 309] width 12 height 12
type input "850"
click at [195, 248] on p "Wow . [PERSON_NAME] , I want to commend you , you know , these strengths that y…" at bounding box center [188, 196] width 286 height 104
click at [129, 38] on span "play_arrow" at bounding box center [135, 39] width 12 height 12
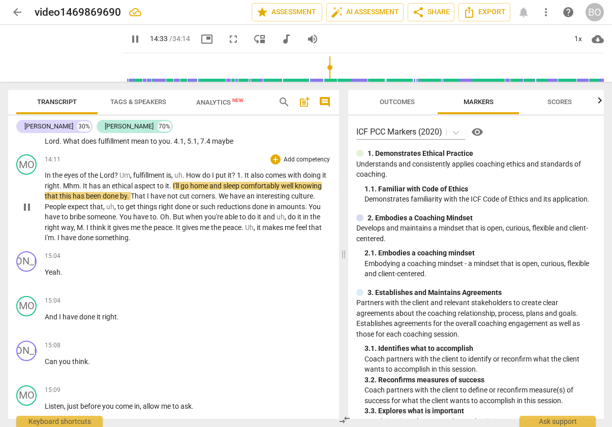
scroll to position [2678, 0]
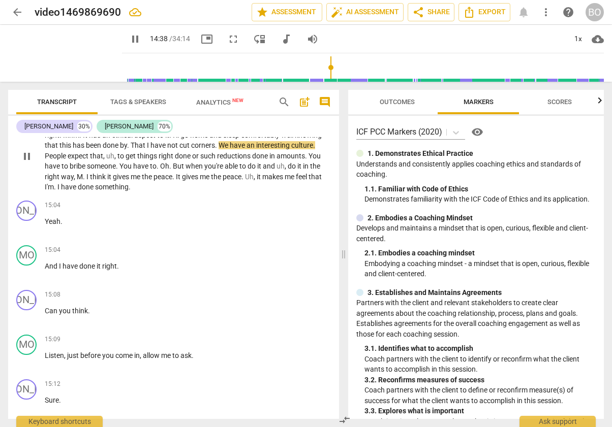
click at [131, 149] on span "." at bounding box center [129, 145] width 4 height 8
type input "880"
click at [83, 181] on span "M" at bounding box center [80, 177] width 6 height 8
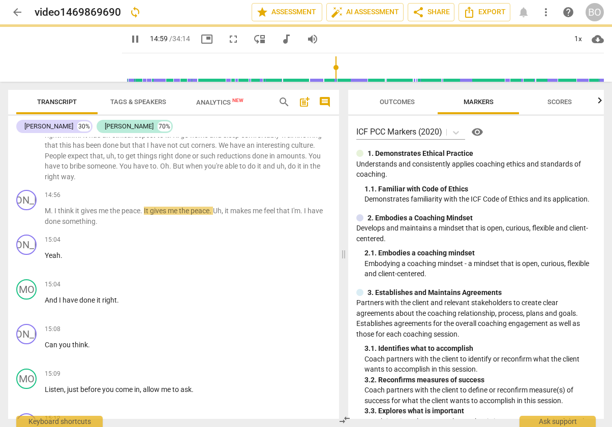
scroll to position [2712, 0]
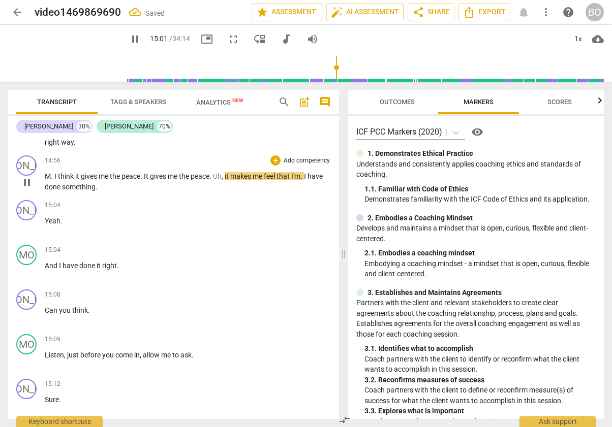
click at [54, 180] on span "." at bounding box center [53, 176] width 4 height 8
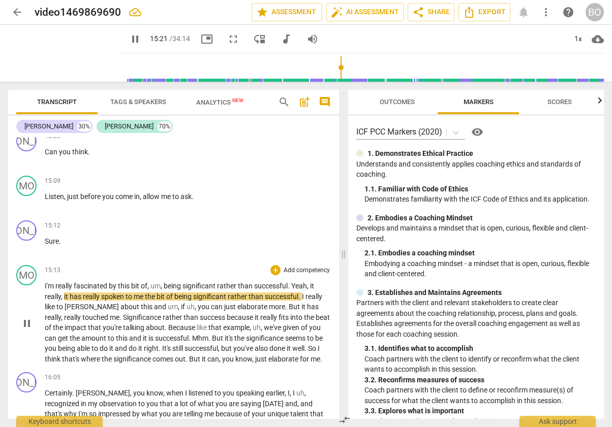
scroll to position [2967, 0]
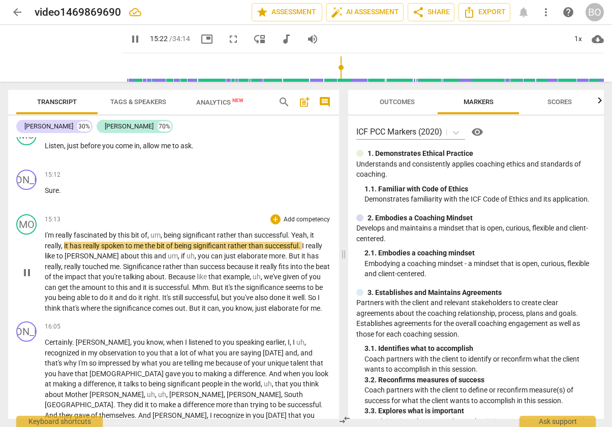
click at [293, 239] on span "Yeah" at bounding box center [299, 235] width 16 height 8
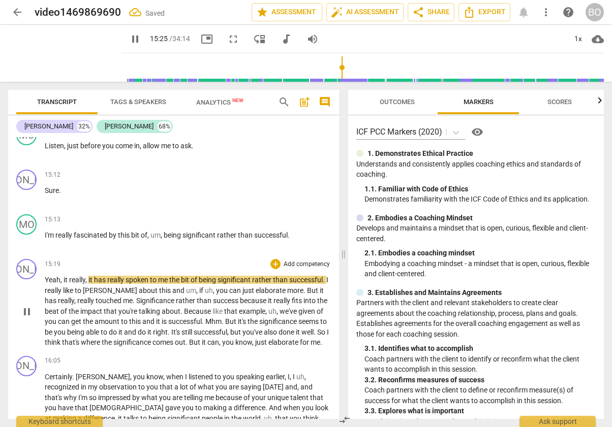
click at [64, 284] on span "it" at bounding box center [67, 280] width 6 height 8
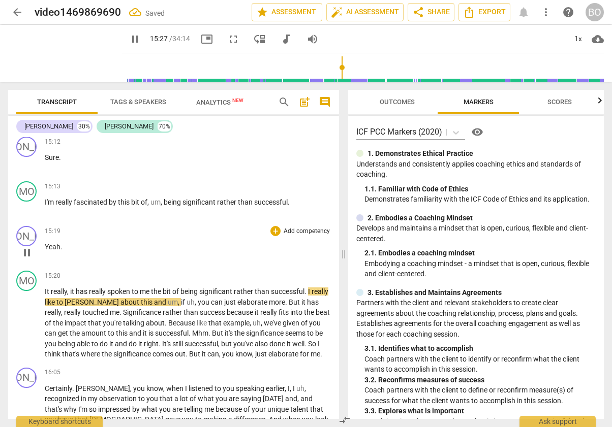
scroll to position [3017, 0]
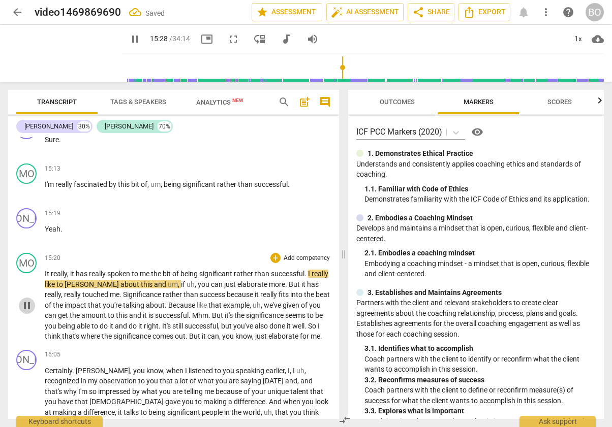
click at [24, 312] on span "pause" at bounding box center [27, 306] width 12 height 12
type input "929"
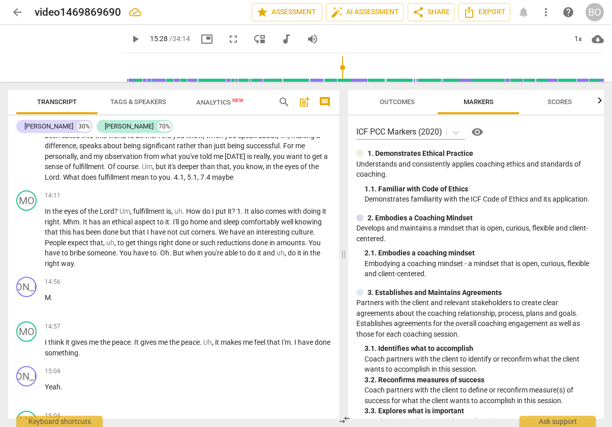
scroll to position [2560, 0]
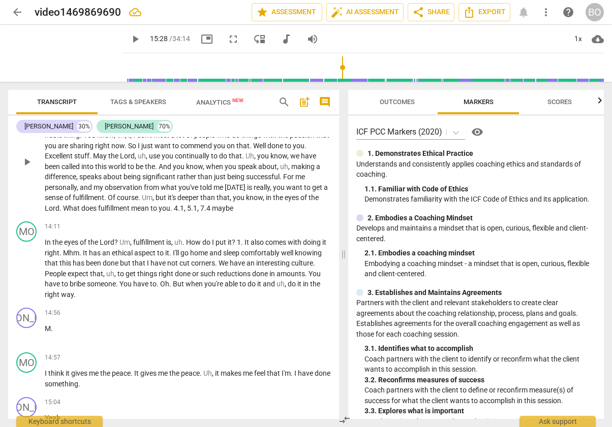
click at [200, 212] on span "7.4" at bounding box center [206, 208] width 12 height 8
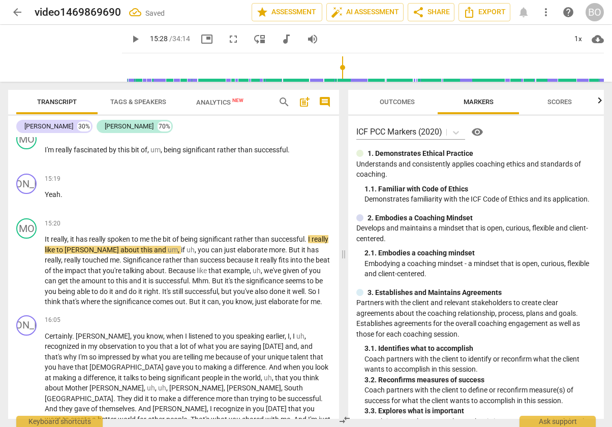
scroll to position [3068, 0]
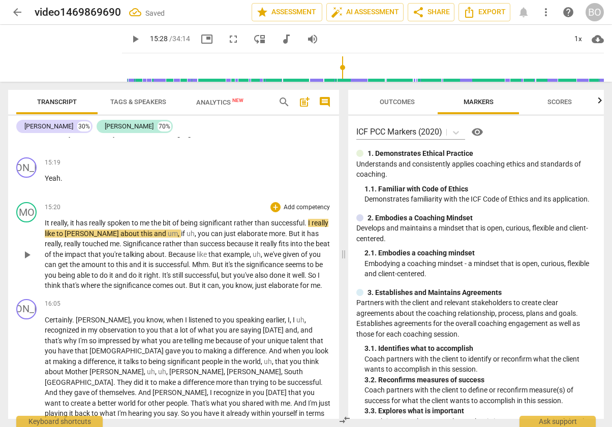
click at [26, 261] on span "play_arrow" at bounding box center [27, 255] width 12 height 12
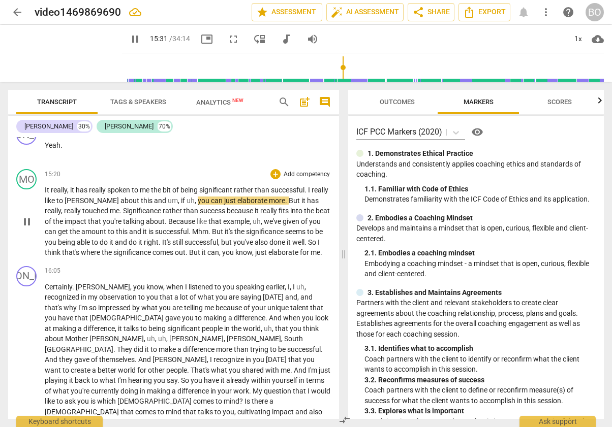
scroll to position [3119, 0]
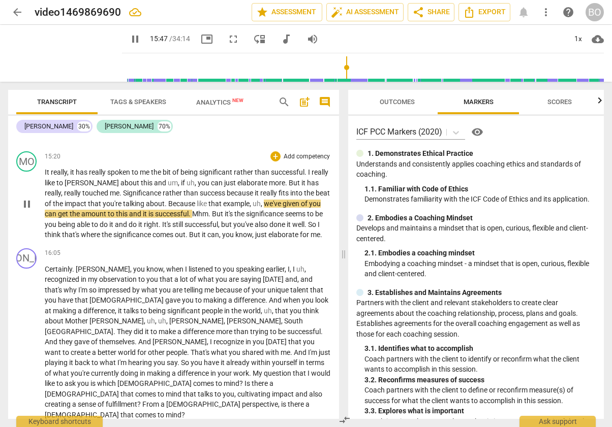
click at [233, 197] on span "because" at bounding box center [241, 193] width 28 height 8
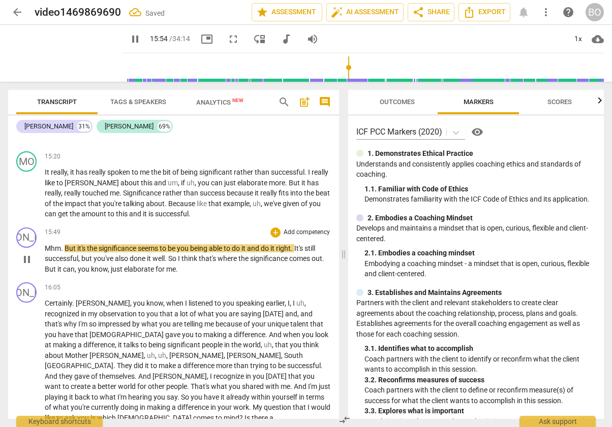
click at [65, 253] on span "But" at bounding box center [71, 248] width 13 height 8
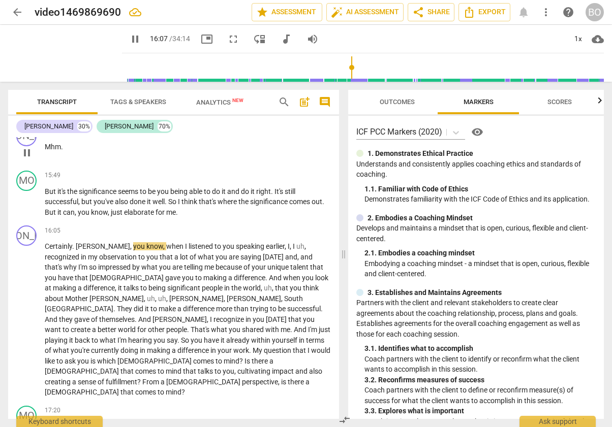
scroll to position [3322, 0]
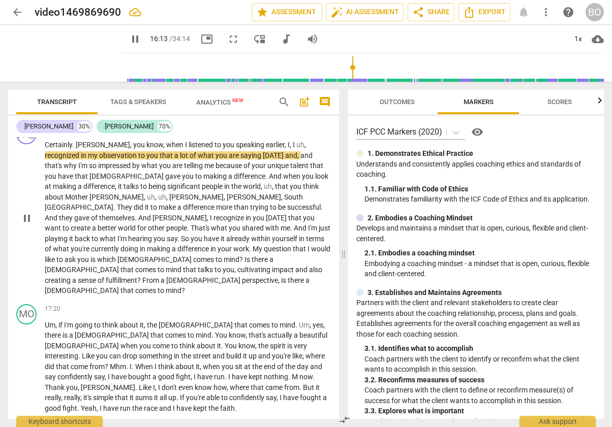
click at [260, 281] on p "Certainly . [PERSON_NAME] , you know , when I listened to you speaking earlier …" at bounding box center [188, 218] width 286 height 157
type input "974"
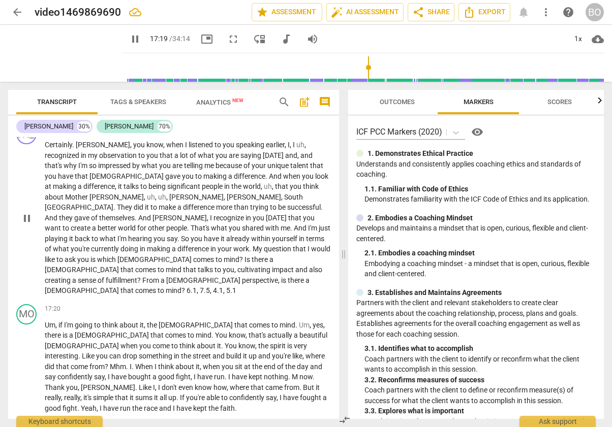
click at [25, 217] on span "pause" at bounding box center [27, 218] width 12 height 12
type input "1040"
click at [296, 280] on p "Certainly . [PERSON_NAME] , you know , when I listened to you speaking earlier …" at bounding box center [188, 218] width 286 height 157
click at [129, 39] on span "play_arrow" at bounding box center [135, 39] width 12 height 12
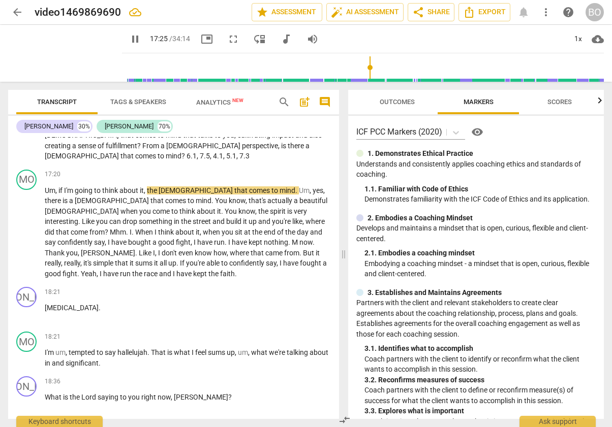
scroll to position [3475, 0]
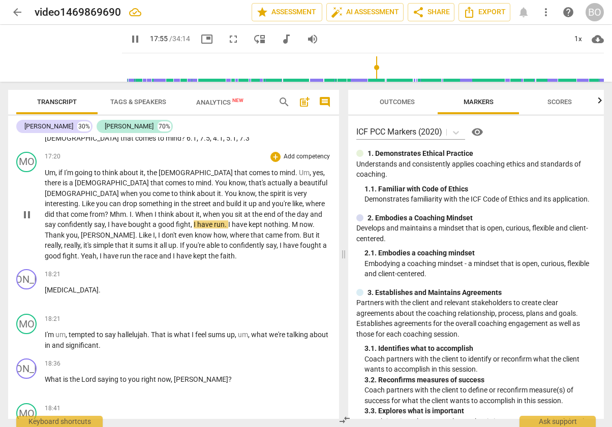
click at [128, 221] on span "bought" at bounding box center [140, 225] width 24 height 8
type input "1077"
click at [289, 221] on span "M" at bounding box center [293, 225] width 8 height 8
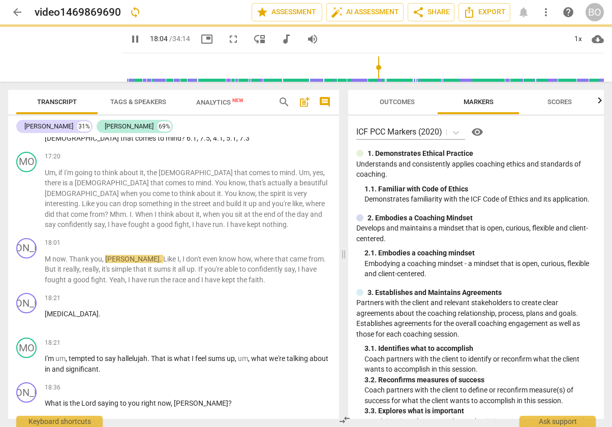
scroll to position [3499, 0]
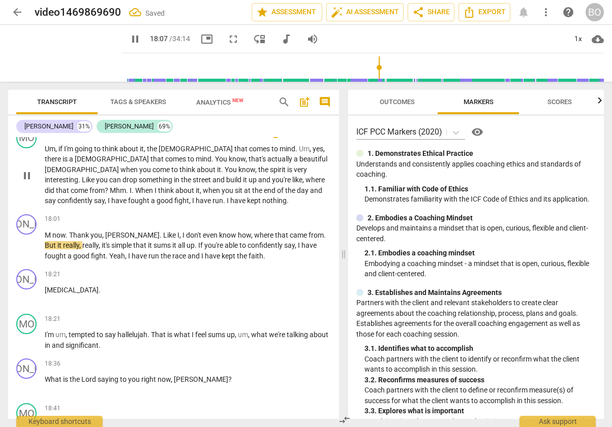
click at [196, 197] on span "have" at bounding box center [204, 201] width 17 height 8
click at [212, 197] on span "run" at bounding box center [217, 201] width 11 height 8
type input "1080"
click at [274, 197] on span "kept" at bounding box center [281, 201] width 15 height 8
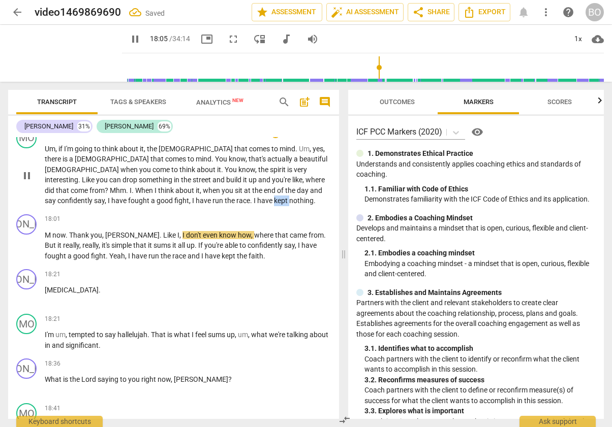
click at [274, 197] on span "kept" at bounding box center [281, 201] width 15 height 8
click at [289, 197] on span "nothing" at bounding box center [301, 201] width 24 height 8
click at [54, 231] on span "now" at bounding box center [58, 235] width 13 height 8
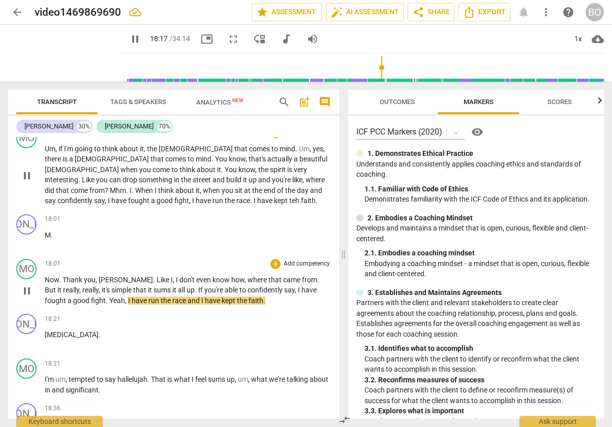
click at [109, 297] on span "Yeah" at bounding box center [117, 301] width 16 height 8
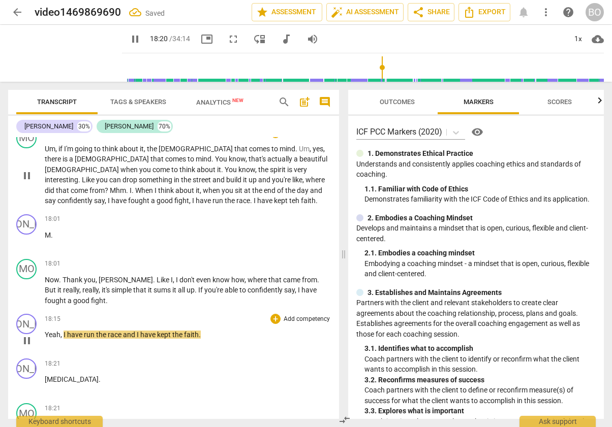
click at [63, 331] on span "," at bounding box center [61, 335] width 3 height 8
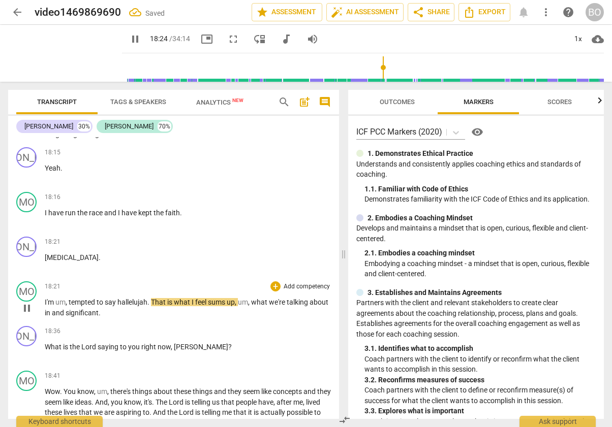
scroll to position [3663, 0]
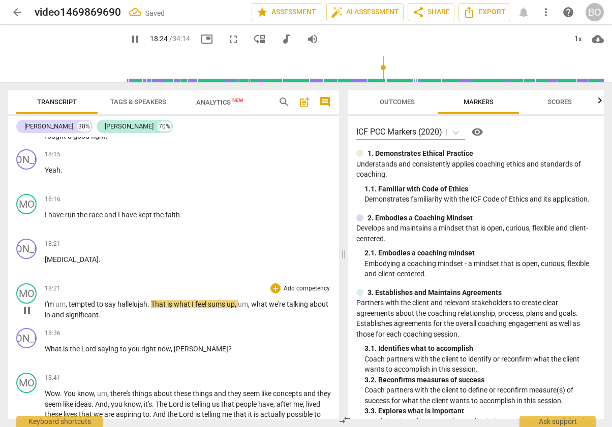
click at [32, 306] on button "pause" at bounding box center [27, 310] width 16 height 16
type input "1105"
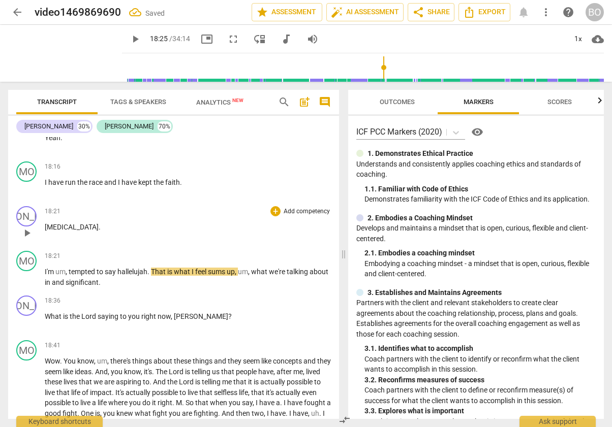
scroll to position [3714, 0]
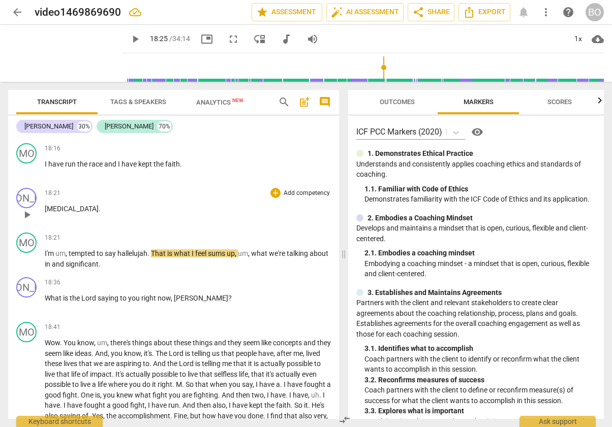
click at [91, 204] on p "[MEDICAL_DATA] ." at bounding box center [188, 209] width 286 height 11
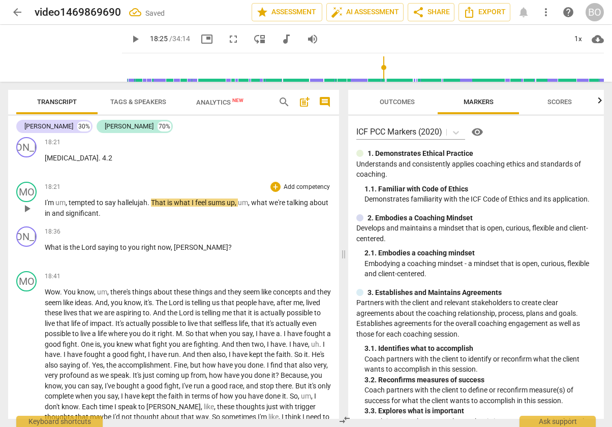
click at [27, 203] on span "play_arrow" at bounding box center [27, 209] width 12 height 12
click at [310, 201] on span "about" at bounding box center [319, 203] width 19 height 8
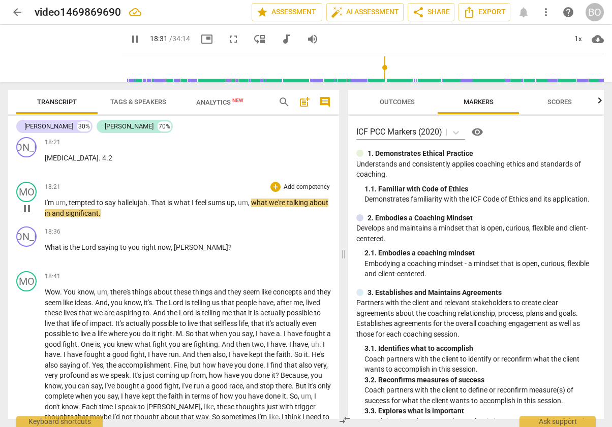
click at [52, 209] on span "in" at bounding box center [48, 213] width 7 height 8
type input "1112"
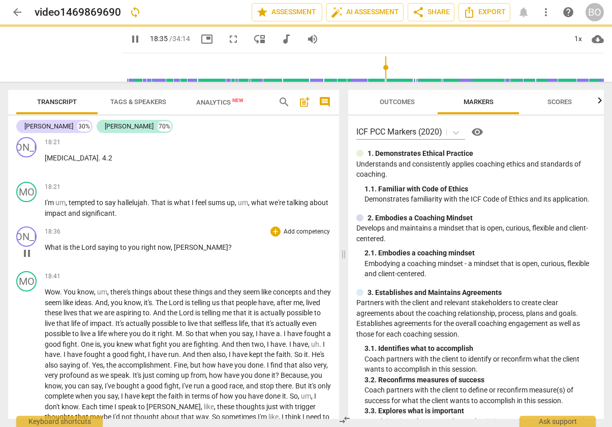
scroll to position [3816, 0]
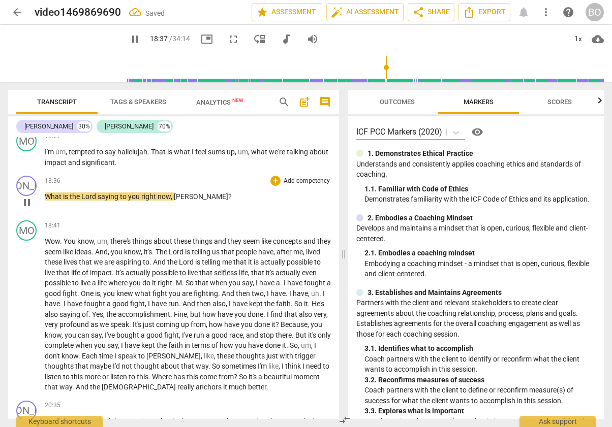
click at [215, 192] on p "What is the [DEMOGRAPHIC_DATA] saying to you right now , [PERSON_NAME] ?" at bounding box center [188, 197] width 286 height 11
type input "1119"
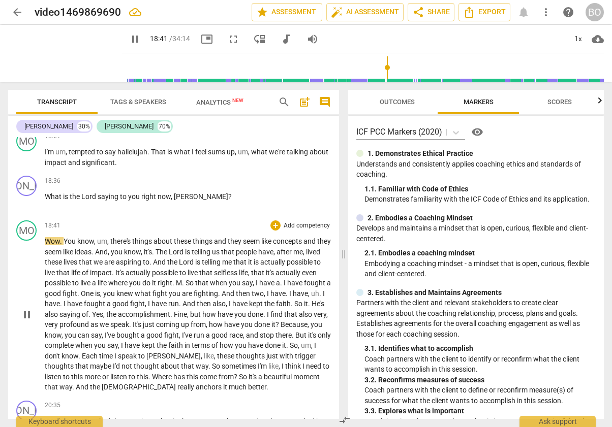
click at [25, 309] on span "pause" at bounding box center [27, 315] width 12 height 12
type input "1122"
click at [212, 192] on p "What is the [DEMOGRAPHIC_DATA] saying to you right now , [PERSON_NAME] ?" at bounding box center [188, 197] width 286 height 11
click at [249, 192] on p "What is the [DEMOGRAPHIC_DATA] saying to you right now , [PERSON_NAME] ? 5.1 , …" at bounding box center [188, 197] width 286 height 11
click at [129, 39] on span "play_arrow" at bounding box center [135, 39] width 12 height 12
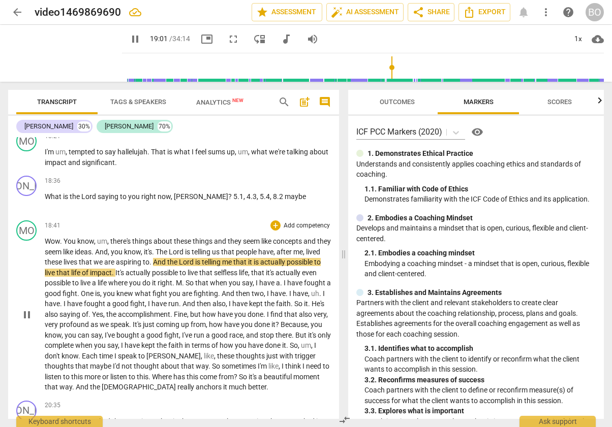
click at [236, 248] on span "that" at bounding box center [228, 252] width 15 height 8
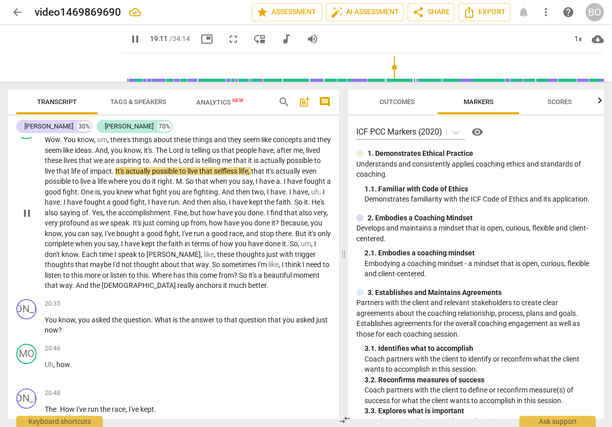
scroll to position [3867, 0]
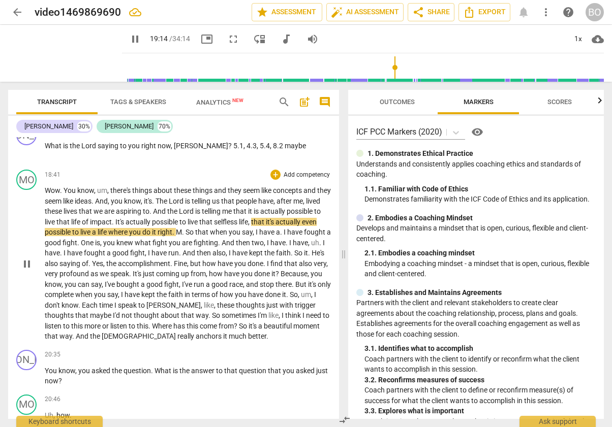
click at [221, 197] on span "us" at bounding box center [216, 201] width 9 height 8
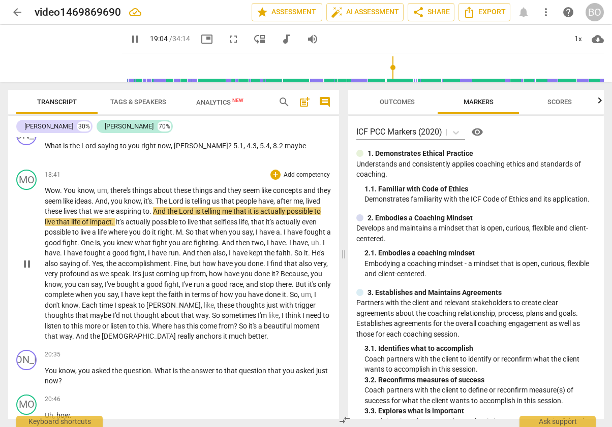
click at [152, 228] on span "do" at bounding box center [147, 232] width 10 height 8
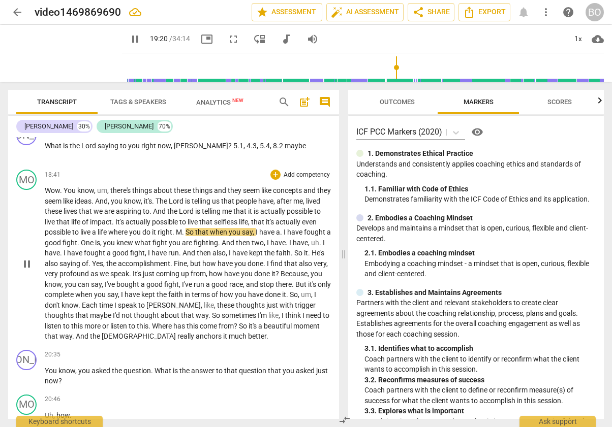
click at [182, 228] on span "M" at bounding box center [179, 232] width 6 height 8
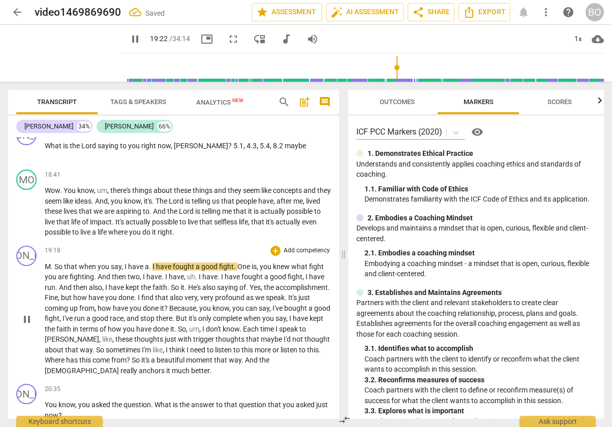
click at [56, 263] on span "So" at bounding box center [59, 267] width 10 height 8
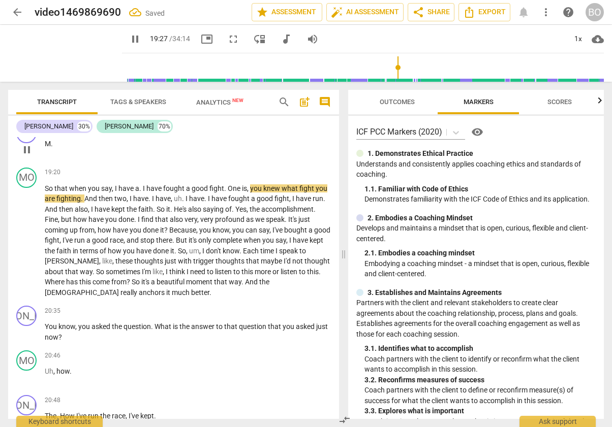
scroll to position [4019, 0]
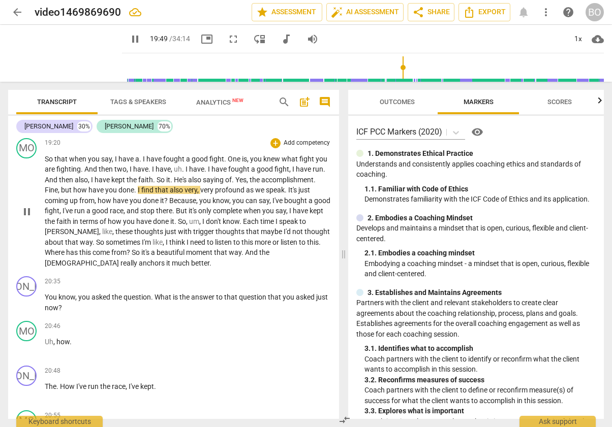
click at [137, 186] on span "." at bounding box center [136, 190] width 4 height 8
type input "1190"
click at [137, 186] on span ". M" at bounding box center [138, 190] width 8 height 8
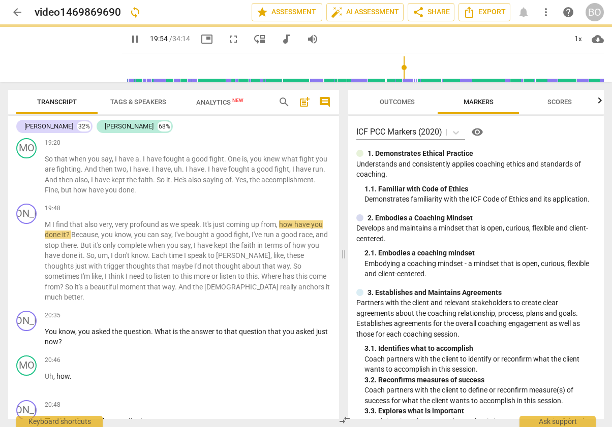
scroll to position [4043, 0]
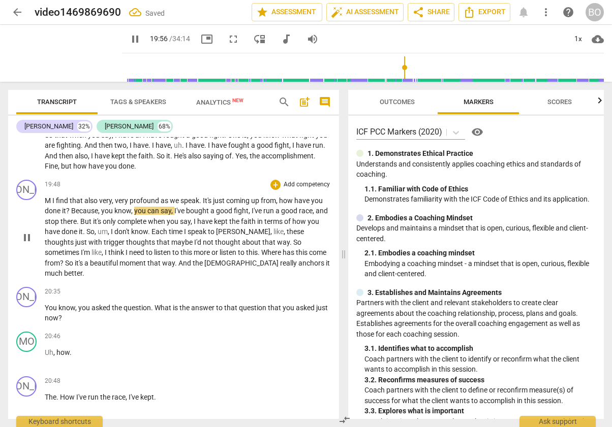
click at [53, 197] on span "I" at bounding box center [54, 201] width 4 height 8
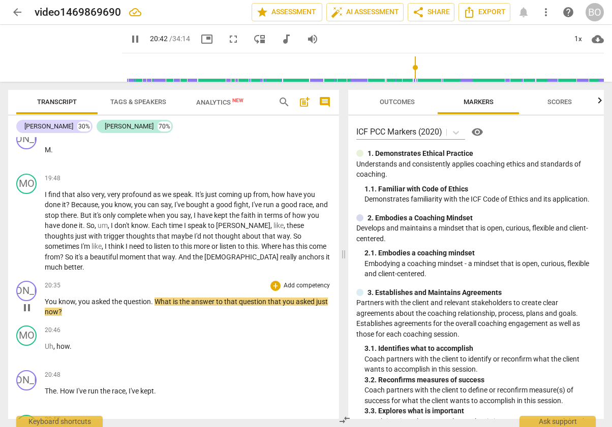
scroll to position [4145, 0]
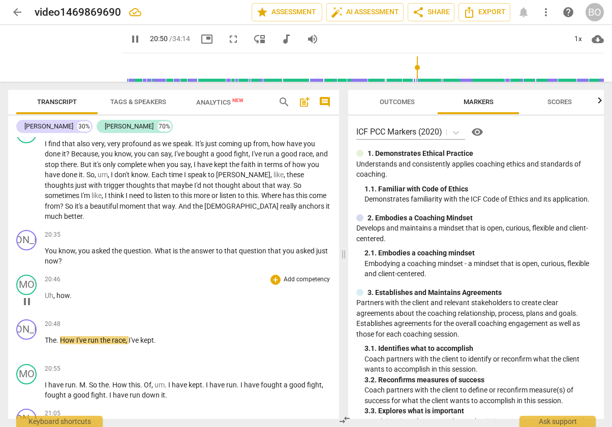
click at [57, 292] on span "how" at bounding box center [62, 296] width 13 height 8
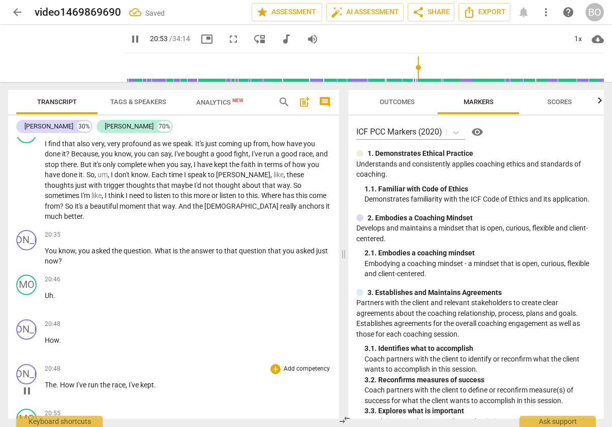
click at [47, 381] on span "The" at bounding box center [51, 385] width 12 height 8
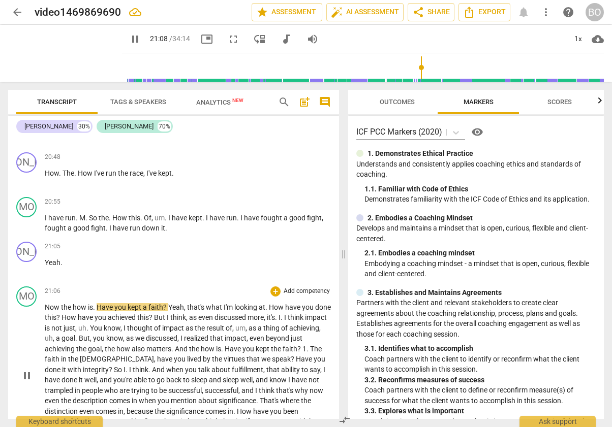
scroll to position [4304, 0]
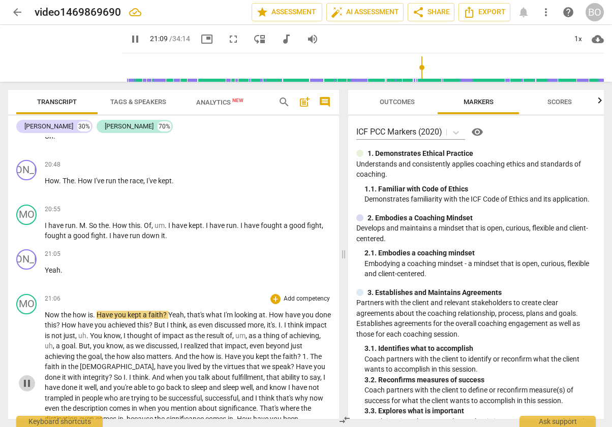
click at [24, 378] on span "pause" at bounding box center [27, 384] width 12 height 12
type input "1269"
click at [45, 232] on span "fought" at bounding box center [56, 236] width 23 height 8
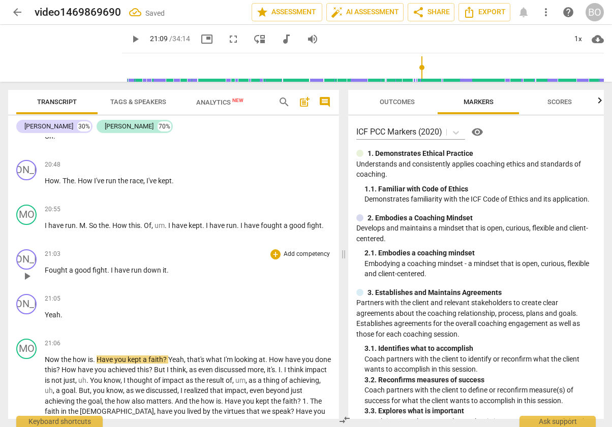
click at [111, 266] on span "I" at bounding box center [113, 270] width 4 height 8
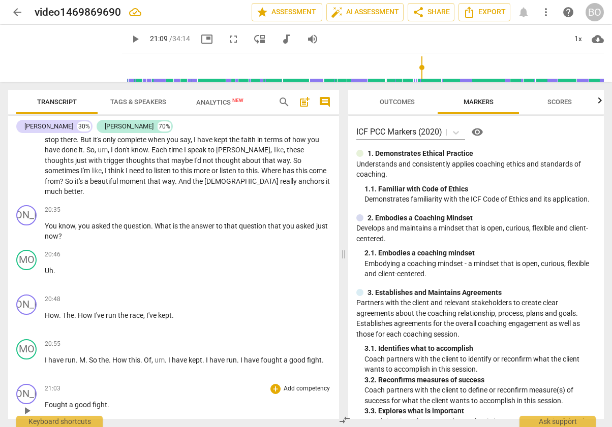
scroll to position [4152, 0]
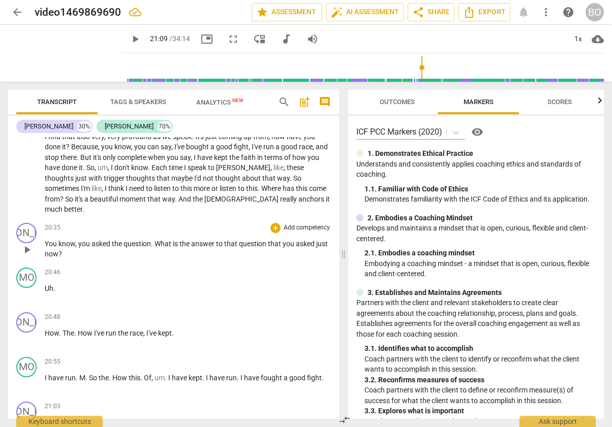
click at [91, 239] on p "You know , you asked the question . What is the answer to that question that yo…" at bounding box center [188, 249] width 286 height 21
click at [102, 250] on span "? 6.1, 7.3 maybe" at bounding box center [83, 254] width 51 height 8
click at [78, 250] on span "? 6.1, 7.3 or 8.5 maybe" at bounding box center [93, 254] width 71 height 8
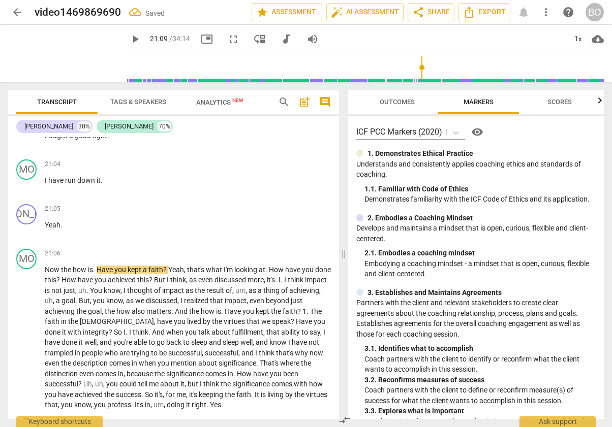
scroll to position [4457, 0]
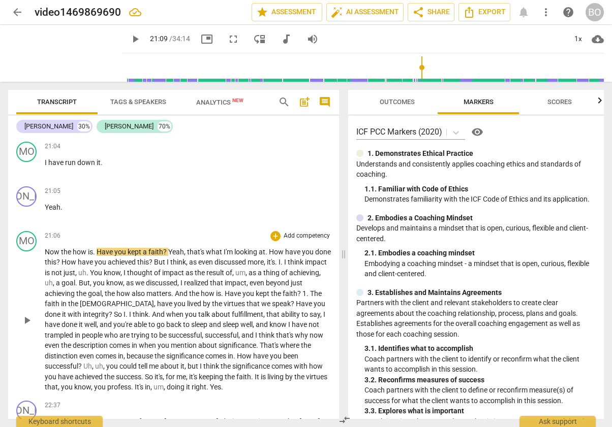
click at [27, 315] on span "play_arrow" at bounding box center [27, 321] width 12 height 12
click at [82, 248] on span "how" at bounding box center [80, 252] width 15 height 8
click at [169, 248] on span "Yeah" at bounding box center [176, 252] width 16 height 8
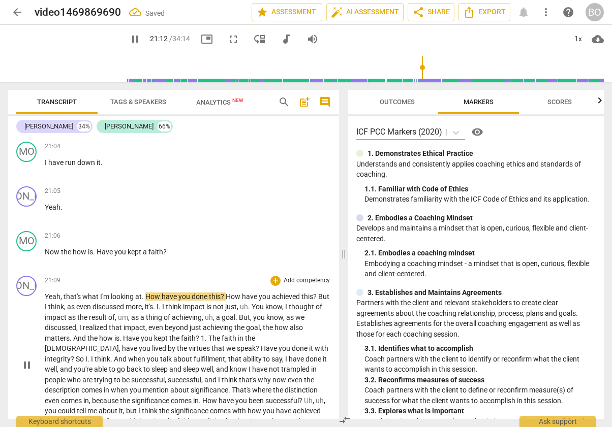
click at [64, 293] on span "that's" at bounding box center [73, 297] width 19 height 8
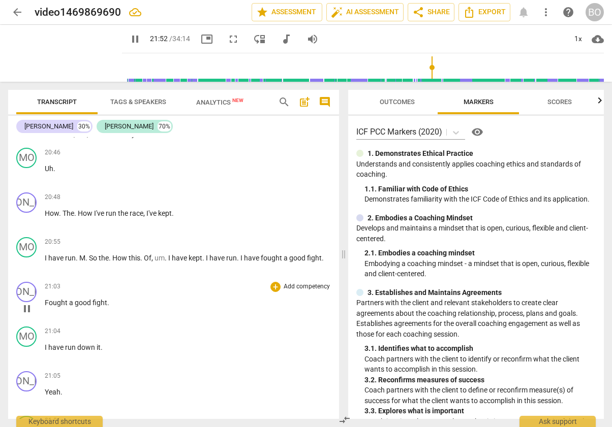
scroll to position [4253, 0]
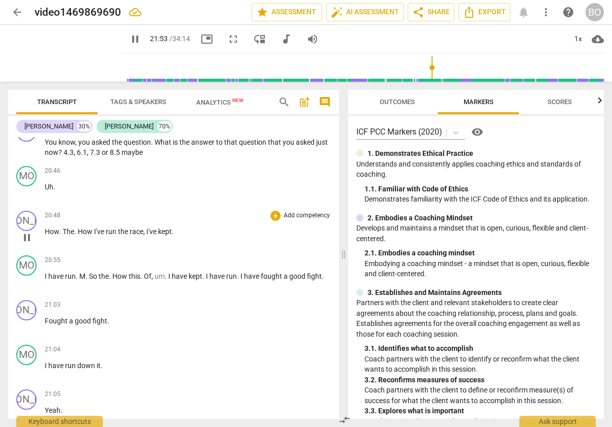
click at [200, 227] on p "How . The . How I've run the race , I've kept ." at bounding box center [188, 232] width 286 height 11
type input "1314"
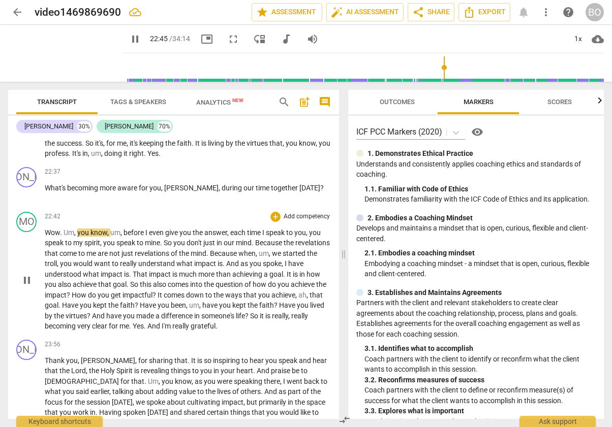
scroll to position [4762, 0]
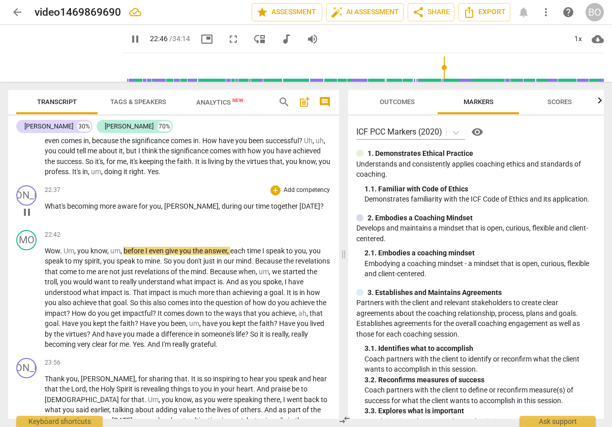
click at [326, 201] on p "What's becoming more aware for you , [PERSON_NAME] , during our time together […" at bounding box center [188, 206] width 286 height 11
type input "1368"
click at [304, 201] on p "What's becoming more aware for you , [PERSON_NAME] , during our time together […" at bounding box center [188, 211] width 286 height 21
type input "1382"
click at [95, 212] on span "8.2, 5.1, 4.3, 7.1" at bounding box center [70, 216] width 50 height 8
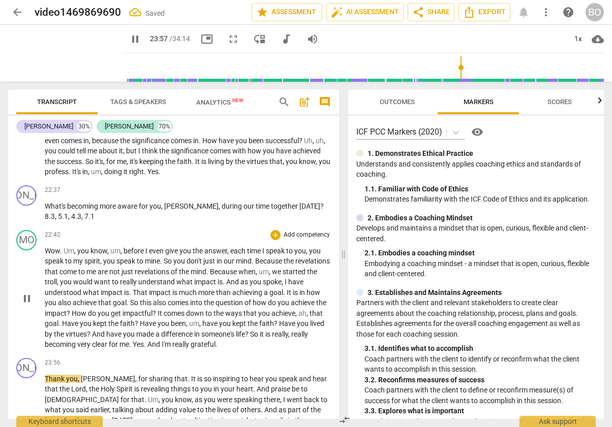
click at [28, 293] on span "pause" at bounding box center [27, 299] width 12 height 12
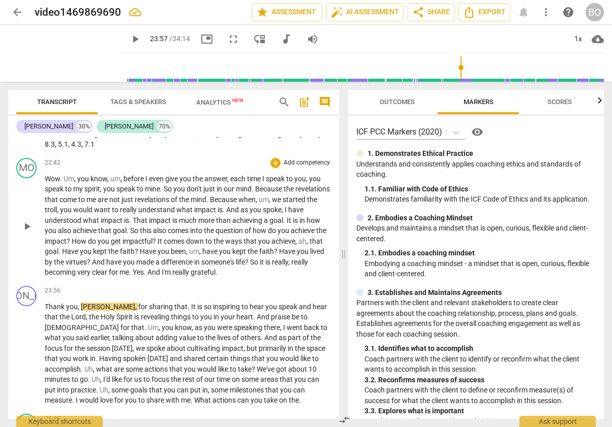
scroll to position [4863, 0]
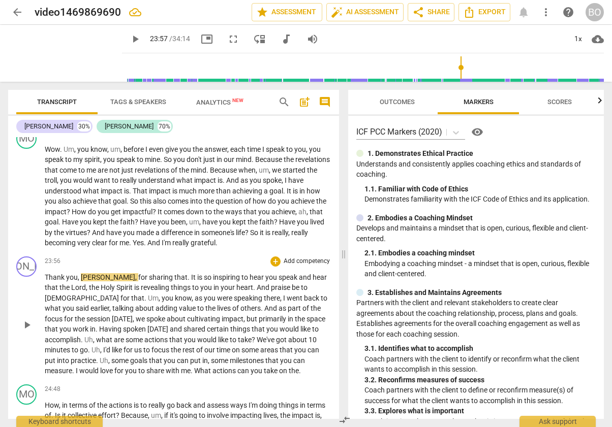
click at [27, 319] on span "play_arrow" at bounding box center [27, 325] width 12 height 12
click at [237, 353] on p "Thank you , [PERSON_NAME] , for sharing that . It is so inspiring to hear you s…" at bounding box center [188, 324] width 286 height 104
type input "1443"
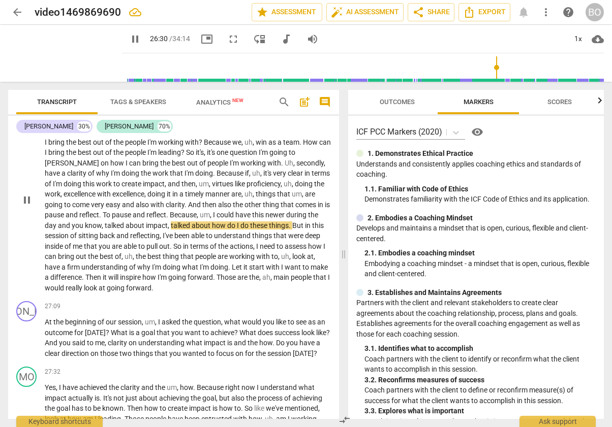
scroll to position [5219, 0]
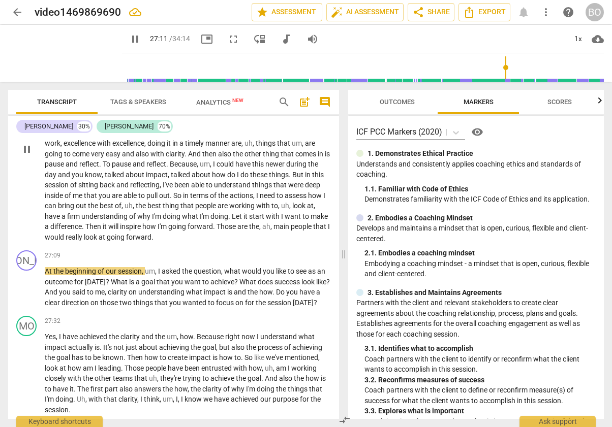
click at [291, 223] on span "people" at bounding box center [302, 227] width 22 height 8
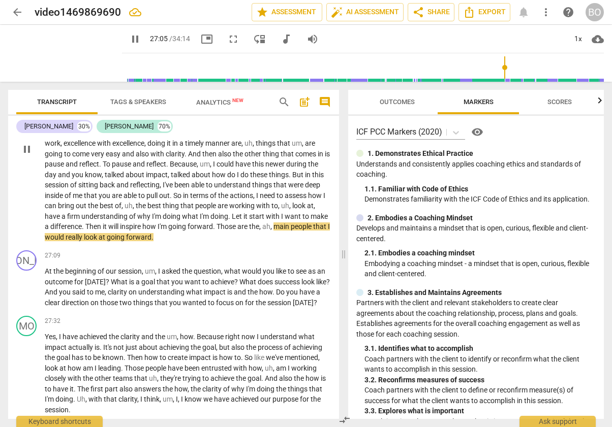
click at [291, 223] on span "people" at bounding box center [302, 227] width 22 height 8
type input "1627"
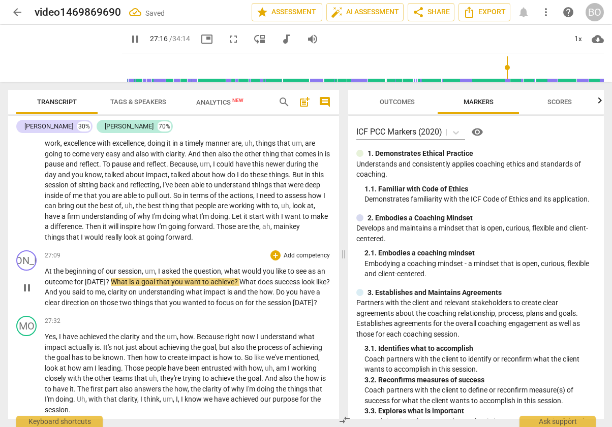
click at [84, 282] on p "At the beginning of our session , um , I asked the question , what would you li…" at bounding box center [188, 287] width 286 height 42
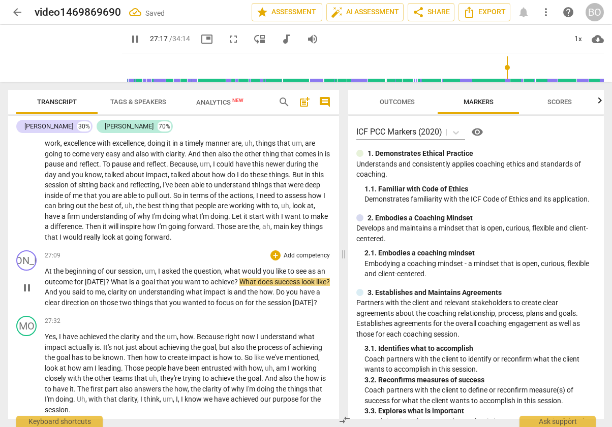
type input "1638"
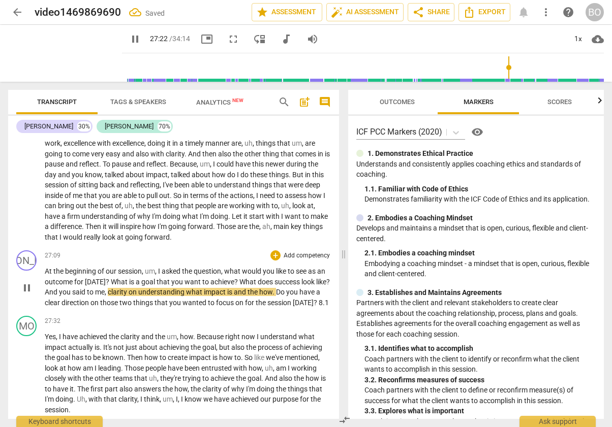
click at [80, 281] on p "At the beginning of our session , um , I asked the question , what would you li…" at bounding box center [188, 287] width 286 height 42
type input "1644"
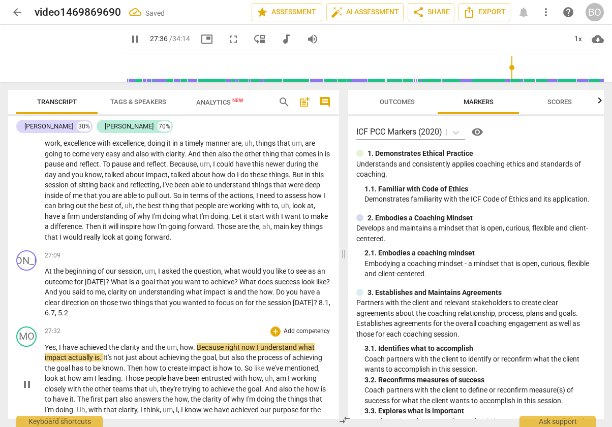
click at [30, 379] on span "pause" at bounding box center [27, 385] width 12 height 12
type input "1657"
click at [108, 281] on p "At the beginning of our session , um , I asked the question , what would you li…" at bounding box center [188, 292] width 286 height 52
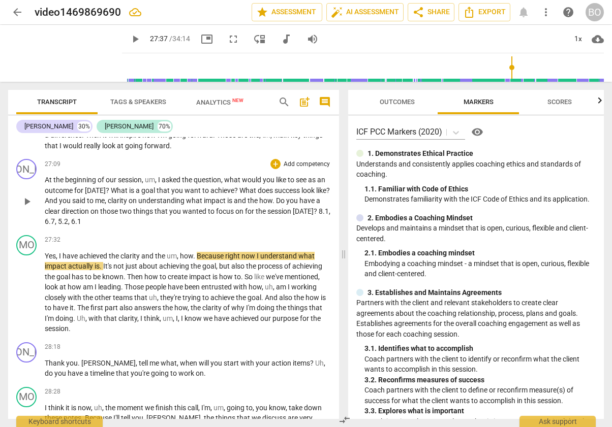
scroll to position [5321, 0]
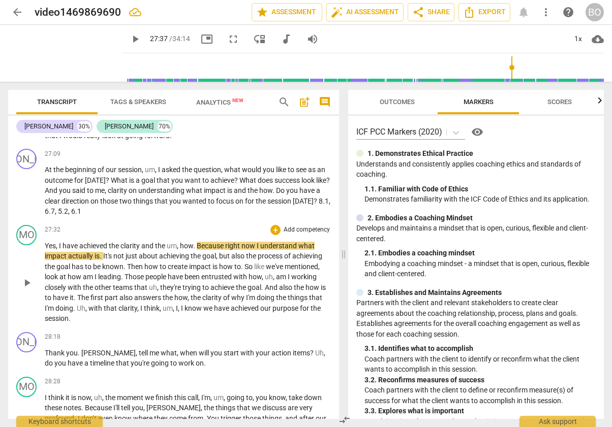
click at [25, 277] on span "play_arrow" at bounding box center [27, 283] width 12 height 12
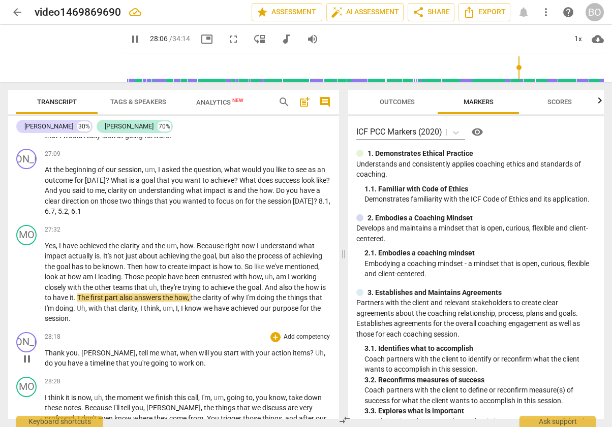
click at [195, 348] on p "Thank you . [PERSON_NAME] , tell me what , when will you start with your action…" at bounding box center [188, 358] width 286 height 21
type input "1688"
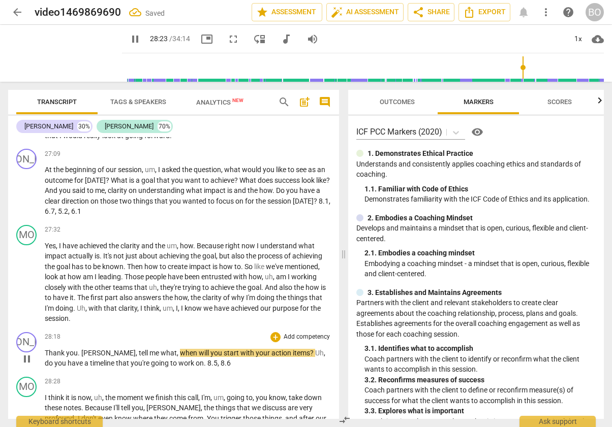
click at [101, 328] on div "JA play_arrow pause 28:18 + Add competency keyboard_arrow_right Thank you . [PE…" at bounding box center [173, 350] width 331 height 45
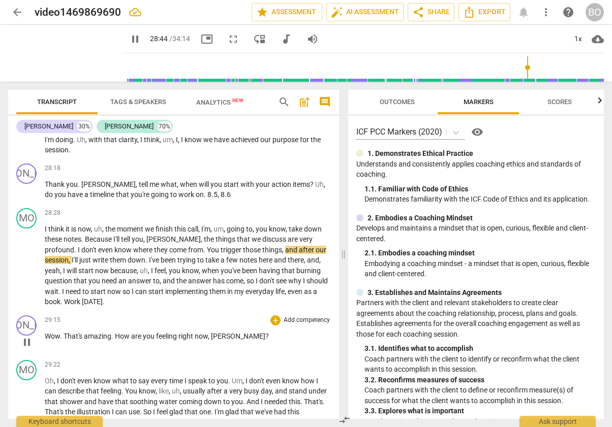
scroll to position [5473, 0]
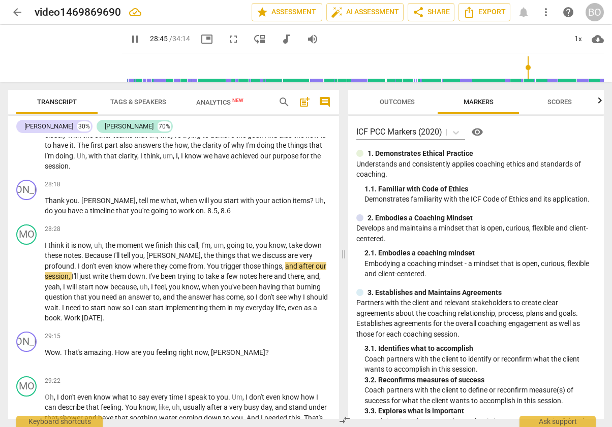
click at [227, 196] on p "Thank you . [PERSON_NAME] , tell me what , when will you start with your action…" at bounding box center [188, 206] width 286 height 21
type input "1727"
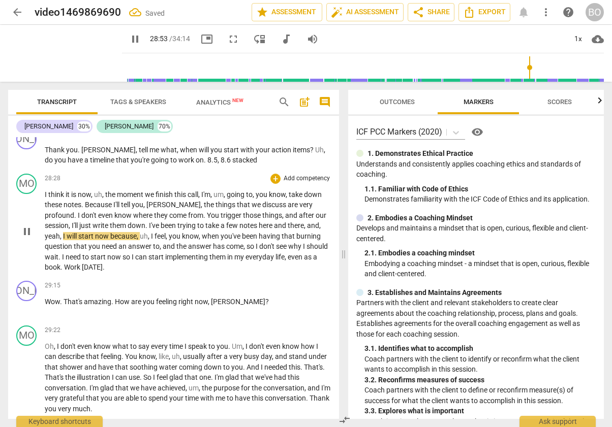
scroll to position [5575, 0]
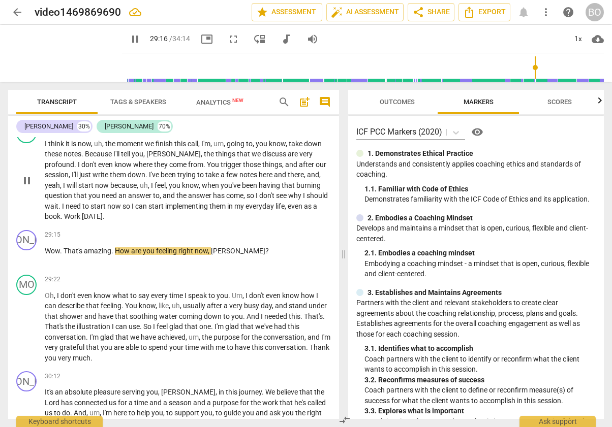
click at [275, 202] on span "life" at bounding box center [279, 206] width 9 height 8
click at [64, 212] on span "." at bounding box center [62, 216] width 4 height 8
type input "1754"
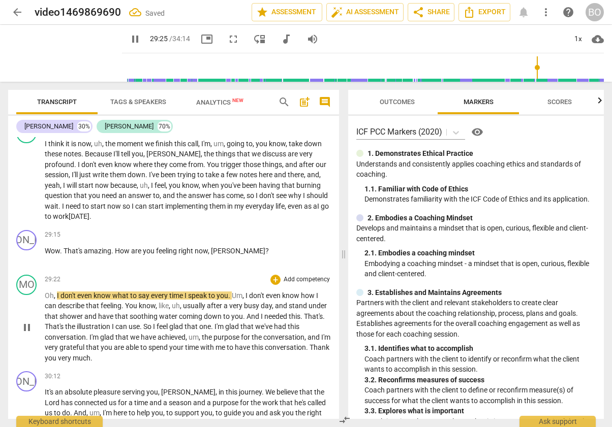
drag, startPoint x: 28, startPoint y: 296, endPoint x: 49, endPoint y: 290, distance: 21.2
click at [28, 322] on span "pause" at bounding box center [27, 328] width 12 height 12
type input "1766"
click at [249, 246] on p "Wow . That's amazing . How are you feeling right now , [PERSON_NAME] ?" at bounding box center [188, 251] width 286 height 11
click at [26, 322] on span "play_arrow" at bounding box center [27, 328] width 12 height 12
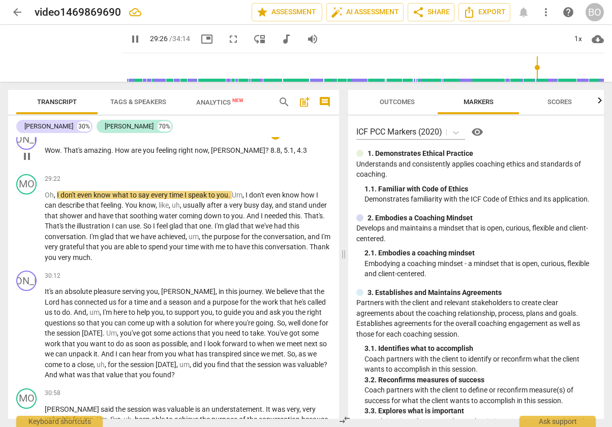
scroll to position [5676, 0]
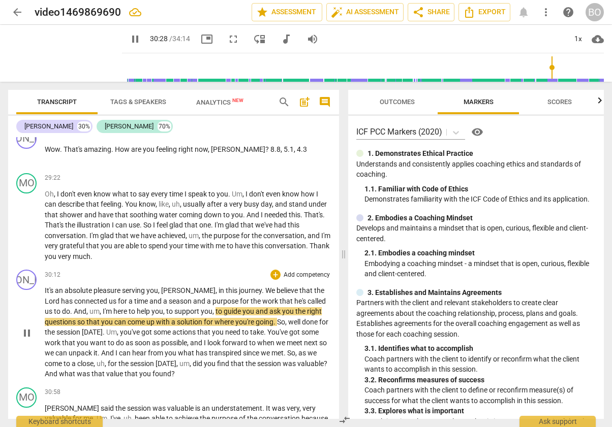
click at [228, 343] on p "It's an absolute pleasure serving you , [PERSON_NAME] , in this journey . We be…" at bounding box center [188, 333] width 286 height 94
type input "1829"
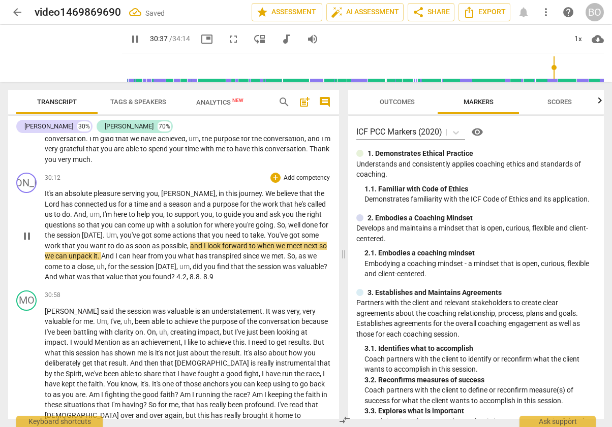
scroll to position [5778, 0]
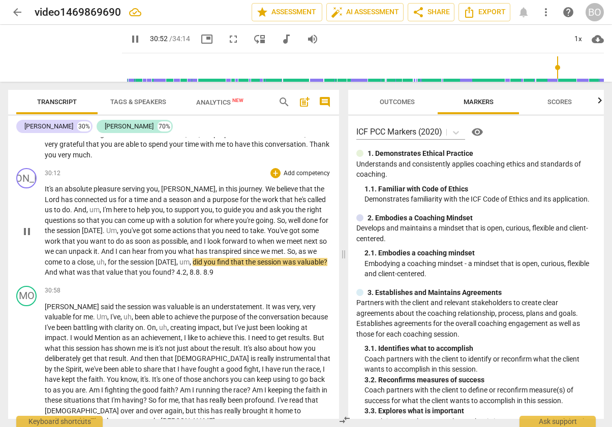
click at [248, 239] on p "It's an absolute pleasure serving you , [PERSON_NAME] , in this journey . We be…" at bounding box center [188, 231] width 286 height 94
type input "1854"
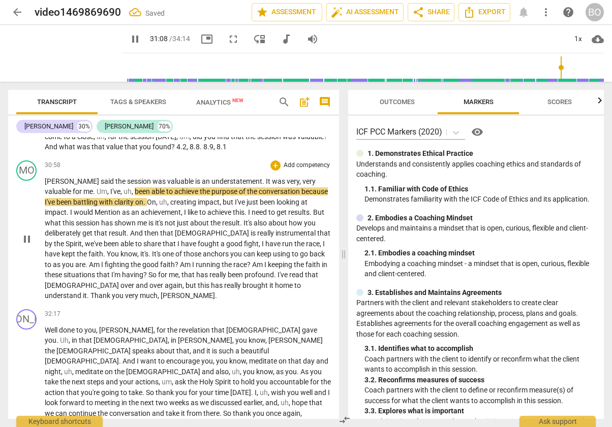
scroll to position [5880, 0]
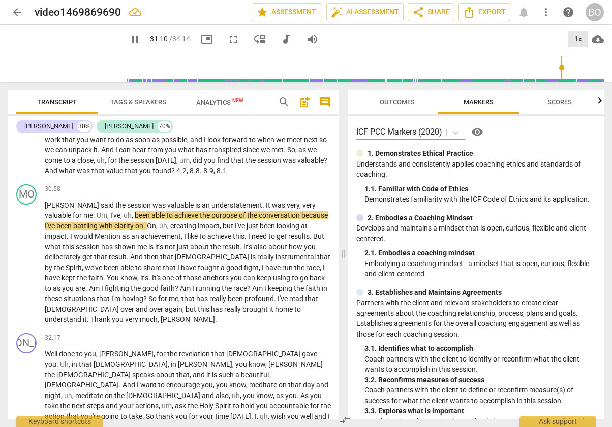
click at [579, 40] on div "1x" at bounding box center [577, 39] width 19 height 16
click at [584, 74] on li "1.25x" at bounding box center [585, 79] width 34 height 19
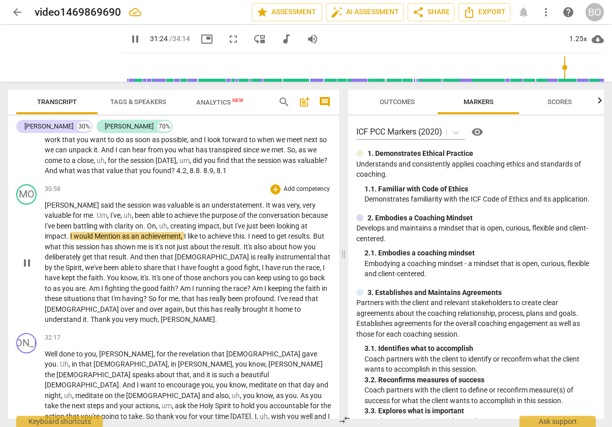
click at [95, 232] on span "Mention" at bounding box center [108, 236] width 27 height 8
type input "1886"
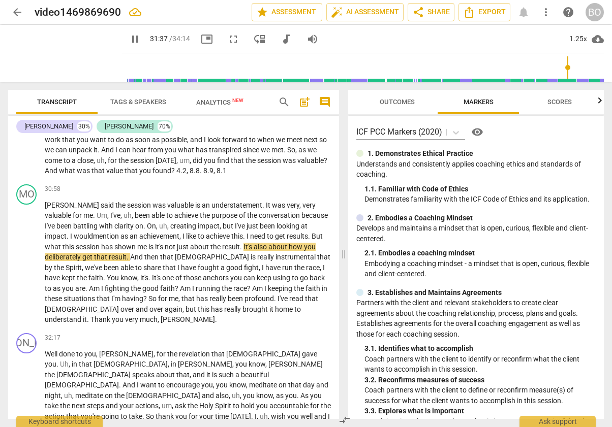
click at [256, 139] on p "It's an absolute pleasure serving you , [PERSON_NAME] , in this journey . We be…" at bounding box center [188, 129] width 286 height 94
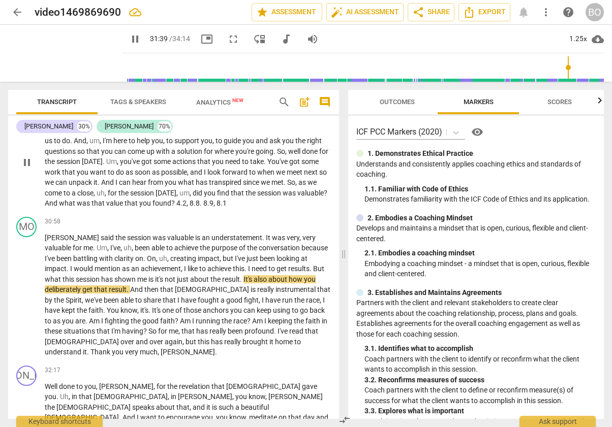
scroll to position [5829, 0]
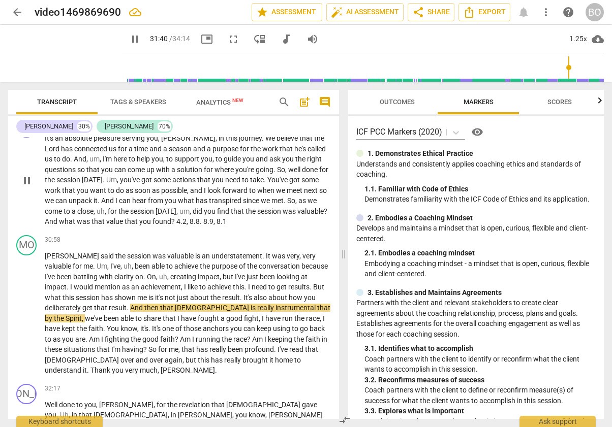
type input "1901"
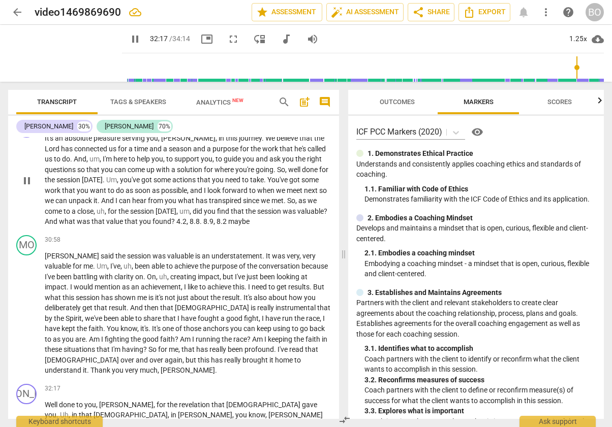
click at [176, 218] on span "?" at bounding box center [173, 222] width 5 height 8
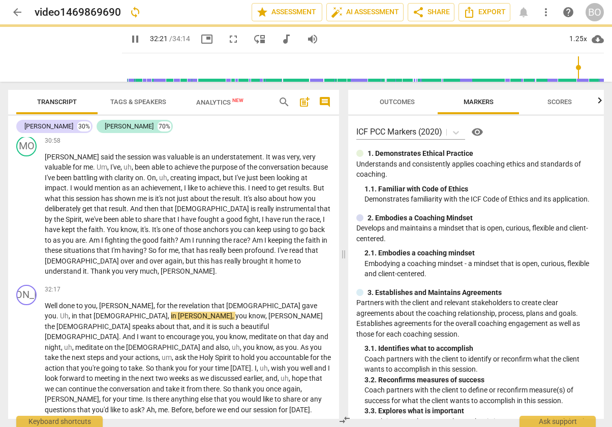
scroll to position [5931, 0]
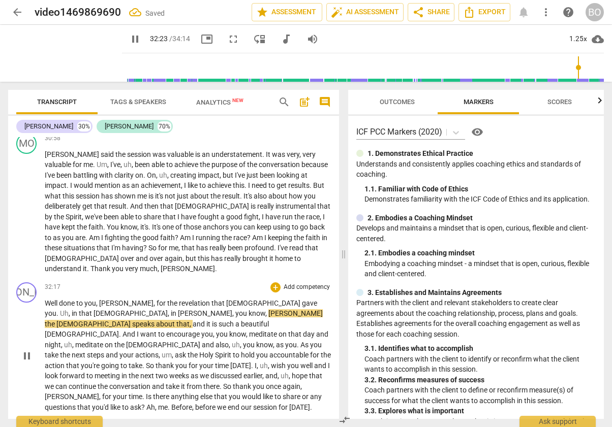
click at [256, 368] on p "Well done to you , [PERSON_NAME] , for the revelation that [DEMOGRAPHIC_DATA] g…" at bounding box center [188, 355] width 286 height 115
type input "1944"
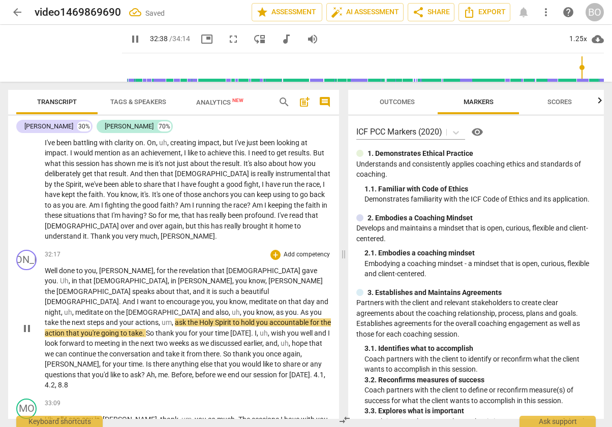
scroll to position [5981, 0]
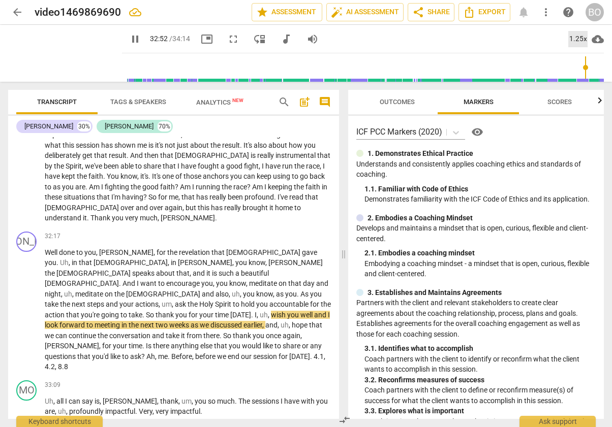
click at [570, 40] on div "1.25x" at bounding box center [577, 39] width 19 height 16
click at [573, 57] on li "1x" at bounding box center [585, 59] width 34 height 19
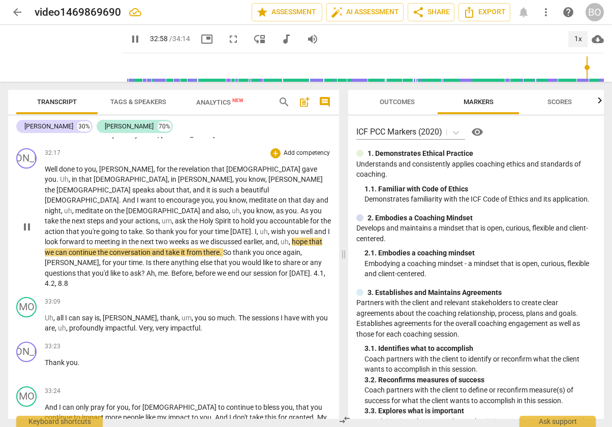
scroll to position [6083, 0]
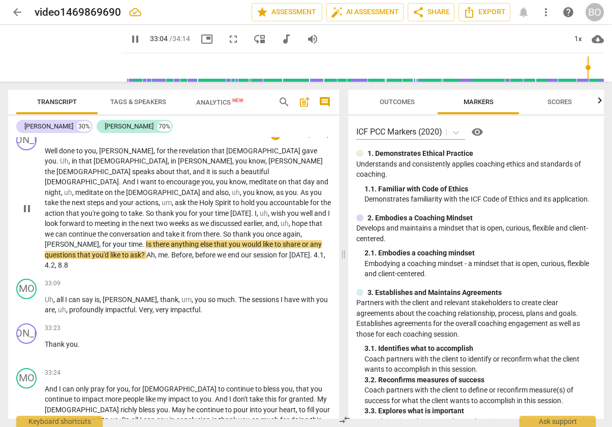
click at [285, 215] on p "Well done to you , [PERSON_NAME] , for the revelation that [DEMOGRAPHIC_DATA] g…" at bounding box center [188, 208] width 286 height 125
type input "1986"
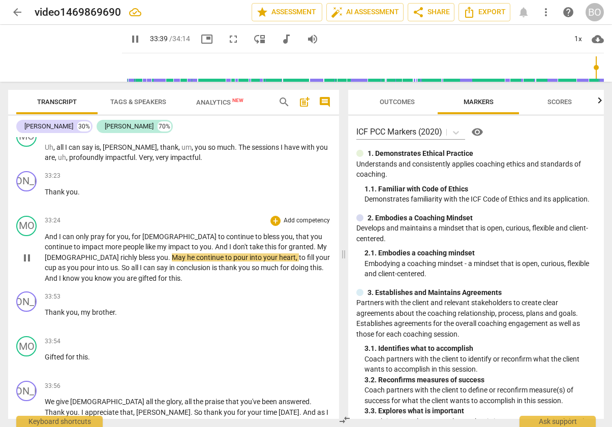
scroll to position [6245, 0]
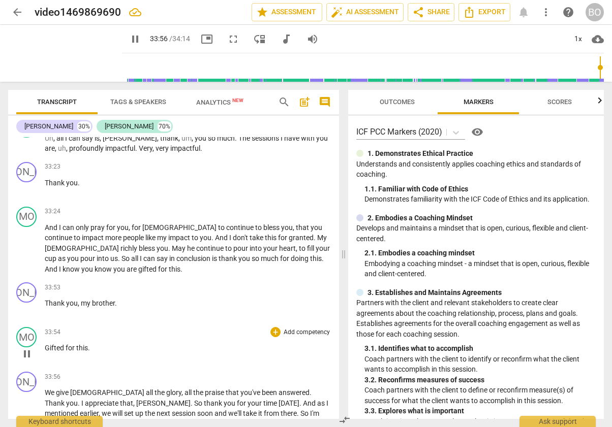
click at [44, 348] on div "play_arrow pause" at bounding box center [32, 354] width 26 height 13
click at [46, 344] on span "Gifted" at bounding box center [55, 348] width 21 height 8
type input "2038"
click at [58, 344] on span "Yo uare gifted" at bounding box center [67, 348] width 45 height 8
click at [55, 344] on span "Yo u are gifted" at bounding box center [68, 348] width 47 height 8
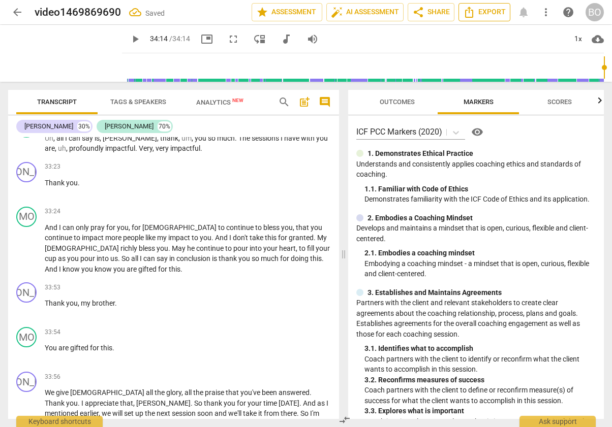
type input "2054"
click at [495, 13] on span "Export" at bounding box center [484, 12] width 43 height 12
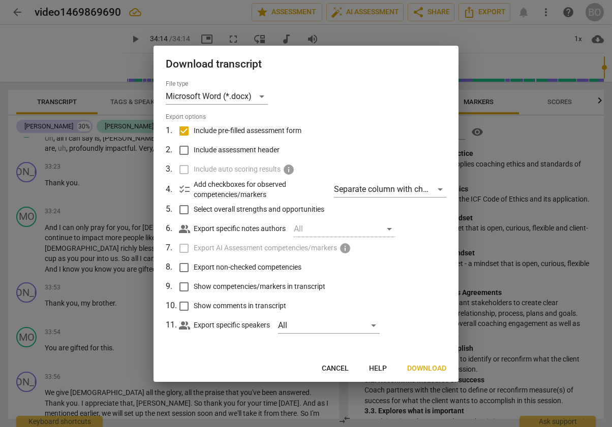
click at [431, 366] on span "Download" at bounding box center [426, 369] width 39 height 10
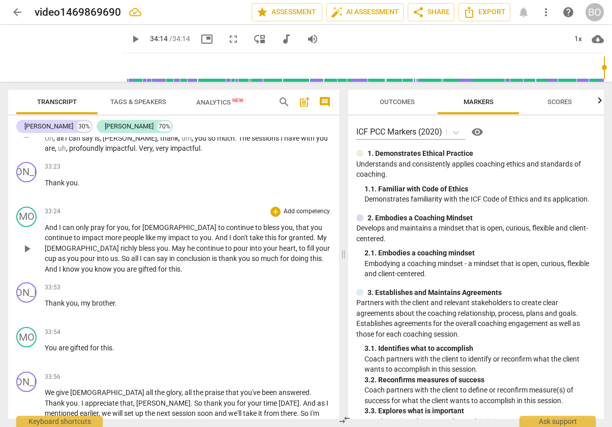
click at [120, 244] on span "[DEMOGRAPHIC_DATA]" at bounding box center [83, 248] width 76 height 8
click at [156, 9] on span "edit" at bounding box center [158, 12] width 12 height 12
drag, startPoint x: 135, startPoint y: 12, endPoint x: 35, endPoint y: 7, distance: 100.7
click at [35, 7] on input "video1469869690" at bounding box center [121, 12] width 172 height 19
type input "[PERSON_NAME] session 2"
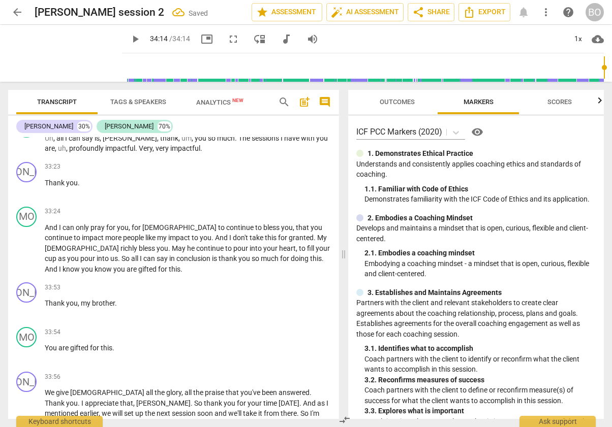
click at [210, 100] on span "Analytics New" at bounding box center [219, 103] width 47 height 8
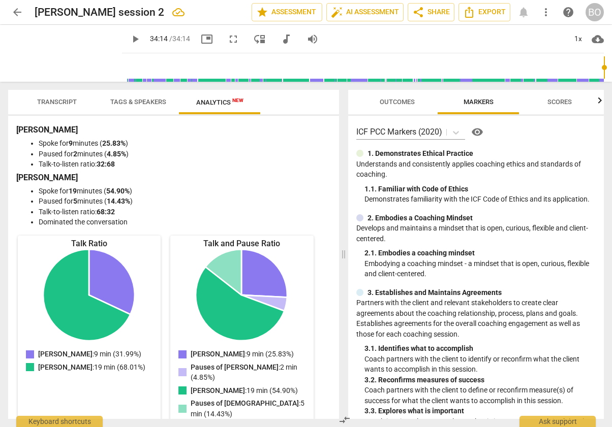
scroll to position [149, 0]
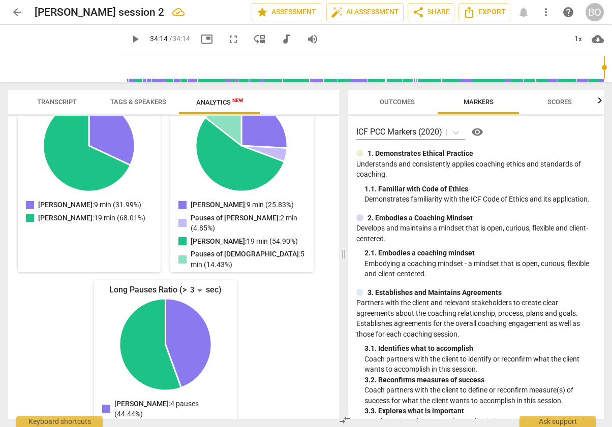
type input "2054"
click at [172, 350] on icon "[PERSON_NAME]: 5 pauses (55.56%)" at bounding box center [149, 344] width 61 height 91
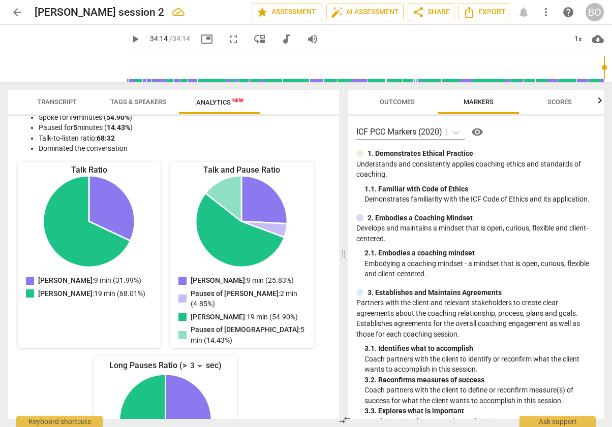
scroll to position [0, 0]
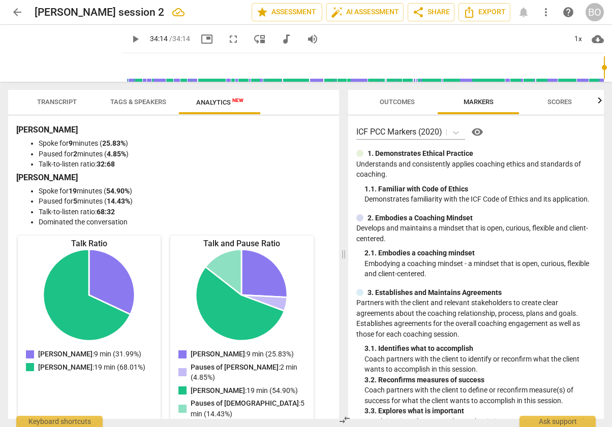
click at [20, 15] on span "arrow_back" at bounding box center [17, 12] width 12 height 12
